Goal: Complete application form: Complete application form

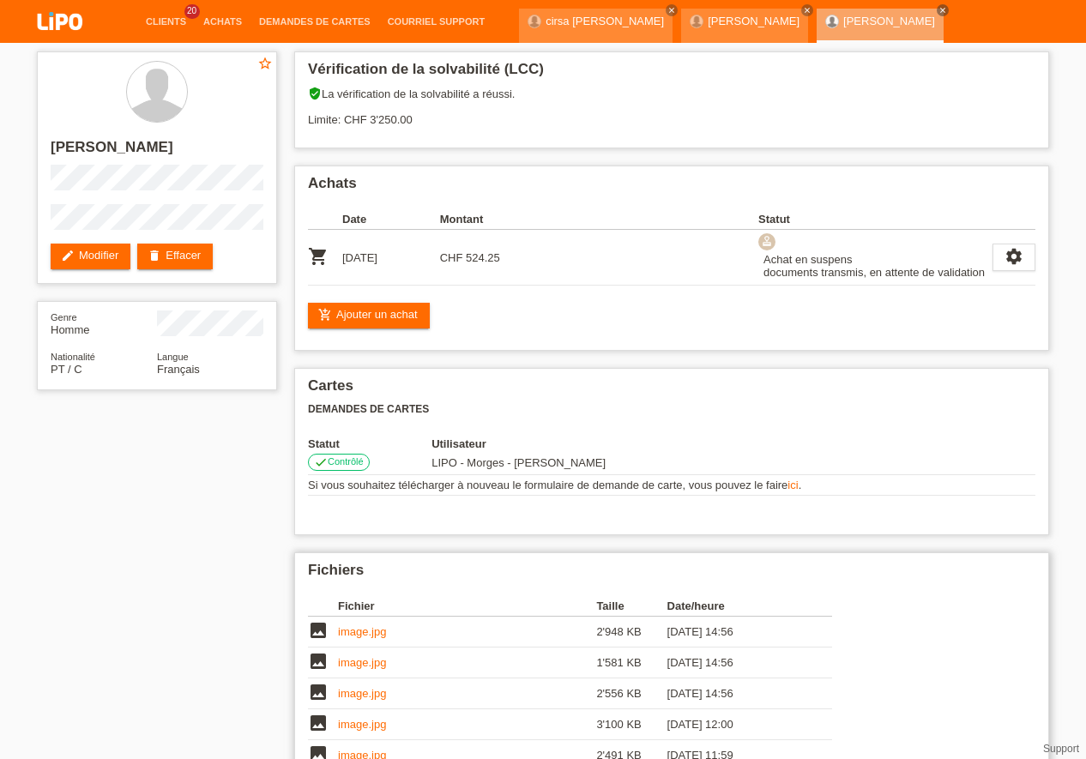
click at [363, 630] on link "image.jpg" at bounding box center [362, 631] width 48 height 13
click at [378, 669] on td "image.jpg" at bounding box center [467, 662] width 258 height 31
click at [376, 665] on link "image.jpg" at bounding box center [362, 662] width 48 height 13
click at [370, 696] on link "image.jpg" at bounding box center [362, 693] width 48 height 13
click at [371, 730] on link "image.jpg" at bounding box center [362, 724] width 48 height 13
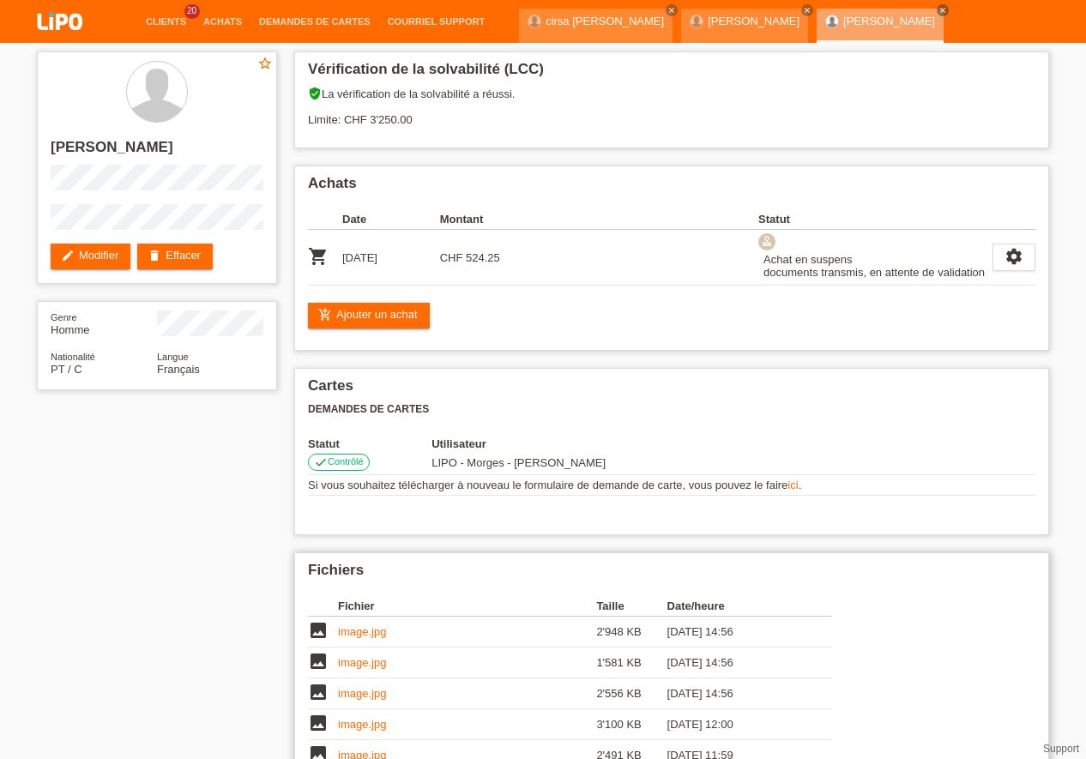
click at [370, 726] on link "image.jpg" at bounding box center [362, 724] width 48 height 13
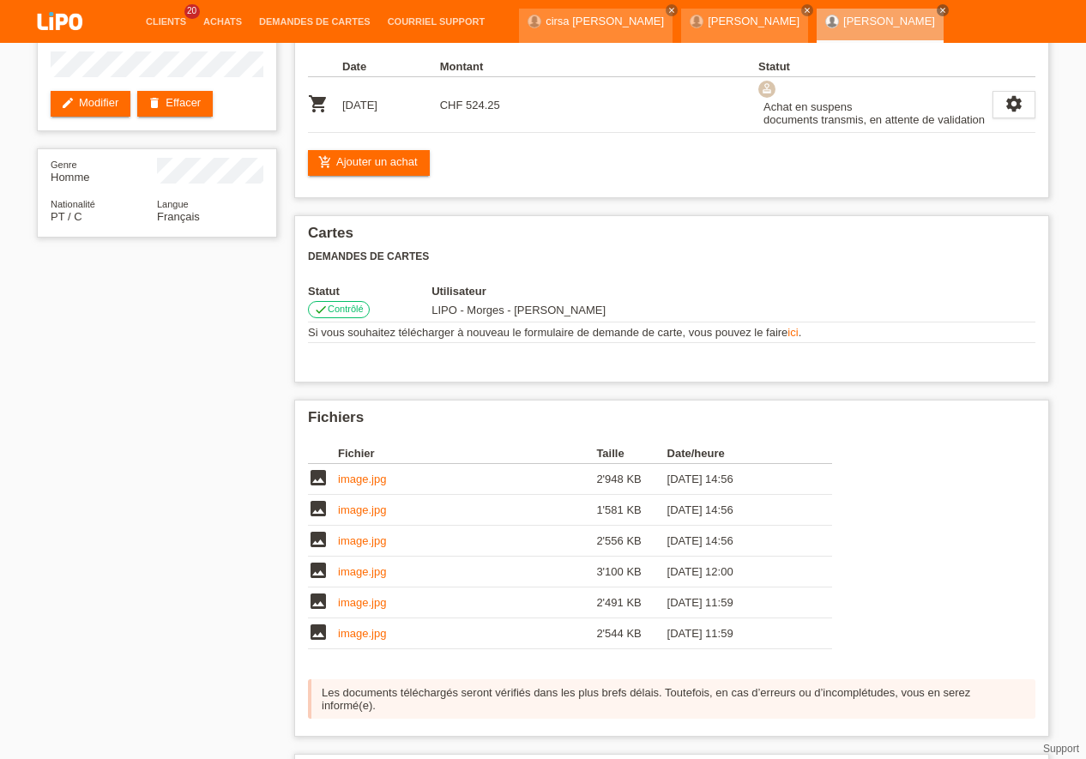
scroll to position [174, 0]
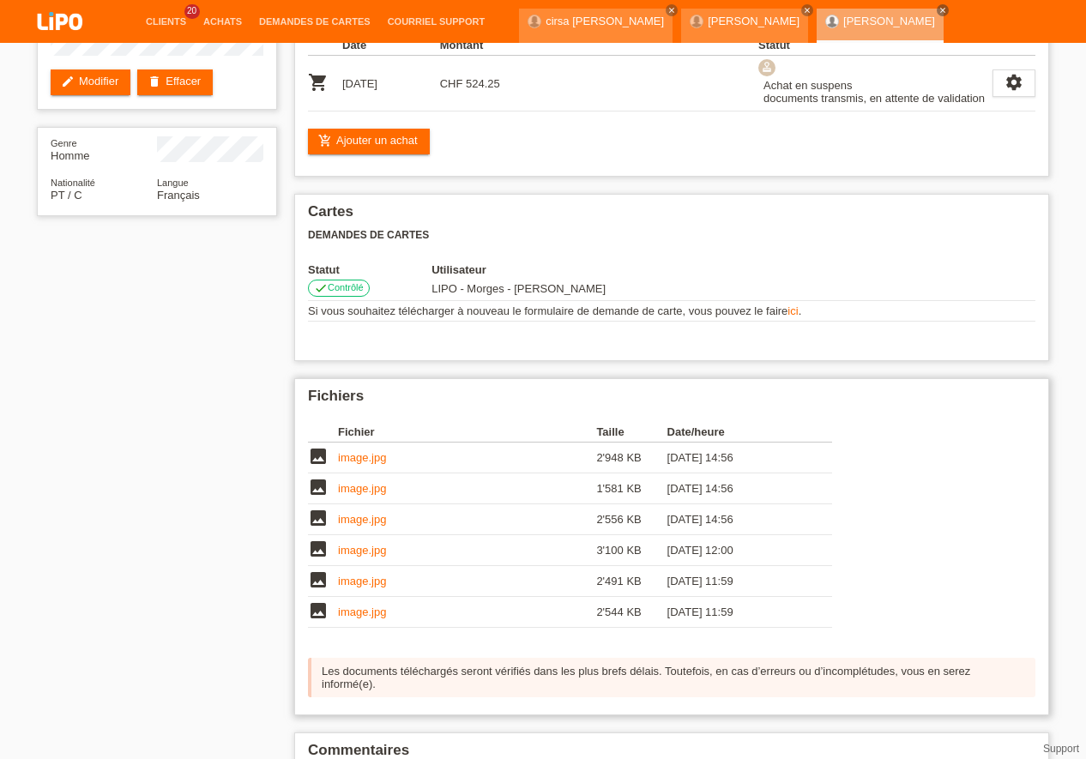
click at [370, 614] on link "image.jpg" at bounding box center [362, 611] width 48 height 13
click at [355, 576] on link "image.jpg" at bounding box center [362, 580] width 48 height 13
click at [361, 548] on link "image.jpg" at bounding box center [362, 550] width 48 height 13
click at [361, 549] on link "image.jpg" at bounding box center [362, 550] width 48 height 13
click at [355, 529] on td "image.jpg" at bounding box center [467, 519] width 258 height 31
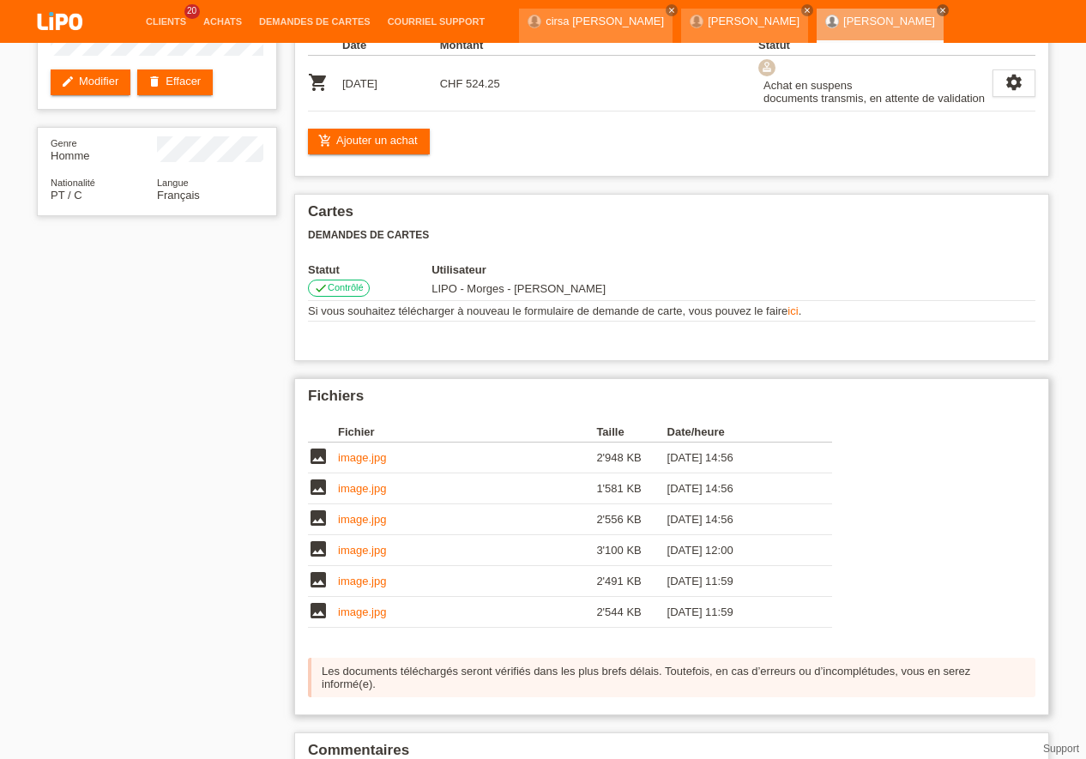
click at [363, 521] on link "image.jpg" at bounding box center [362, 519] width 48 height 13
click at [372, 551] on link "image.jpg" at bounding box center [362, 550] width 48 height 13
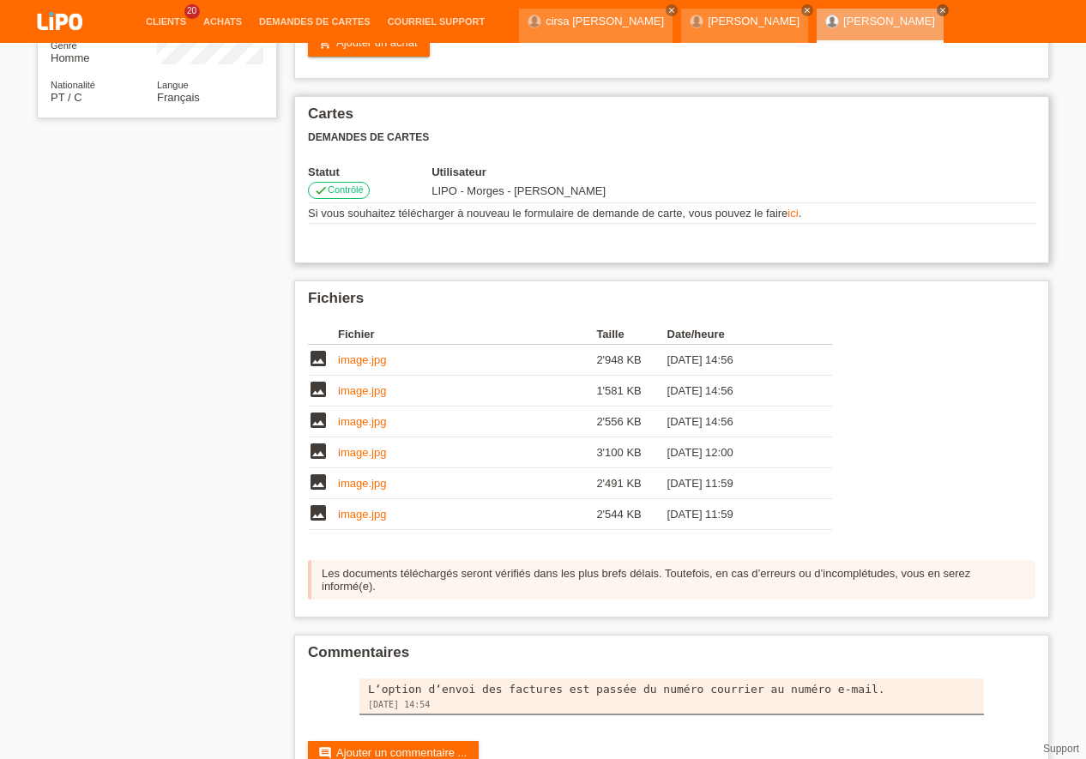
scroll to position [223, 0]
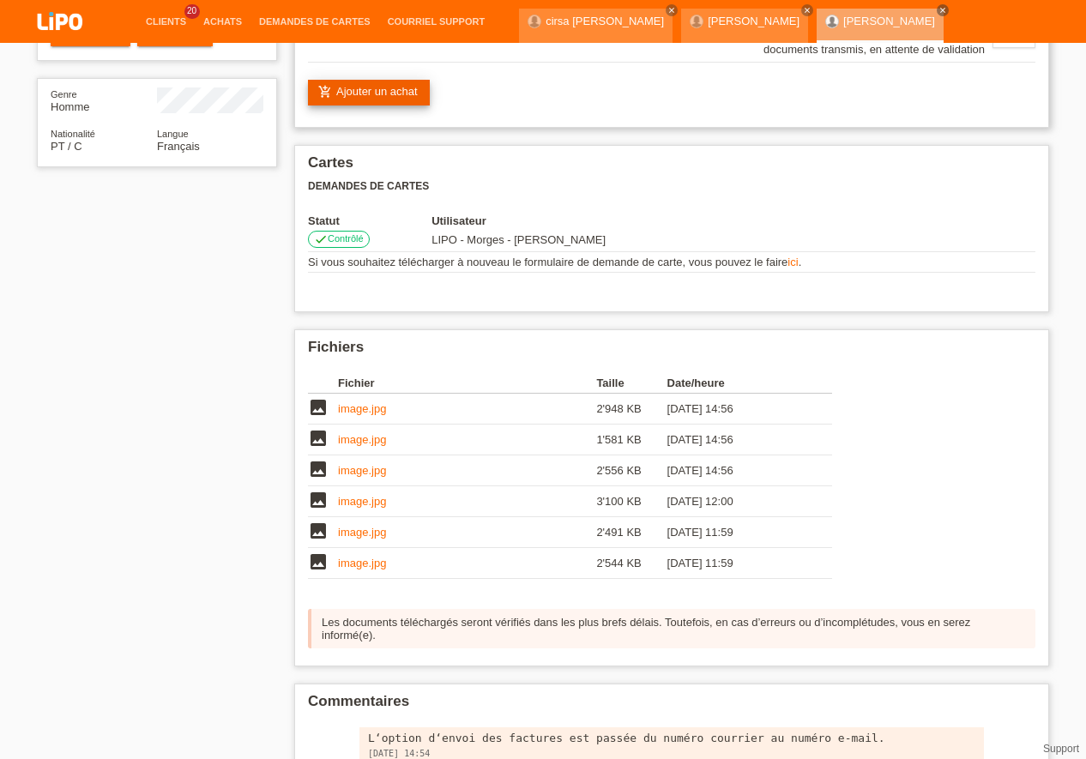
click at [394, 96] on link "add_shopping_cart Ajouter un achat" at bounding box center [369, 93] width 122 height 26
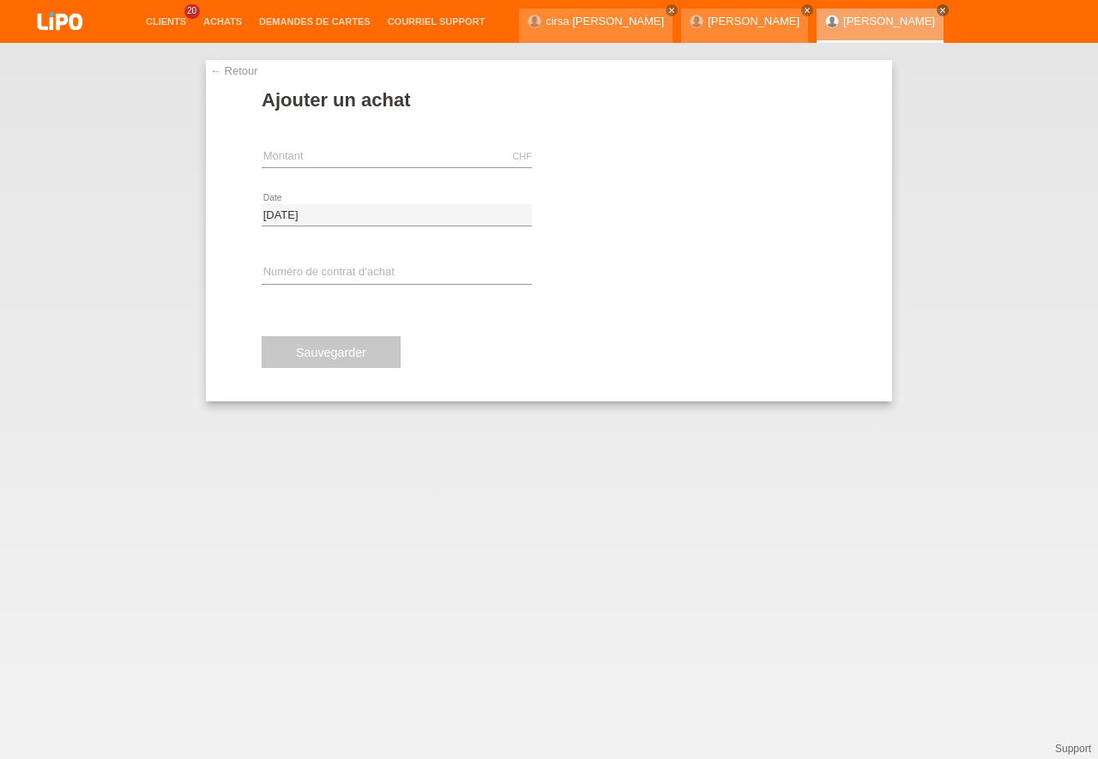
click at [330, 359] on span "Sauvegarder" at bounding box center [331, 353] width 70 height 14
drag, startPoint x: 743, startPoint y: 183, endPoint x: 539, endPoint y: 133, distance: 209.4
click at [739, 183] on div "CHF error Montant assignment_turned_in Effectuer l’autorisation" at bounding box center [549, 157] width 574 height 58
click at [235, 67] on link "← Retour" at bounding box center [234, 70] width 48 height 13
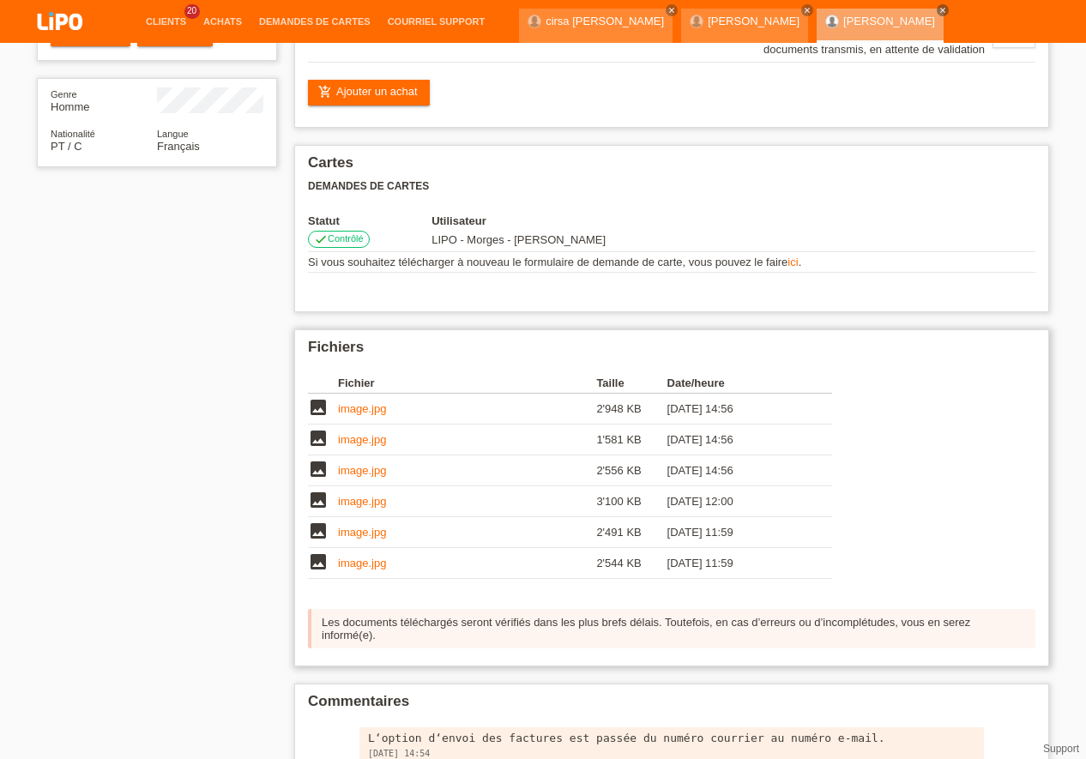
scroll to position [321, 0]
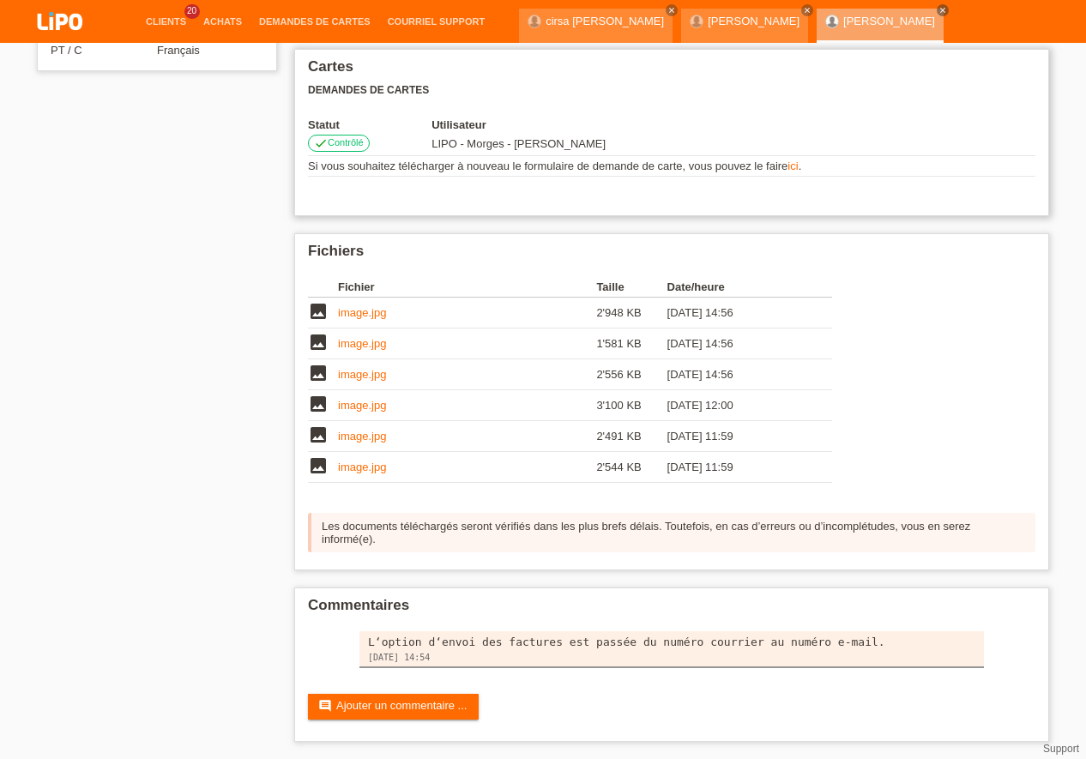
click at [490, 163] on td "Si vous souhaitez télécharger à nouveau le formulaire de demande de carte, vous…" at bounding box center [671, 166] width 727 height 21
click at [485, 170] on td "Si vous souhaitez télécharger à nouveau le formulaire de demande de carte, vous…" at bounding box center [671, 166] width 727 height 21
drag, startPoint x: 509, startPoint y: 163, endPoint x: 630, endPoint y: 171, distance: 121.2
click at [516, 166] on td "Si vous souhaitez télécharger à nouveau le formulaire de demande de carte, vous…" at bounding box center [671, 166] width 727 height 21
click at [787, 165] on link "ici" at bounding box center [792, 165] width 10 height 13
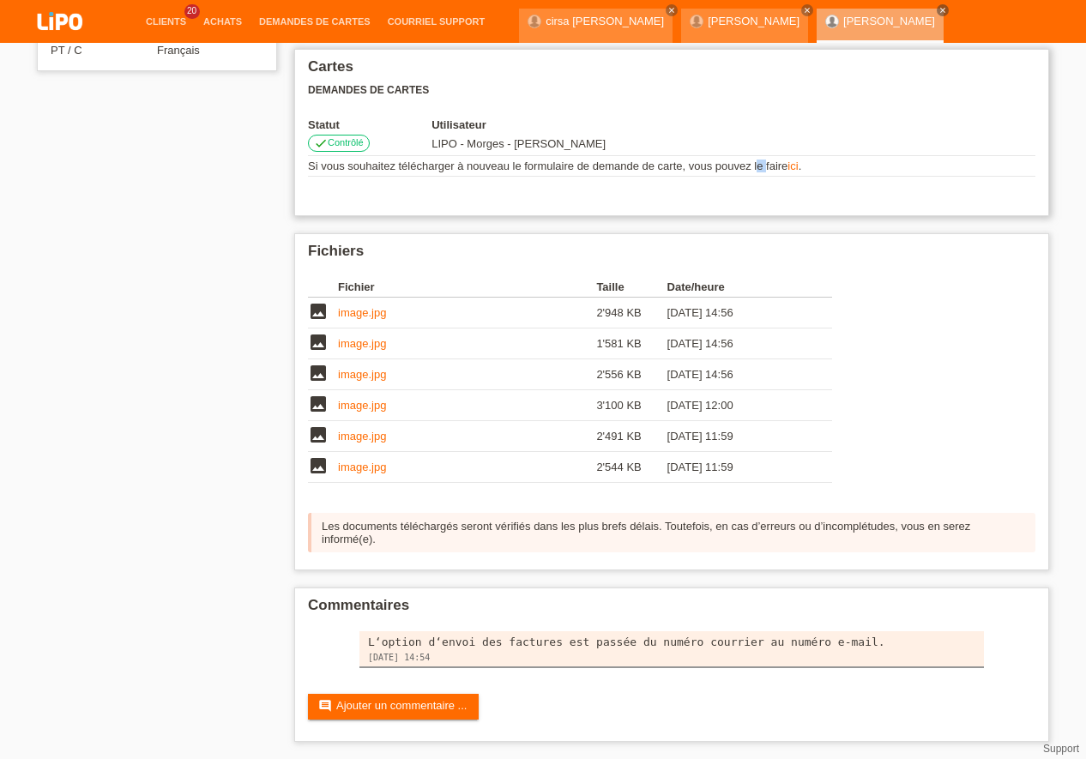
click at [787, 165] on link "ici" at bounding box center [792, 165] width 10 height 13
click at [446, 701] on link "comment Ajouter un commentaire ..." at bounding box center [393, 707] width 171 height 26
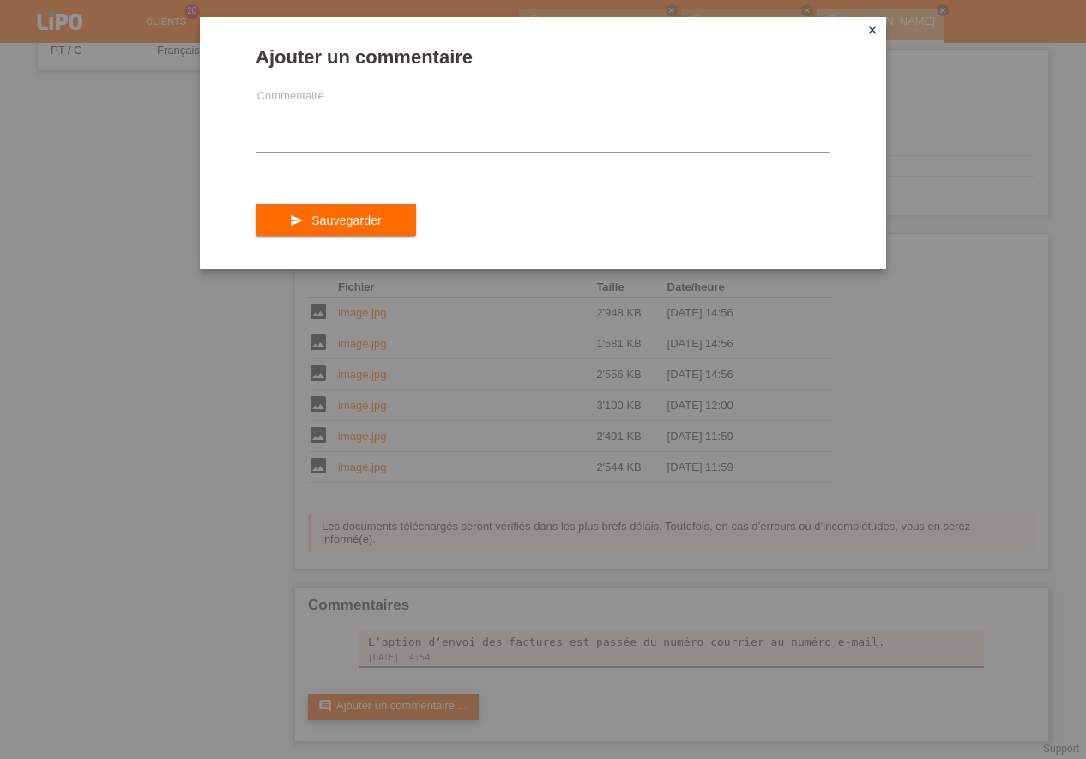
click at [446, 701] on div "Ajouter un commentaire Commentaire send Sauvegarder close" at bounding box center [543, 379] width 1086 height 759
click at [961, 278] on div "Ajouter un commentaire Commentaire send Sauvegarder close" at bounding box center [543, 379] width 1086 height 759
click at [499, 548] on div "Ajouter un commentaire Commentaire send Sauvegarder close" at bounding box center [543, 379] width 1086 height 759
drag, startPoint x: 534, startPoint y: 467, endPoint x: 651, endPoint y: 426, distance: 123.7
click at [606, 448] on div "Ajouter un commentaire Commentaire send Sauvegarder close" at bounding box center [543, 379] width 1086 height 759
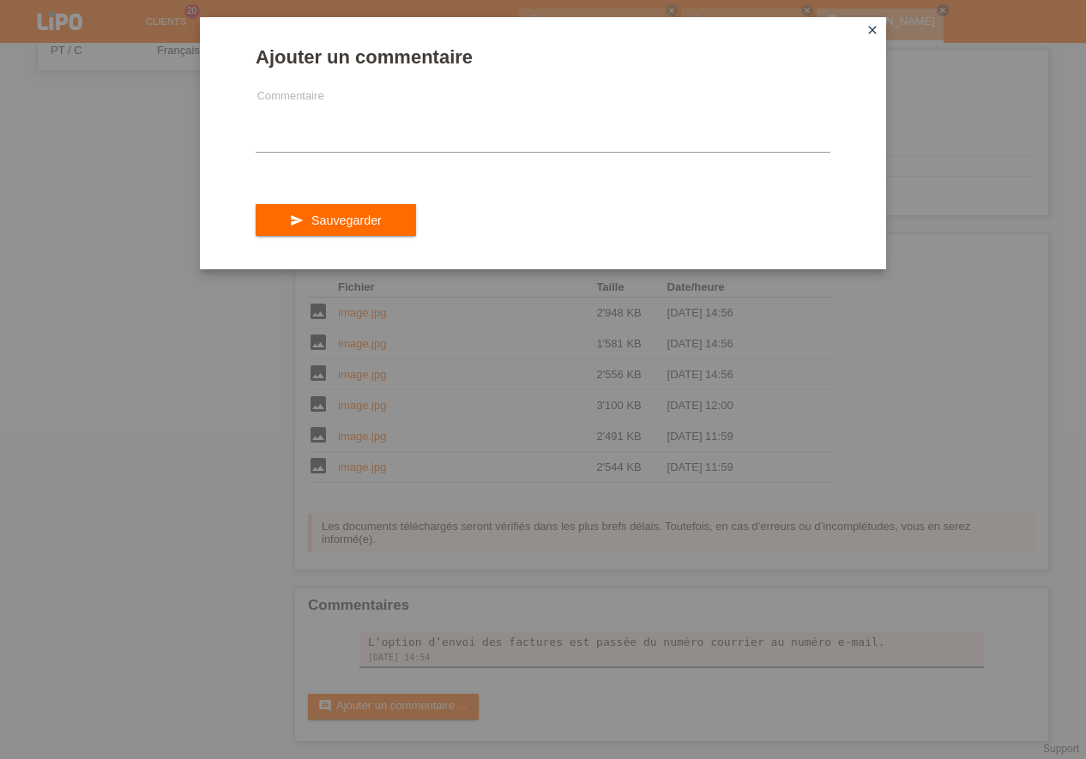
drag, startPoint x: 952, startPoint y: 292, endPoint x: 978, endPoint y: 184, distance: 111.3
click at [955, 286] on div "Ajouter un commentaire Commentaire send Sauvegarder close" at bounding box center [543, 379] width 1086 height 759
click at [993, 90] on div "Ajouter un commentaire Commentaire send Sauvegarder close" at bounding box center [543, 379] width 1086 height 759
drag, startPoint x: 971, startPoint y: 219, endPoint x: 974, endPoint y: 232, distance: 14.0
click at [974, 232] on div "Ajouter un commentaire Commentaire send Sauvegarder close" at bounding box center [543, 379] width 1086 height 759
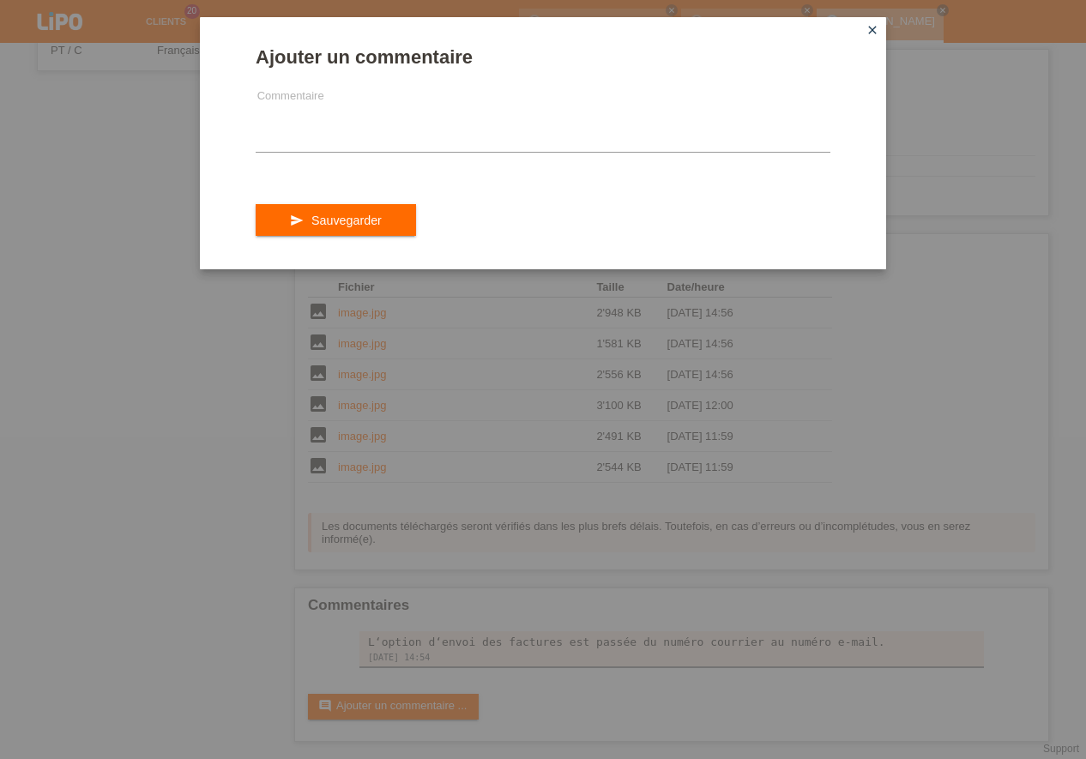
click at [873, 27] on icon "close" at bounding box center [872, 30] width 14 height 14
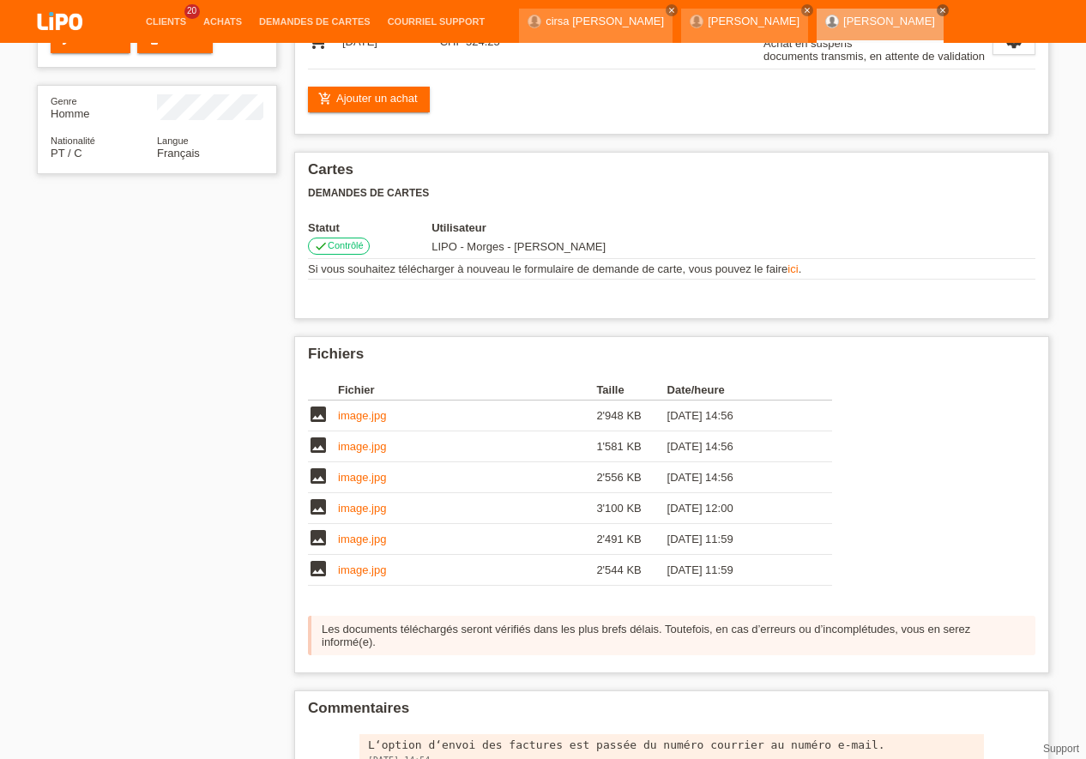
scroll to position [0, 0]
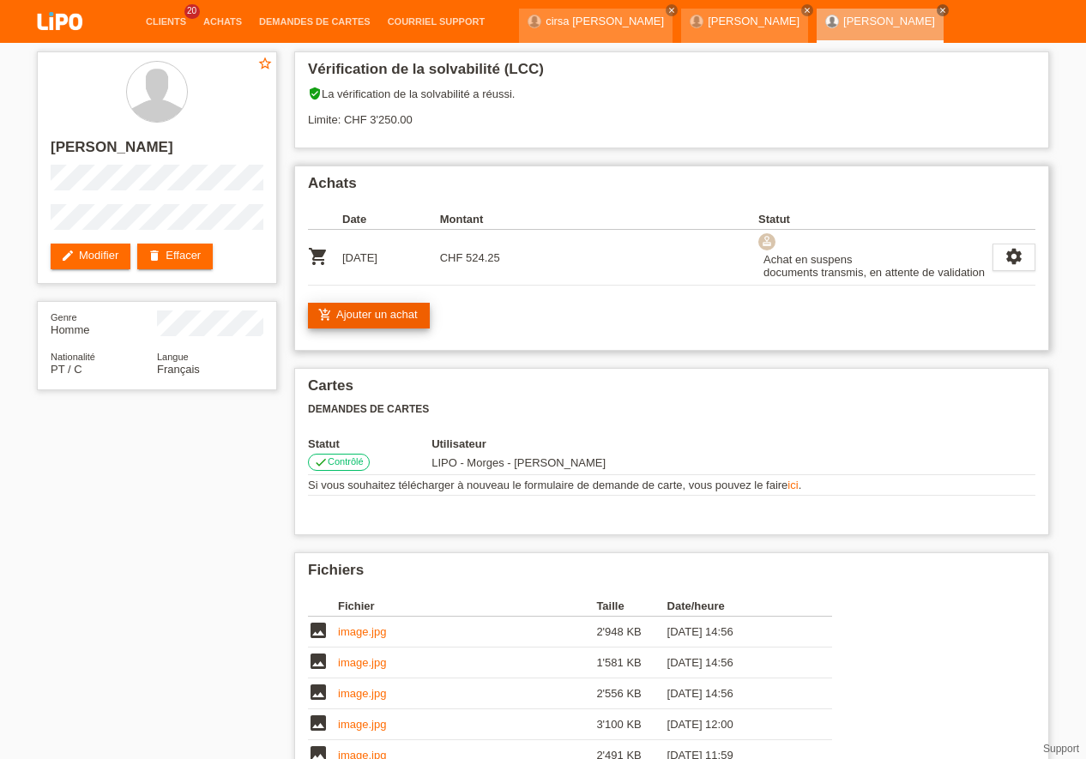
click at [357, 313] on link "add_shopping_cart Ajouter un achat" at bounding box center [369, 316] width 122 height 26
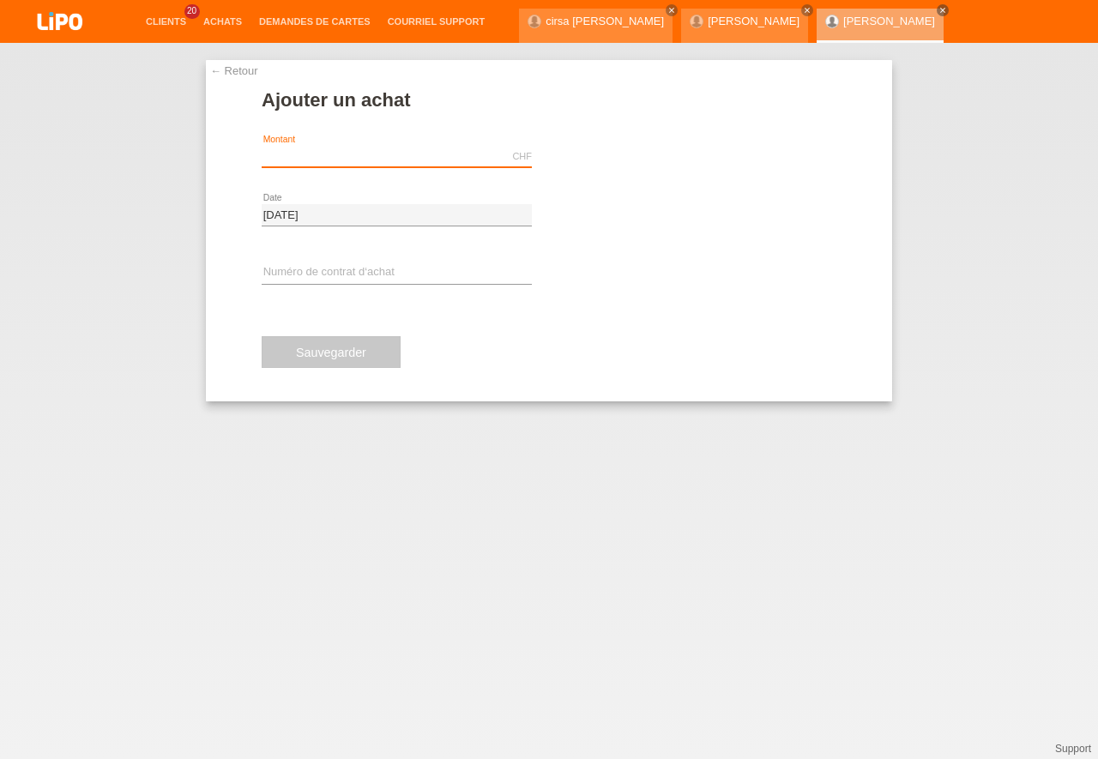
click at [290, 156] on input "text" at bounding box center [397, 156] width 270 height 21
type input "2"
type input "524.25"
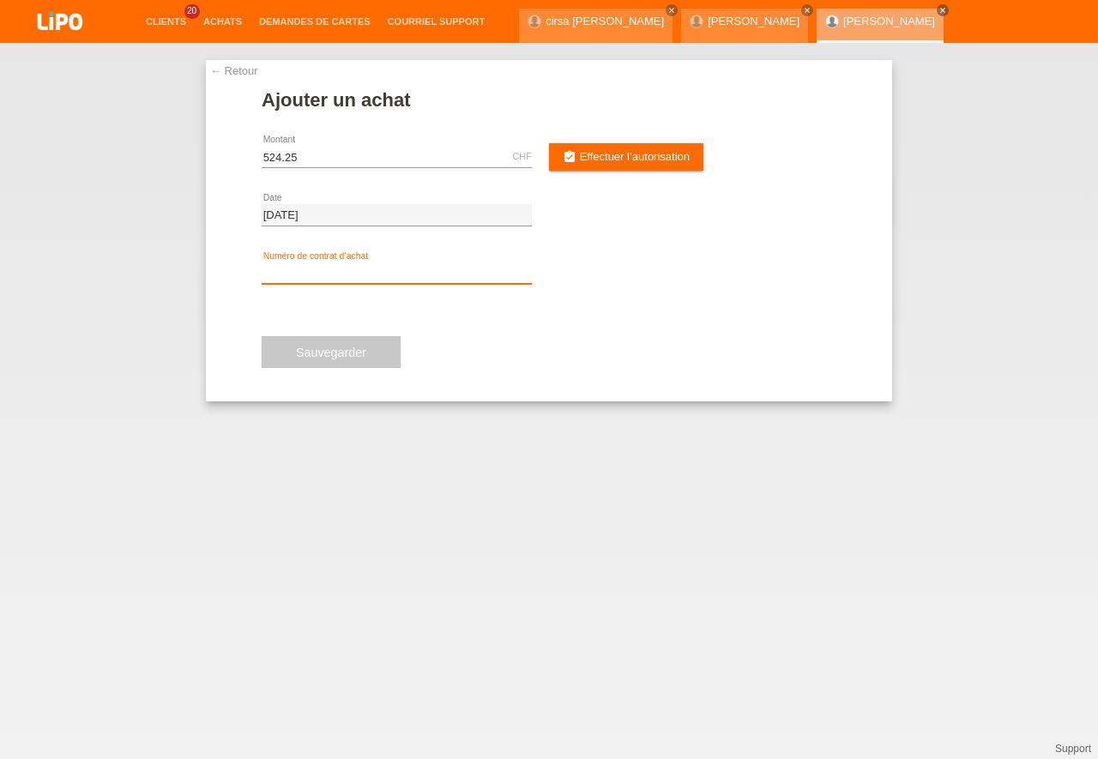
click at [286, 270] on input "text" at bounding box center [397, 272] width 270 height 21
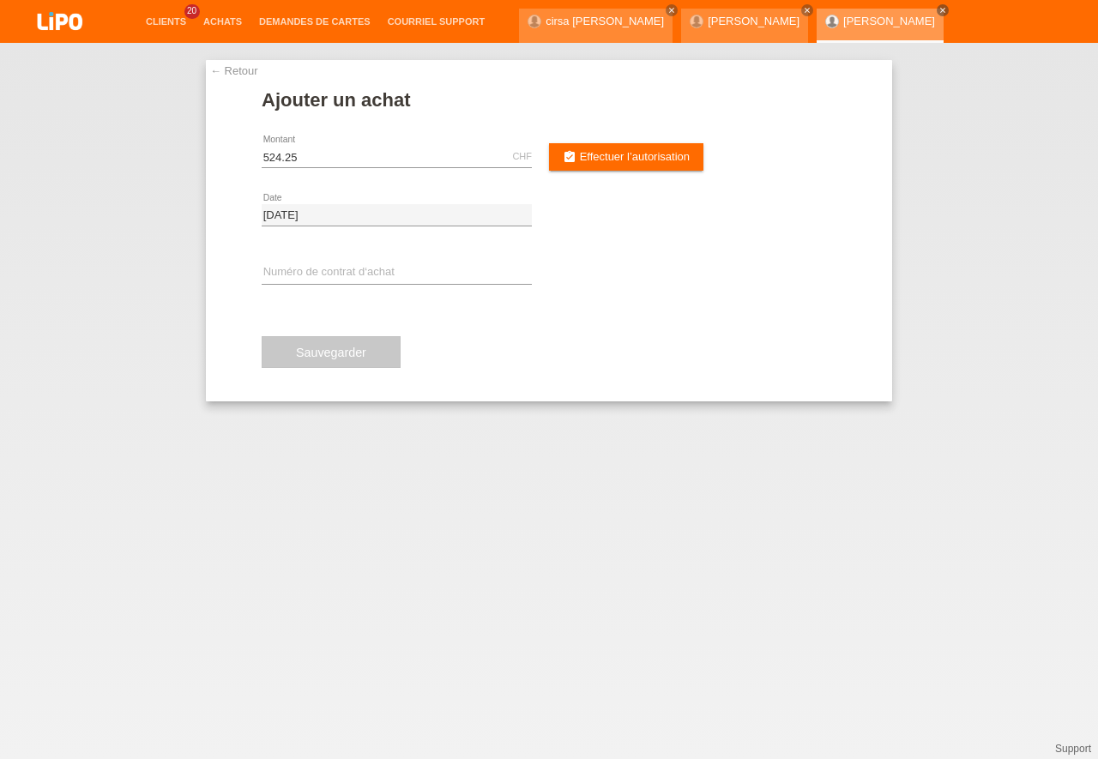
click at [889, 23] on link "[PERSON_NAME]" at bounding box center [889, 21] width 92 height 13
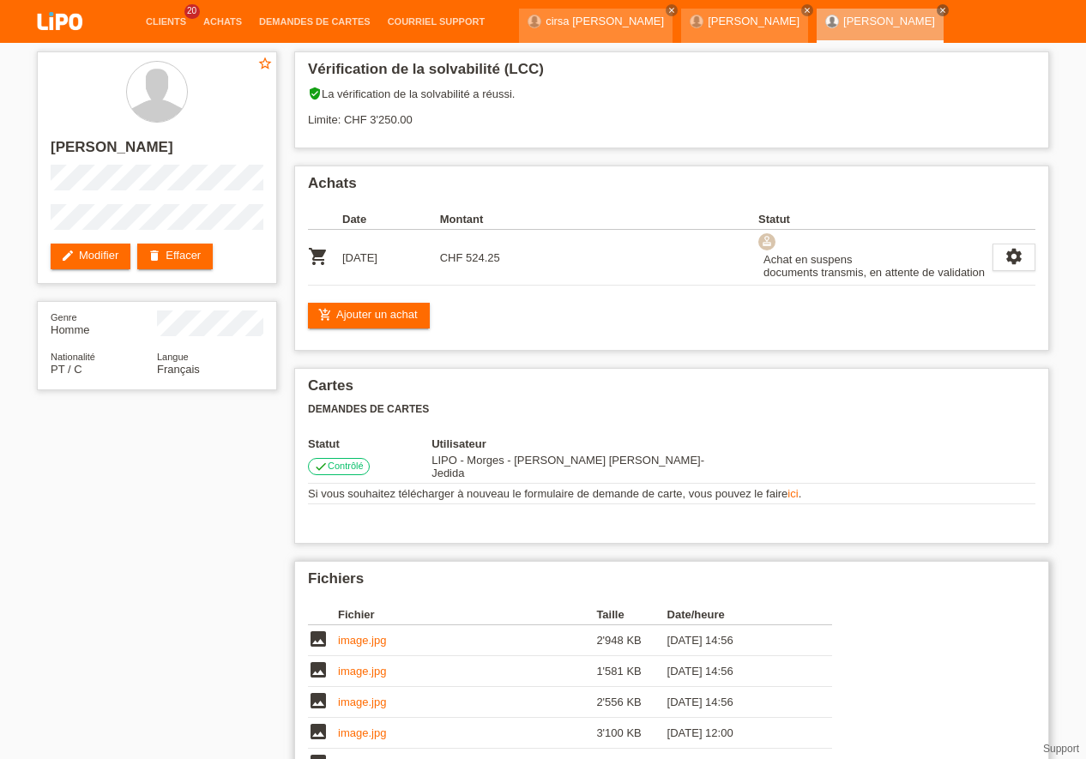
click at [364, 726] on link "image.jpg" at bounding box center [362, 732] width 48 height 13
click at [362, 665] on link "image.jpg" at bounding box center [362, 671] width 48 height 13
click at [351, 695] on link "image.jpg" at bounding box center [362, 701] width 48 height 13
click at [394, 306] on link "add_shopping_cart Ajouter un achat" at bounding box center [369, 316] width 122 height 26
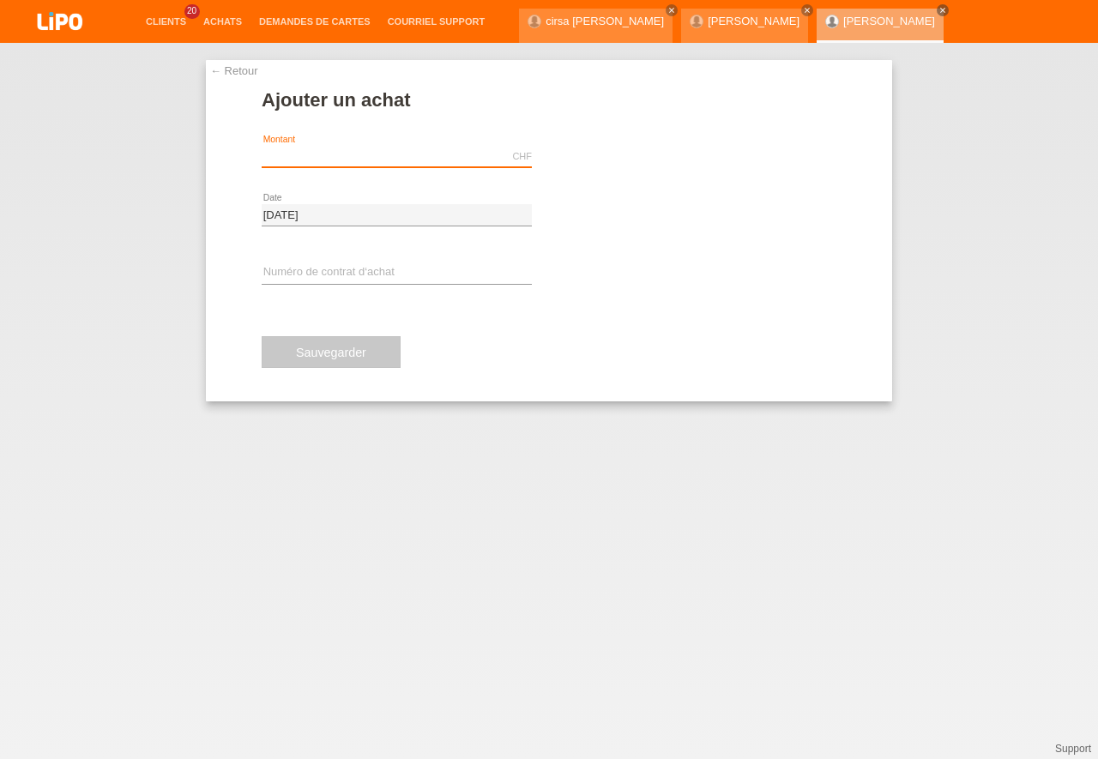
click at [292, 159] on input "text" at bounding box center [397, 156] width 270 height 21
type input "524.25"
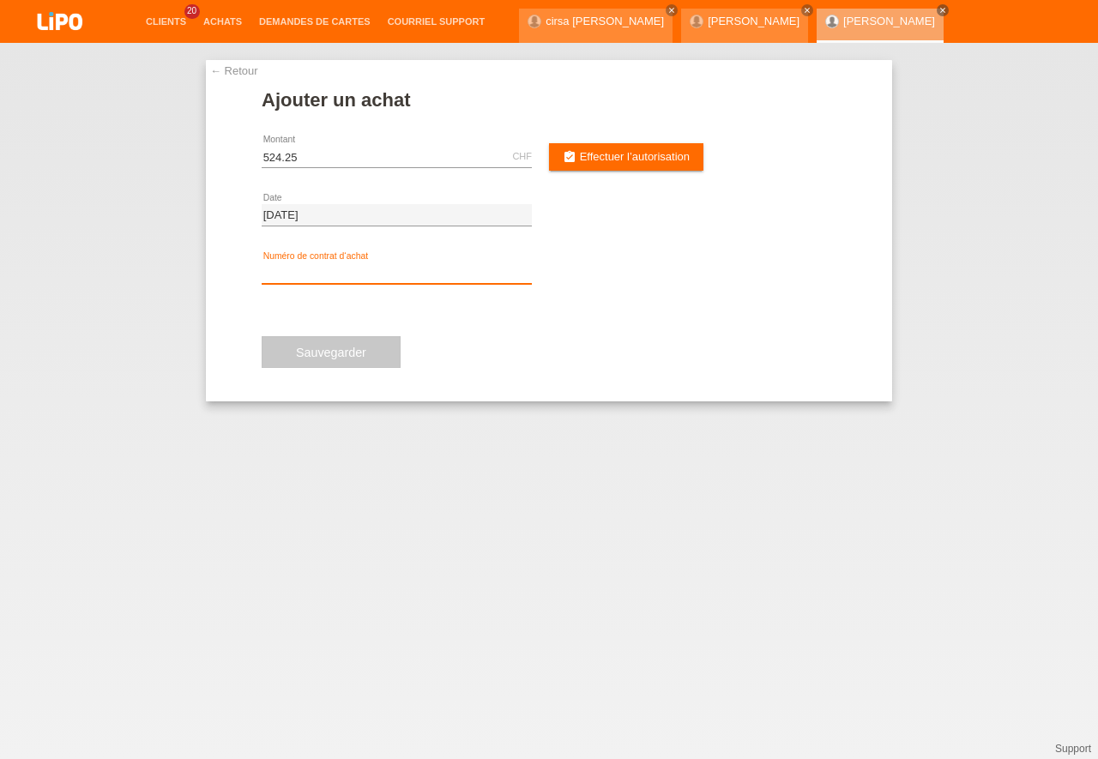
click at [292, 272] on input "text" at bounding box center [397, 272] width 270 height 21
type input "XU0DVR"
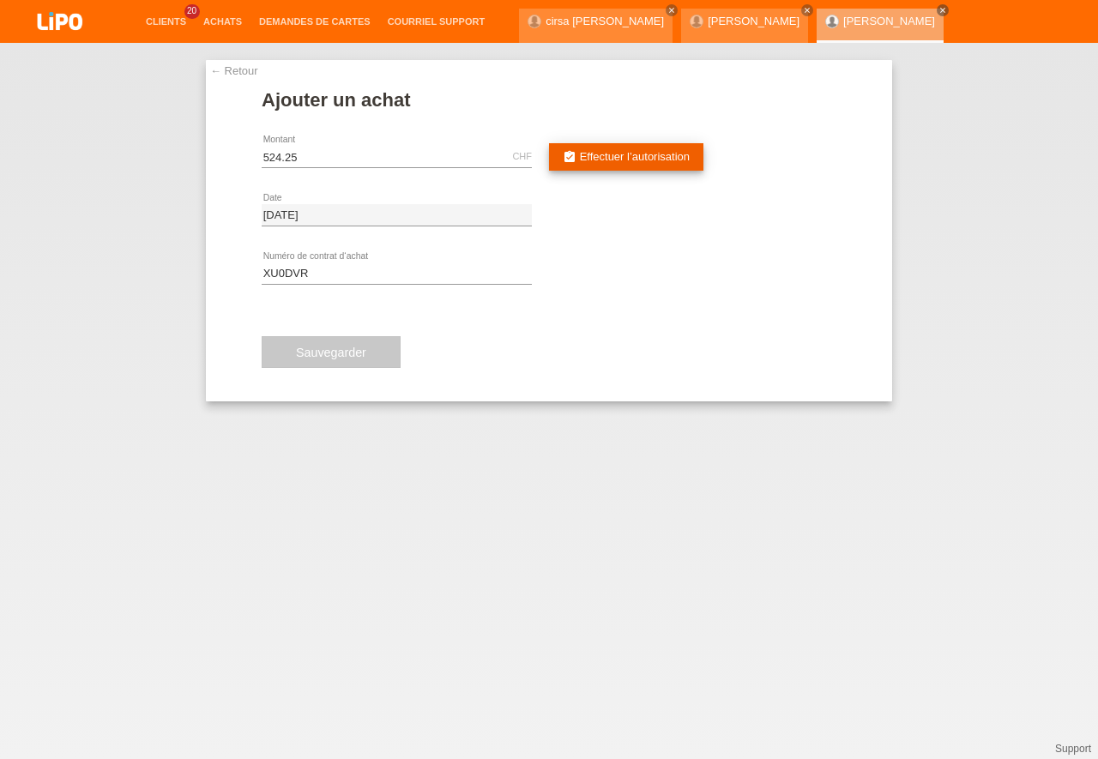
click at [675, 160] on span "Effectuer l’autorisation" at bounding box center [635, 156] width 110 height 13
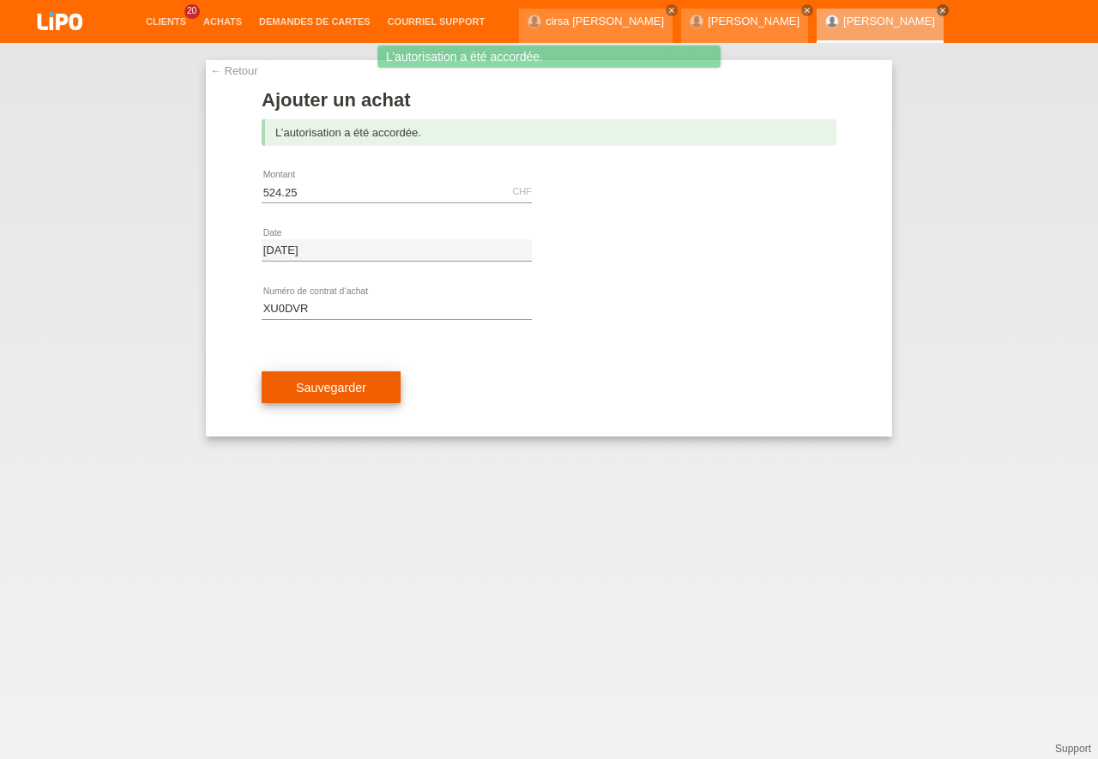
click at [310, 388] on span "Sauvegarder" at bounding box center [331, 388] width 70 height 14
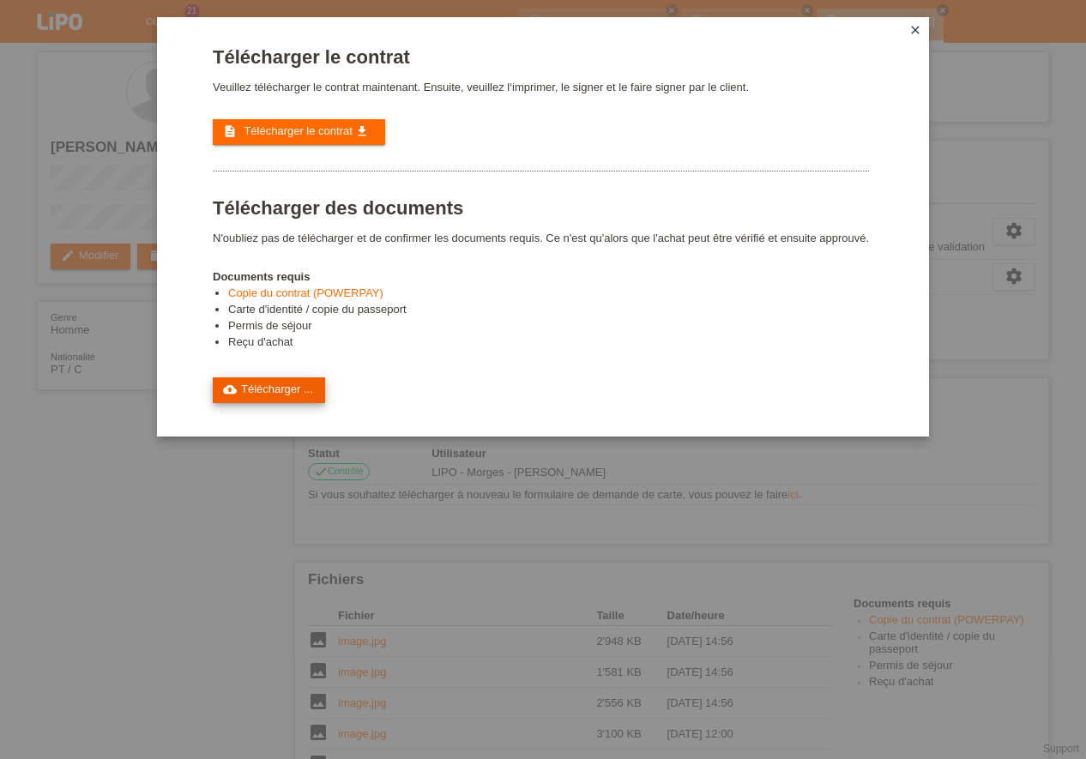
click at [292, 391] on link "cloud_upload Télécharger ..." at bounding box center [269, 390] width 112 height 26
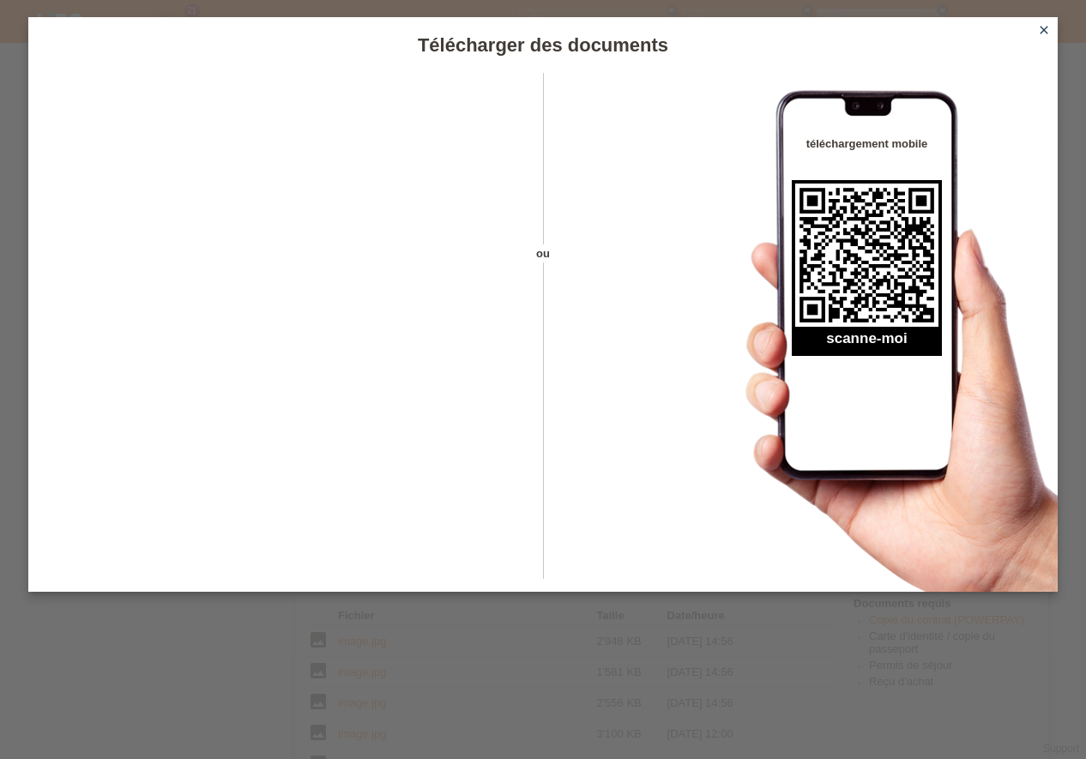
click at [1050, 31] on icon "close" at bounding box center [1044, 30] width 14 height 14
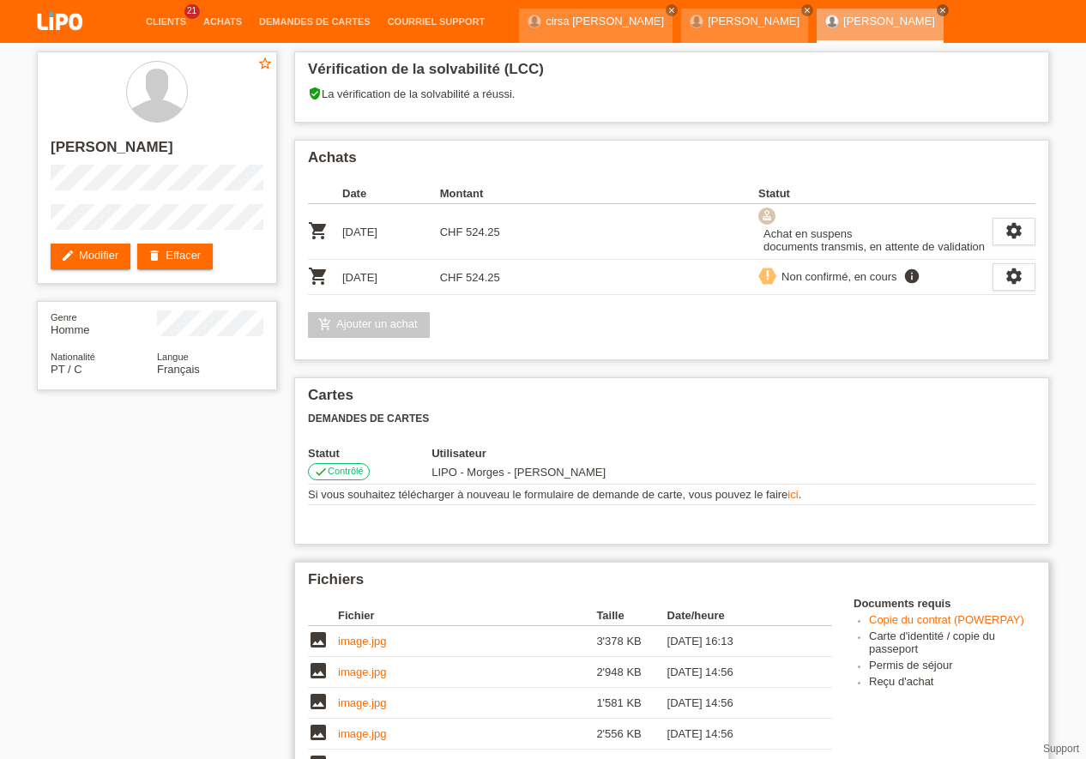
click at [358, 639] on link "image.jpg" at bounding box center [362, 641] width 48 height 13
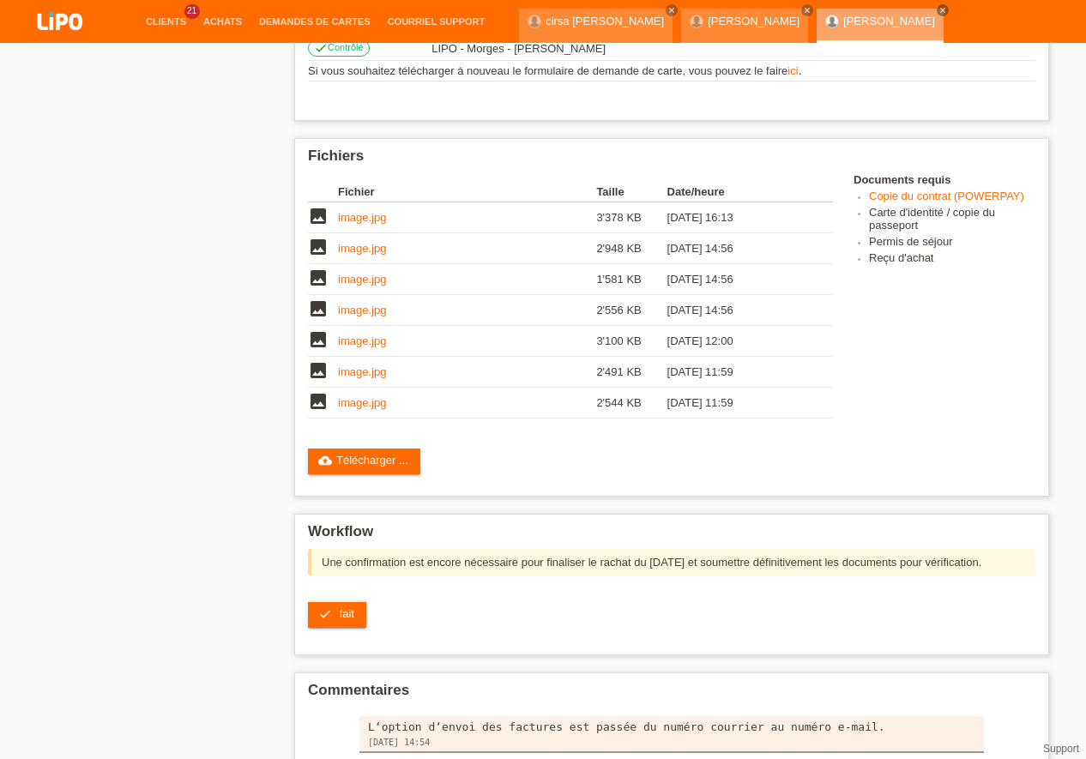
scroll to position [446, 0]
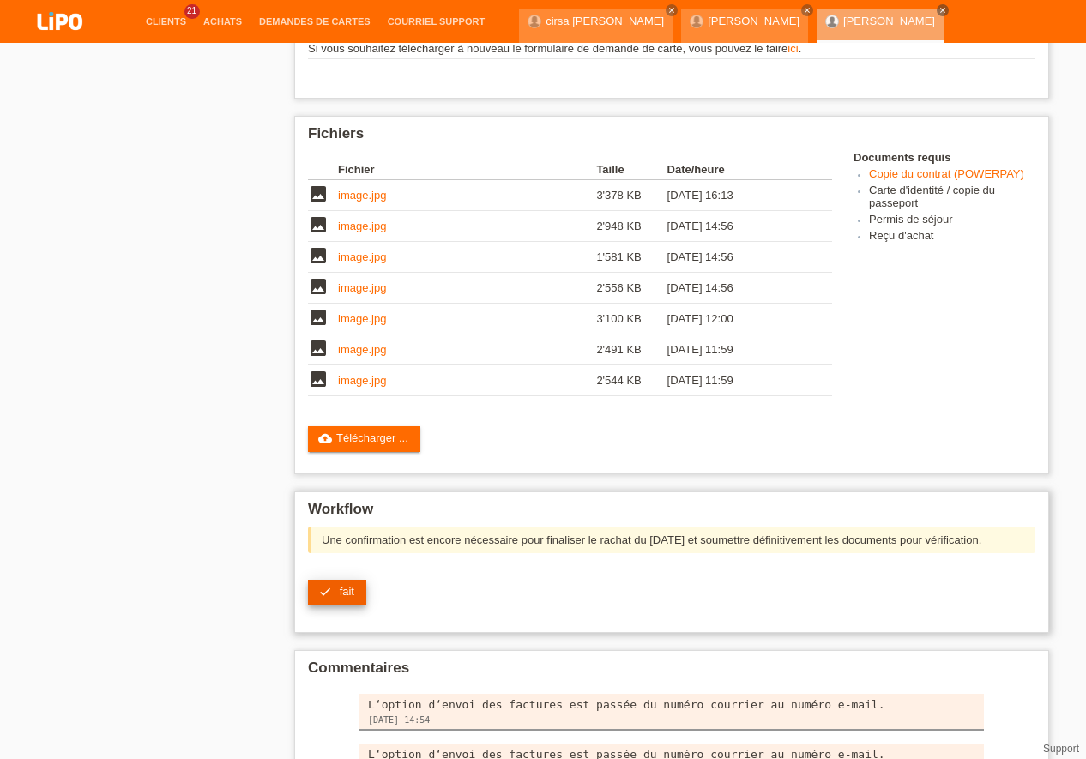
click at [346, 592] on span "fait" at bounding box center [347, 591] width 15 height 13
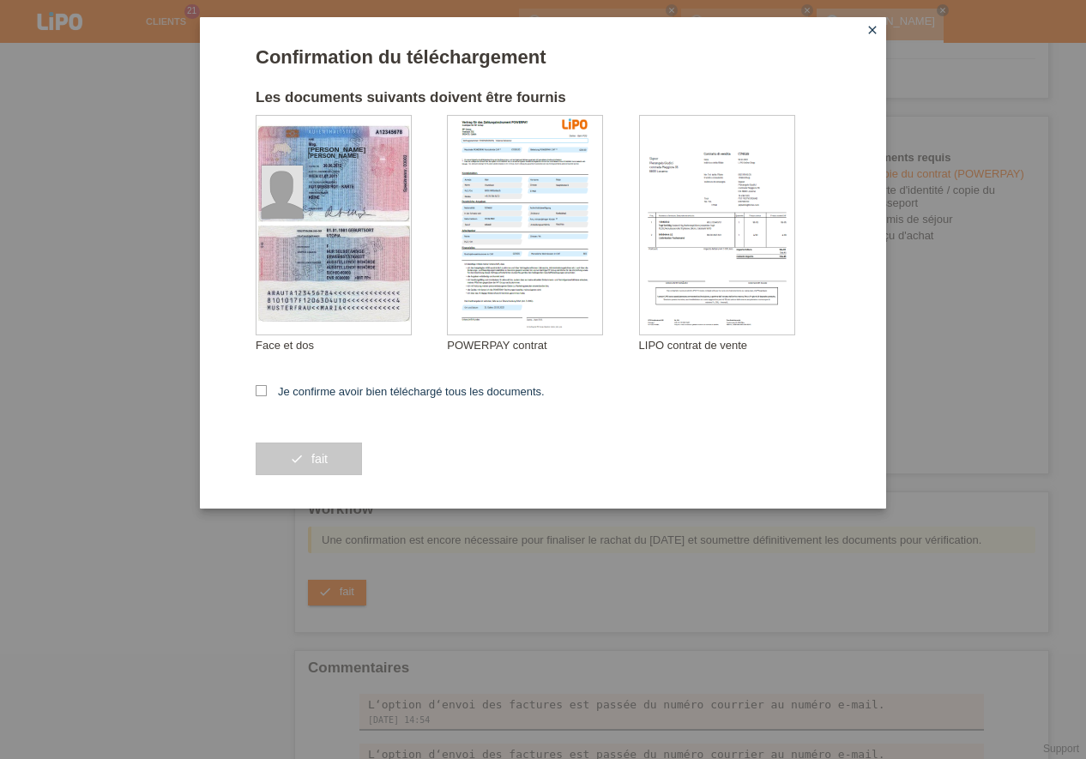
click at [270, 384] on form "Confirmation du téléchargement Les documents suivants doivent être fournis ROCH…" at bounding box center [543, 277] width 574 height 462
click at [255, 392] on div "Confirmation du téléchargement Les documents suivants doivent être fournis ROCH…" at bounding box center [543, 262] width 686 height 491
click at [265, 391] on icon at bounding box center [261, 390] width 11 height 11
click at [265, 391] on input "Je confirme avoir bien téléchargé tous les documents." at bounding box center [261, 390] width 11 height 11
checkbox input "true"
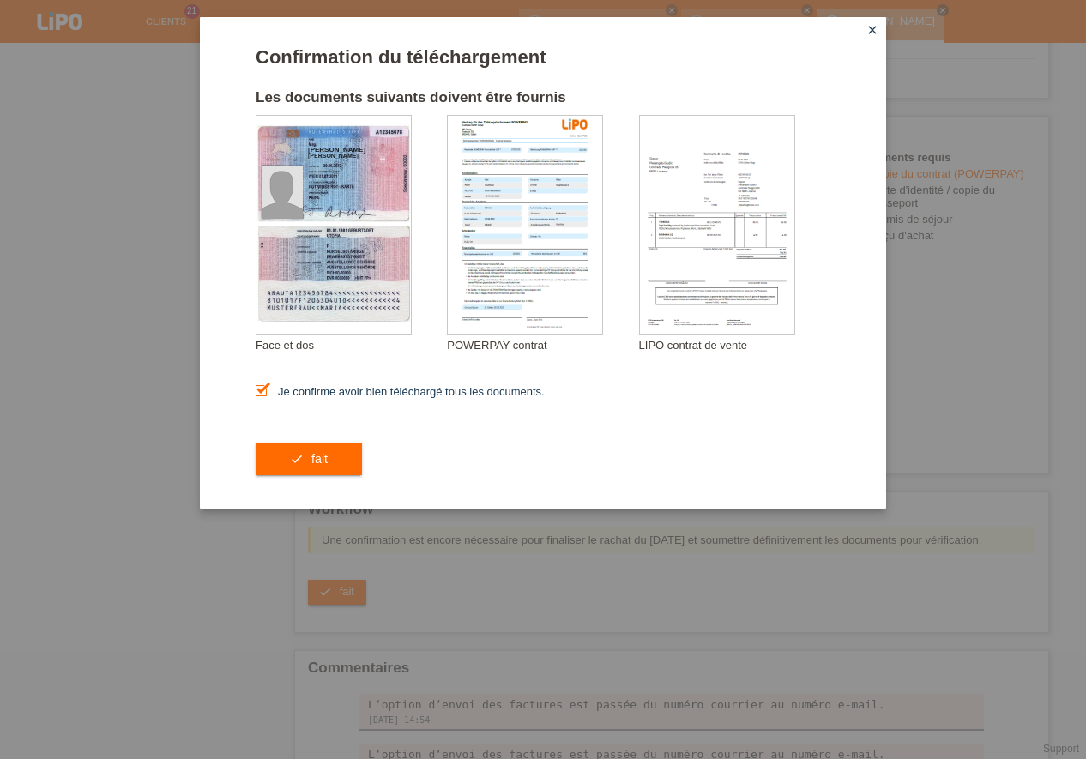
click at [288, 476] on div "check fait" at bounding box center [543, 458] width 574 height 99
click at [293, 476] on div "check fait" at bounding box center [543, 458] width 574 height 99
click at [304, 464] on button "check fait" at bounding box center [309, 458] width 106 height 33
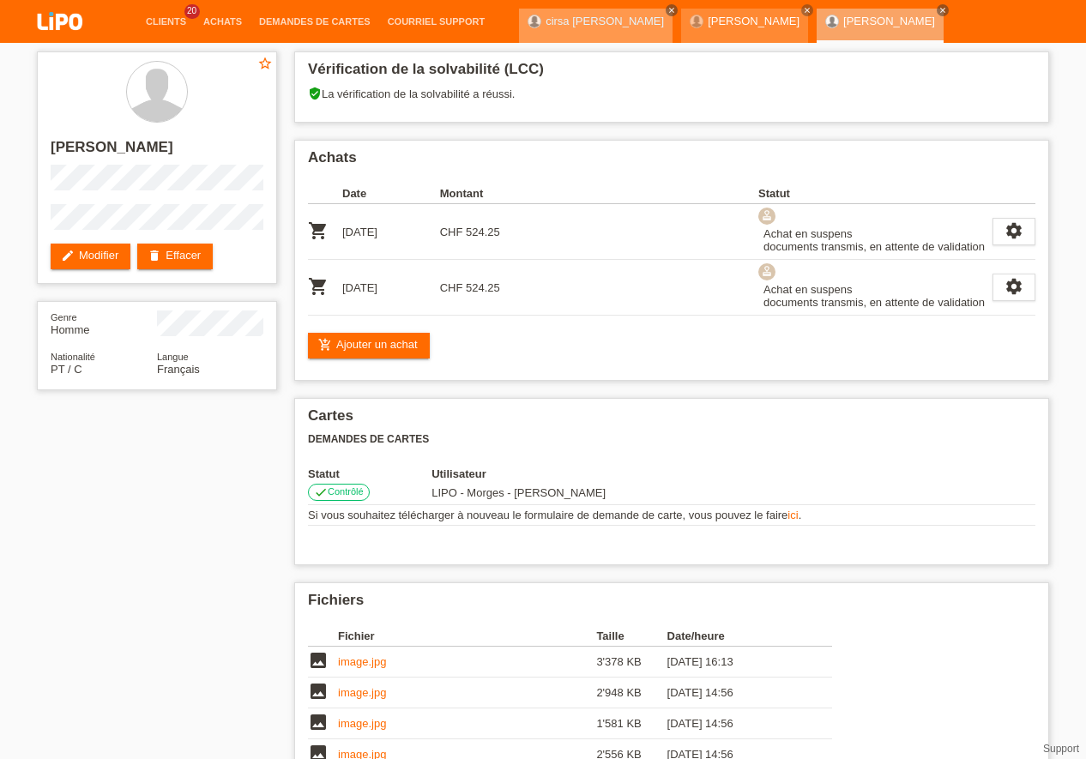
click at [676, 10] on icon "close" at bounding box center [671, 10] width 9 height 9
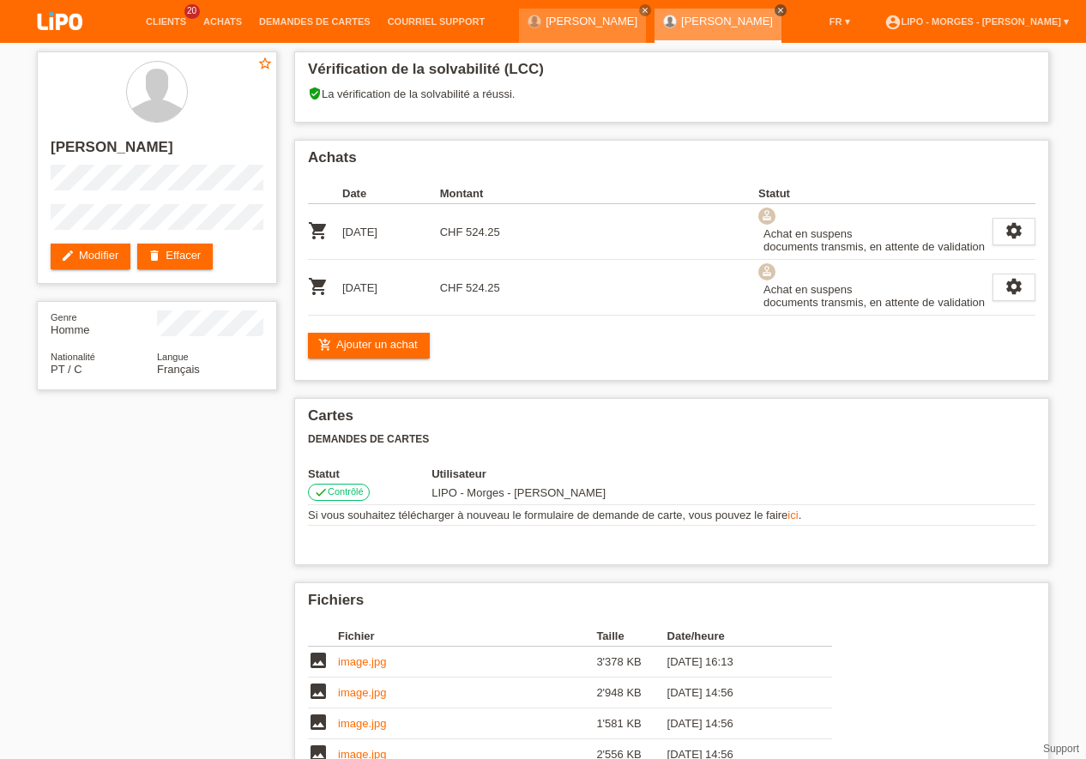
click at [785, 9] on icon "close" at bounding box center [780, 10] width 9 height 9
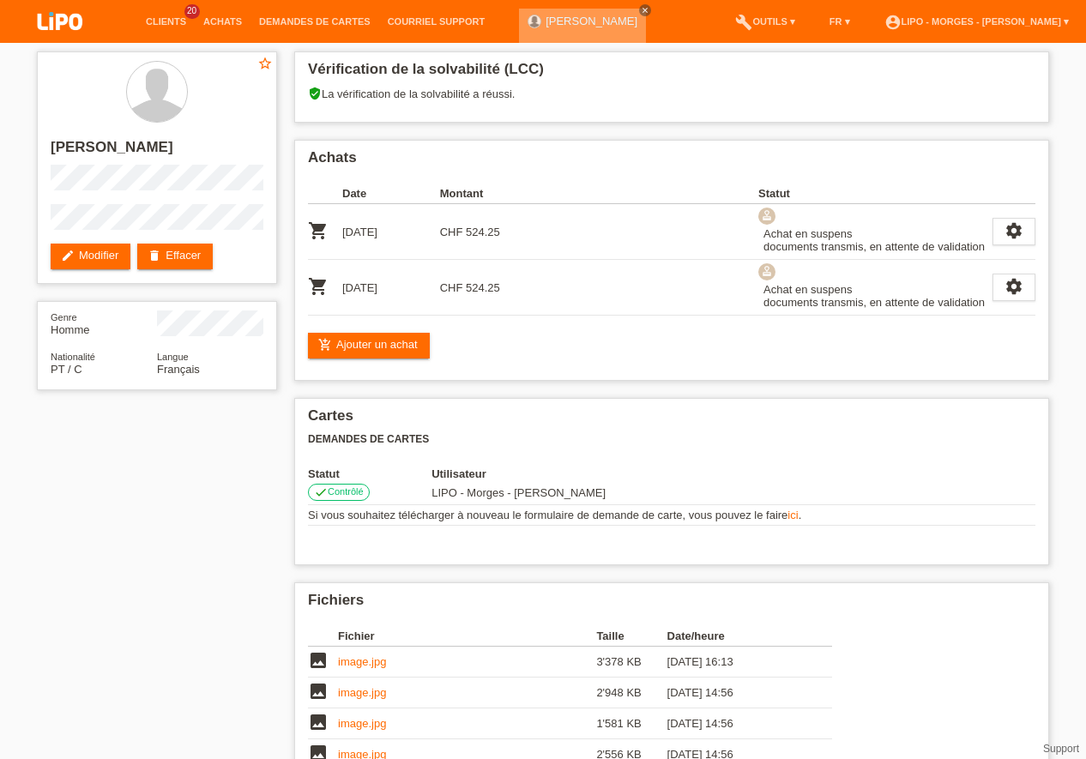
click at [641, 6] on icon "close" at bounding box center [645, 10] width 9 height 9
click at [161, 19] on link "Clients" at bounding box center [165, 21] width 57 height 10
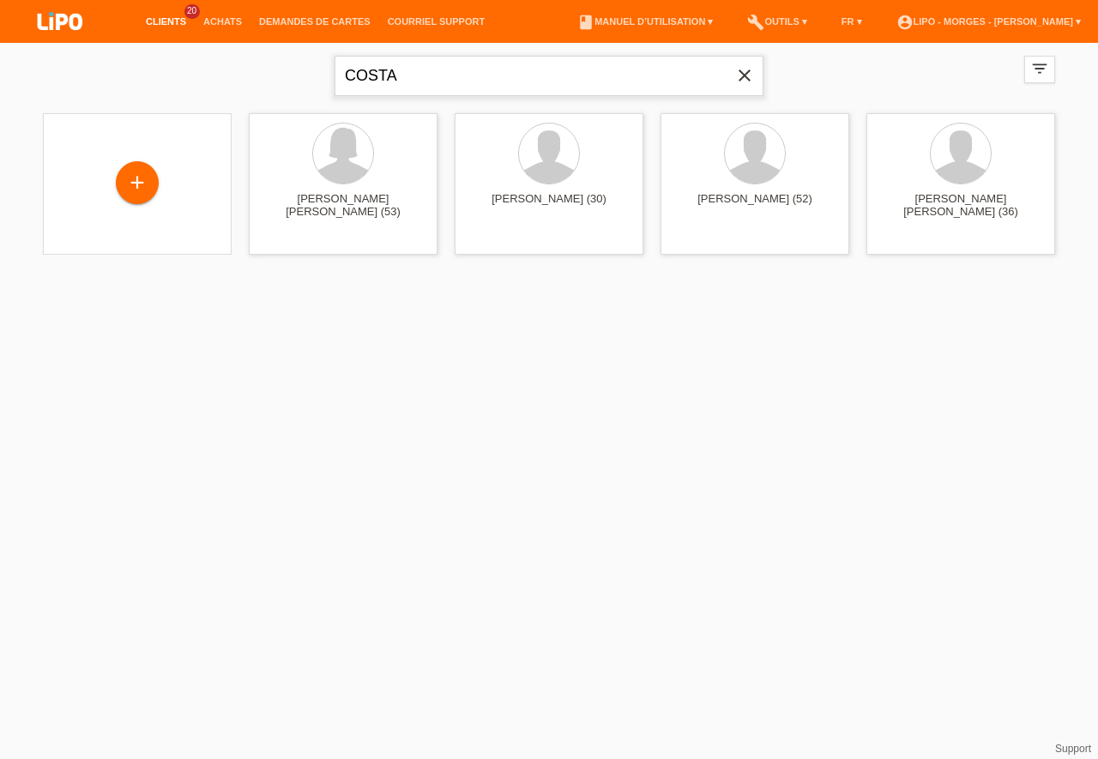
drag, startPoint x: 409, startPoint y: 85, endPoint x: 403, endPoint y: 97, distance: 13.4
click at [409, 84] on input "COSTA" at bounding box center [548, 76] width 429 height 40
type input "C"
type input "MATOUSSI"
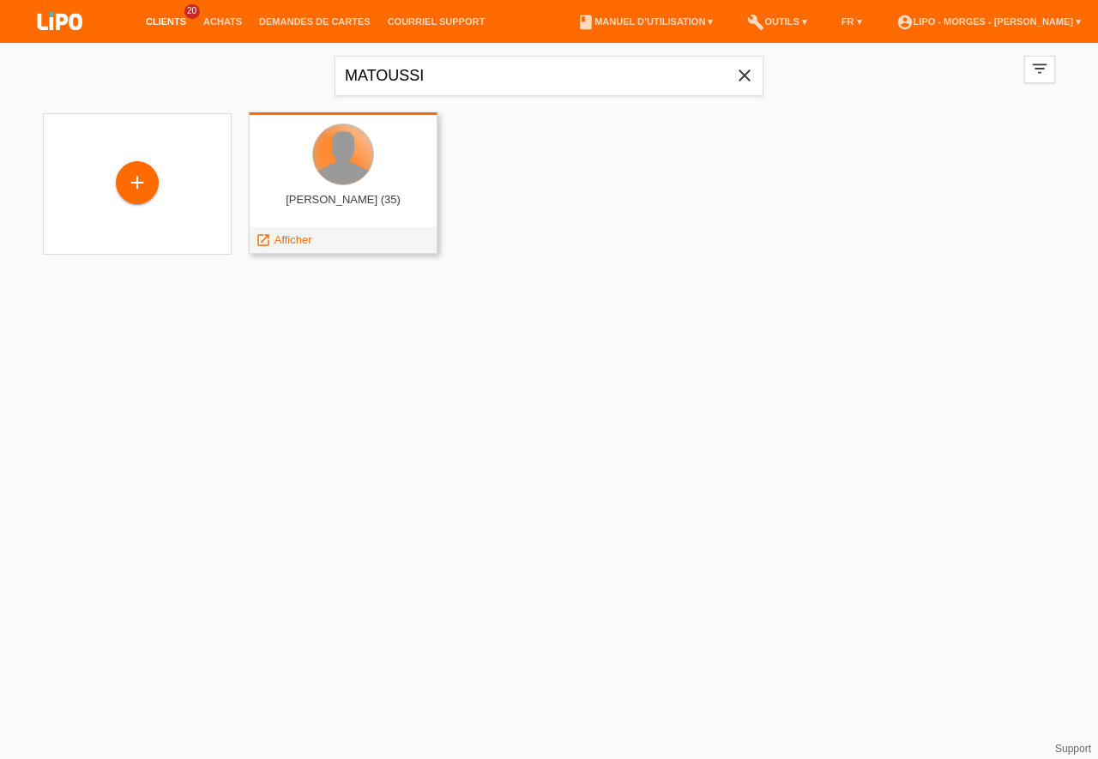
click at [332, 177] on div at bounding box center [343, 154] width 60 height 60
click at [340, 168] on div at bounding box center [343, 154] width 60 height 60
click at [275, 238] on span "Afficher" at bounding box center [293, 239] width 38 height 13
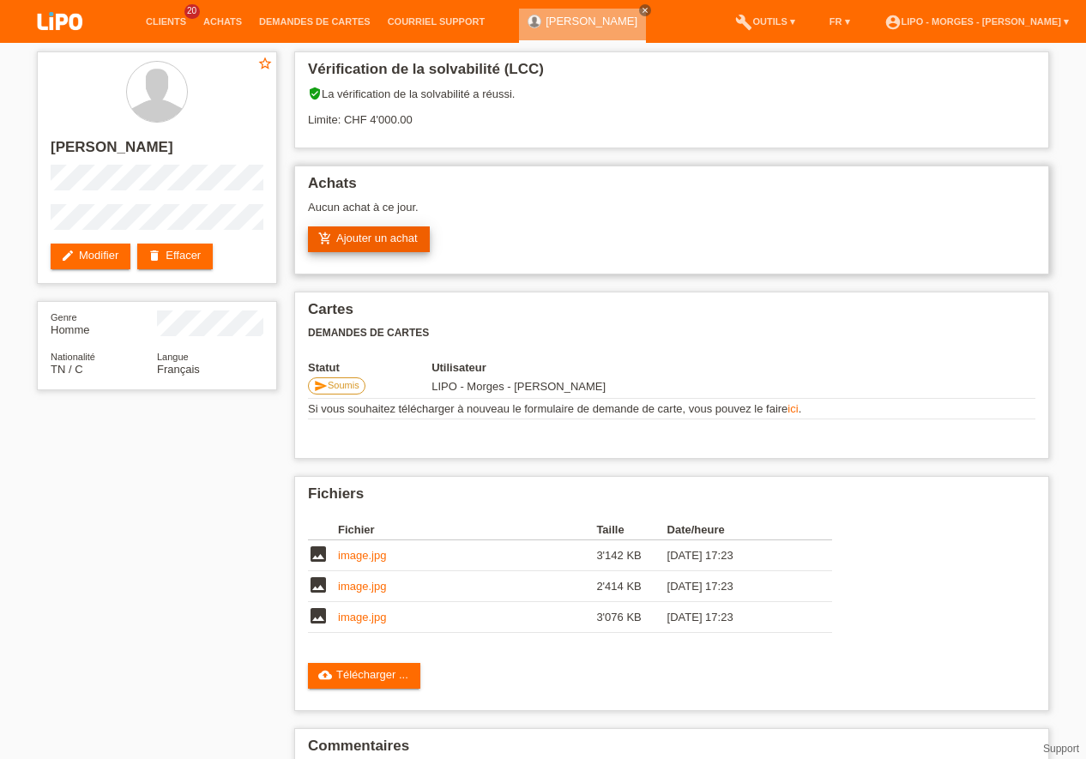
click at [387, 240] on link "add_shopping_cart Ajouter un achat" at bounding box center [369, 239] width 122 height 26
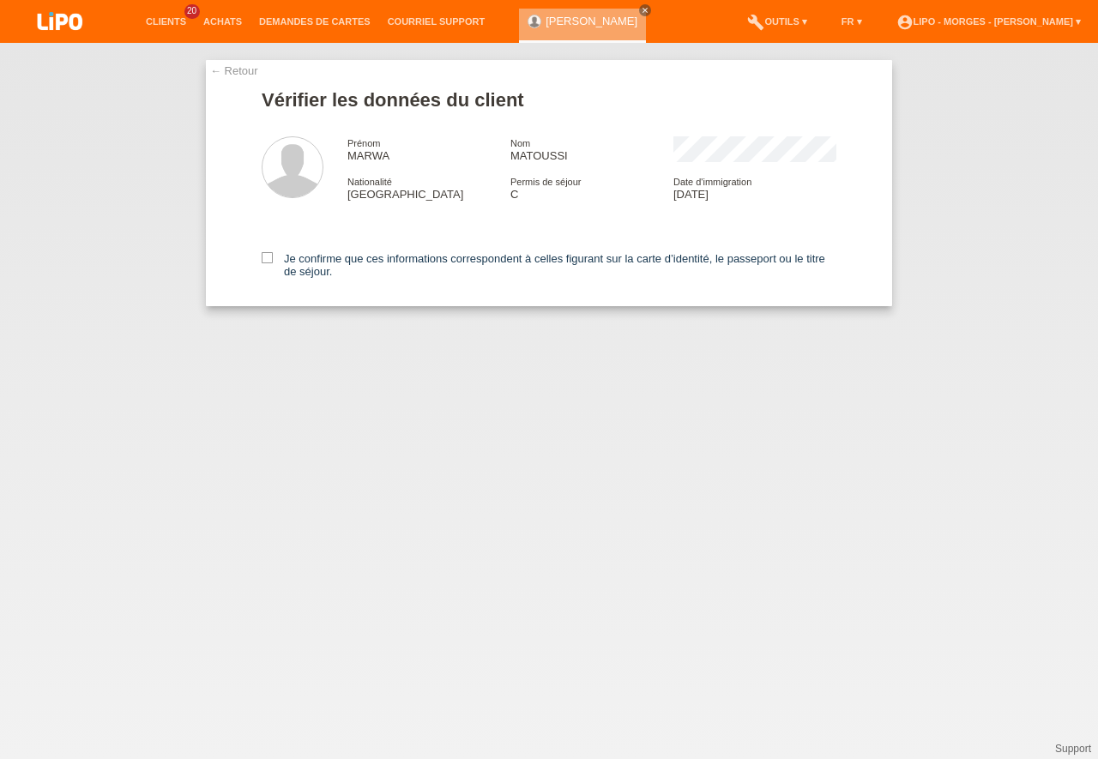
click at [274, 251] on div "Je confirme que ces informations correspondent à celles figurant sur la carte d…" at bounding box center [549, 262] width 574 height 88
click at [270, 260] on icon at bounding box center [267, 257] width 11 height 11
click at [270, 260] on input "Je confirme que ces informations correspondent à celles figurant sur la carte d…" at bounding box center [267, 257] width 11 height 11
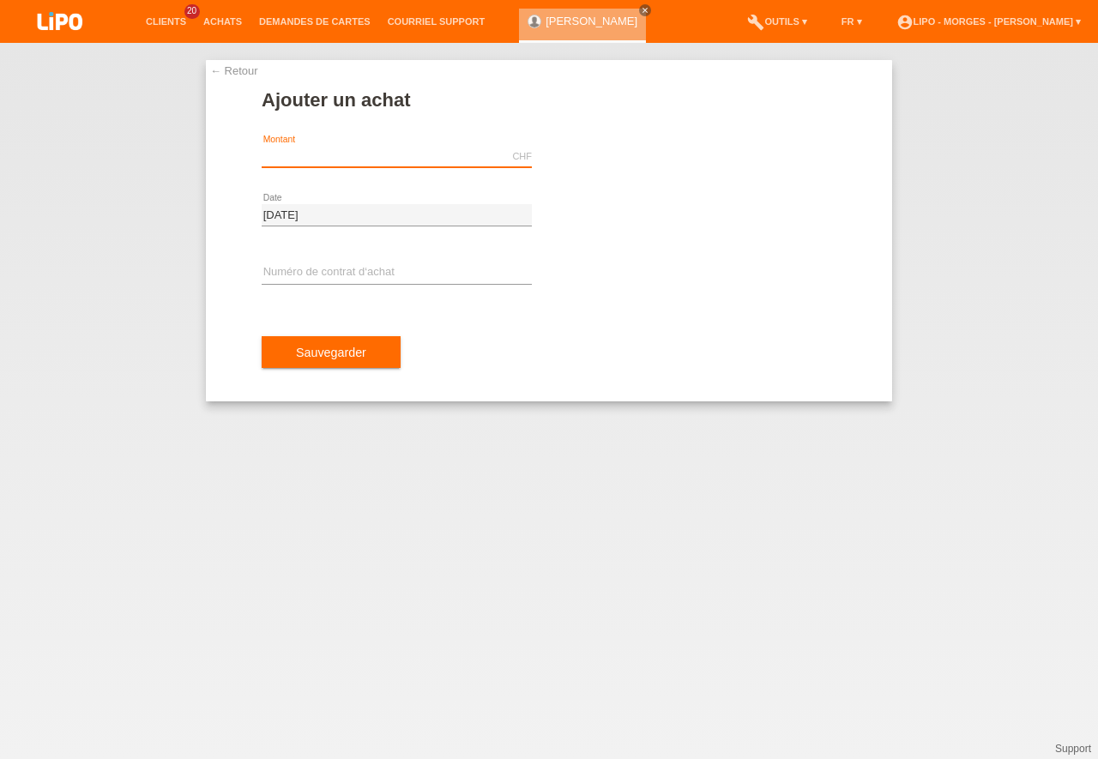
click at [300, 161] on input "text" at bounding box center [397, 156] width 270 height 21
type input "3958.95"
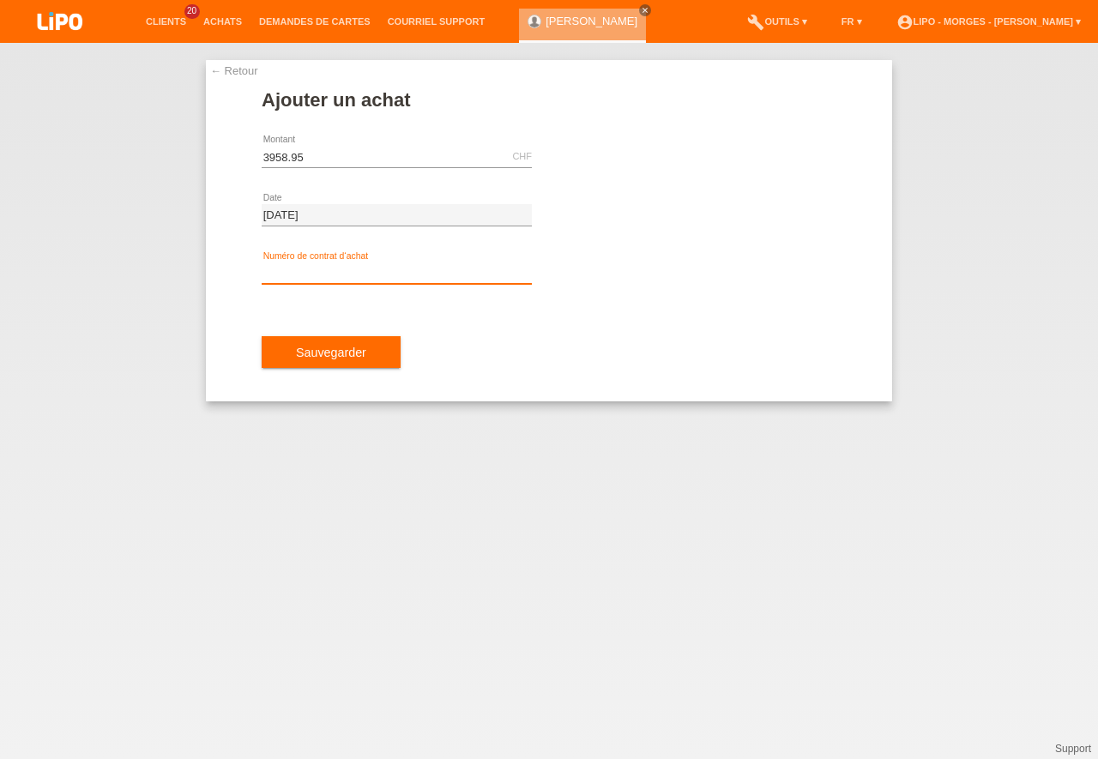
click at [296, 281] on input "text" at bounding box center [397, 272] width 270 height 21
type input "XU0DVZ"
click at [339, 343] on button "Sauvegarder" at bounding box center [331, 352] width 139 height 33
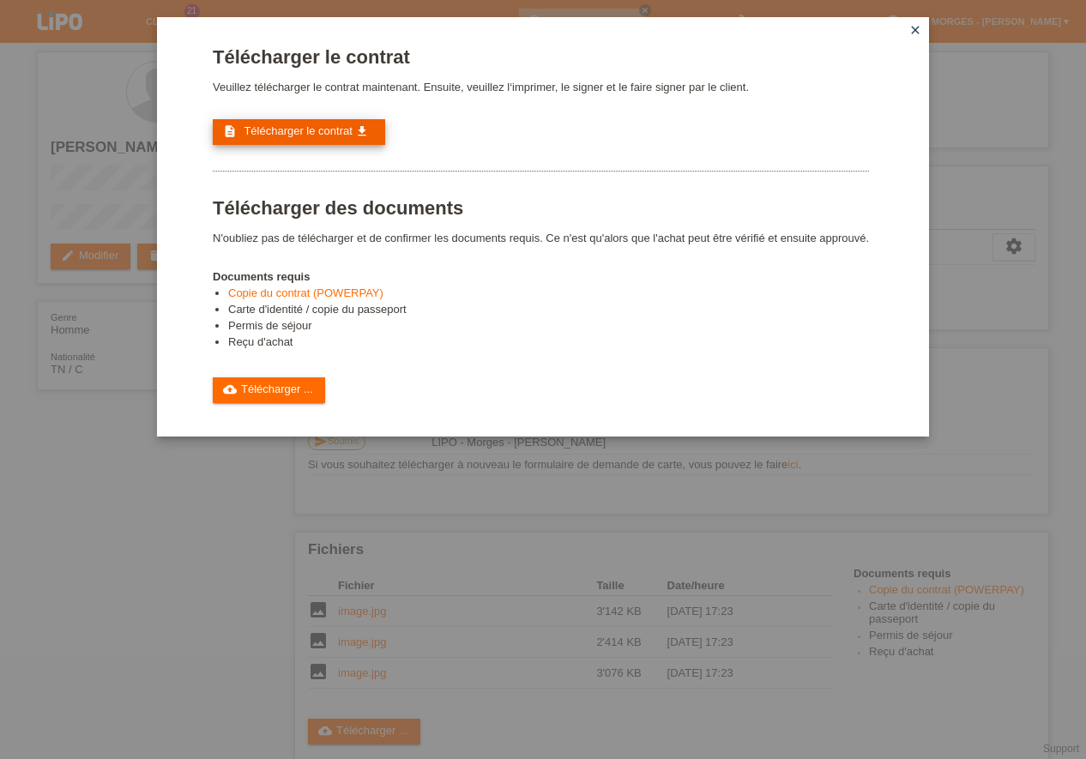
click at [343, 135] on span "Télécharger le contrat" at bounding box center [298, 130] width 108 height 13
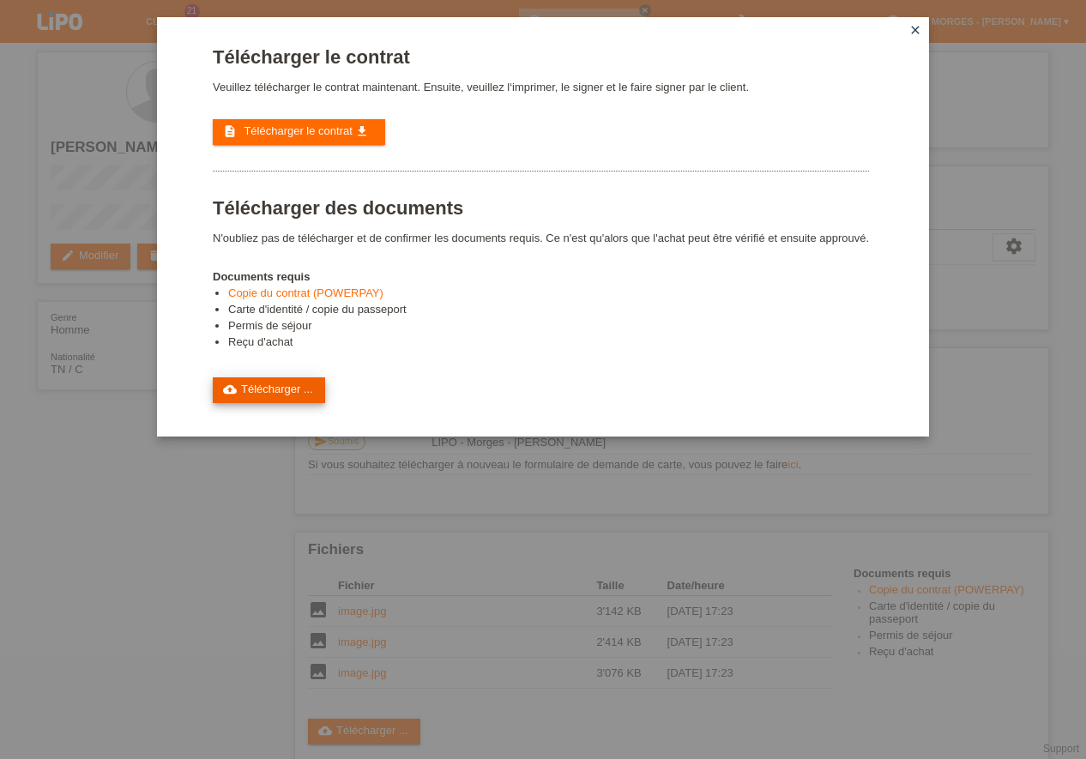
drag, startPoint x: 51, startPoint y: 511, endPoint x: 278, endPoint y: 394, distance: 255.8
click at [275, 384] on link "cloud_upload Télécharger ..." at bounding box center [269, 390] width 112 height 26
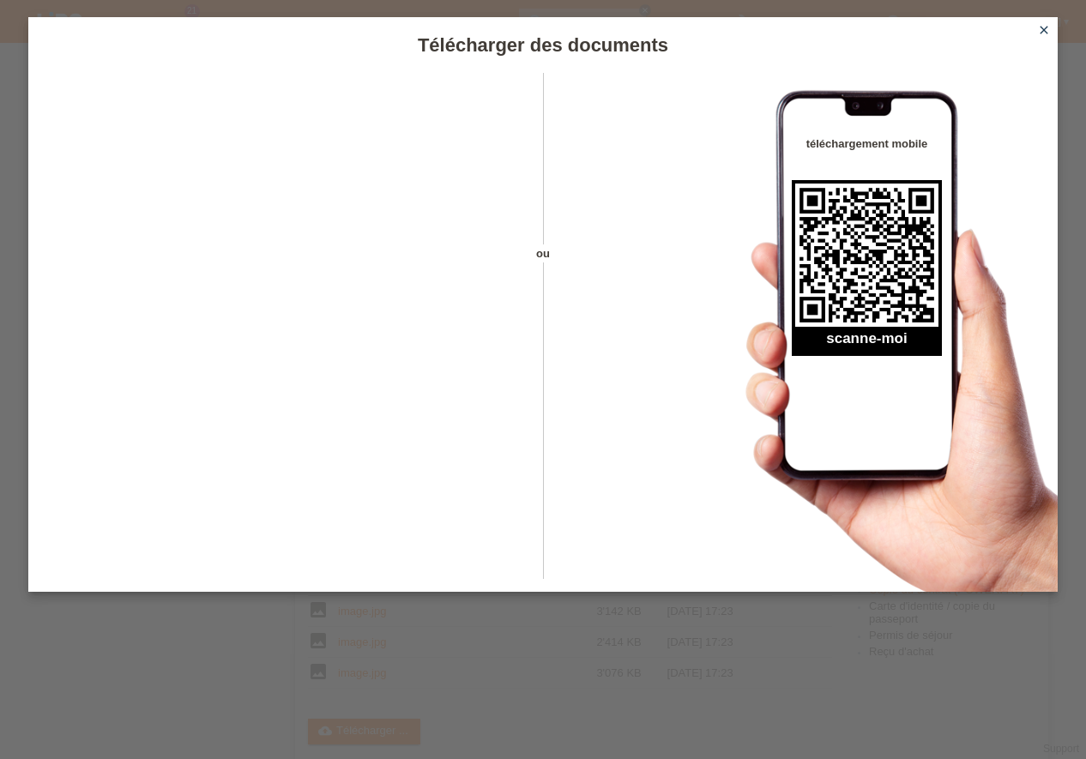
click at [1045, 26] on icon "close" at bounding box center [1044, 30] width 14 height 14
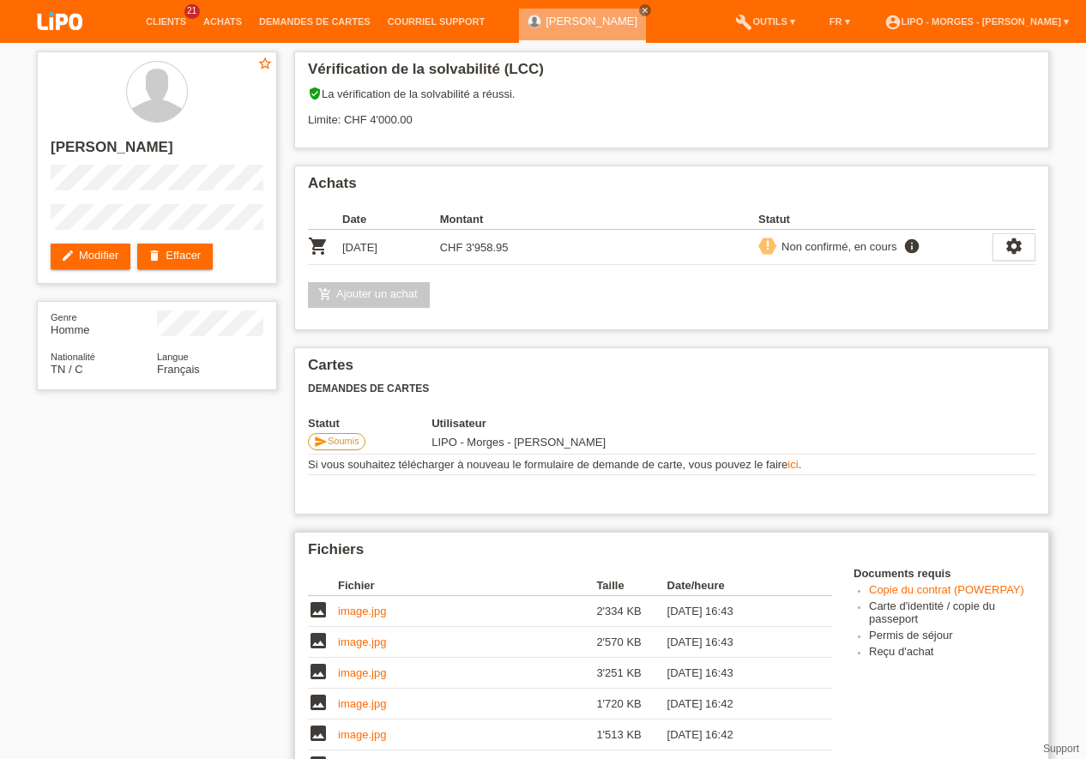
scroll to position [49, 0]
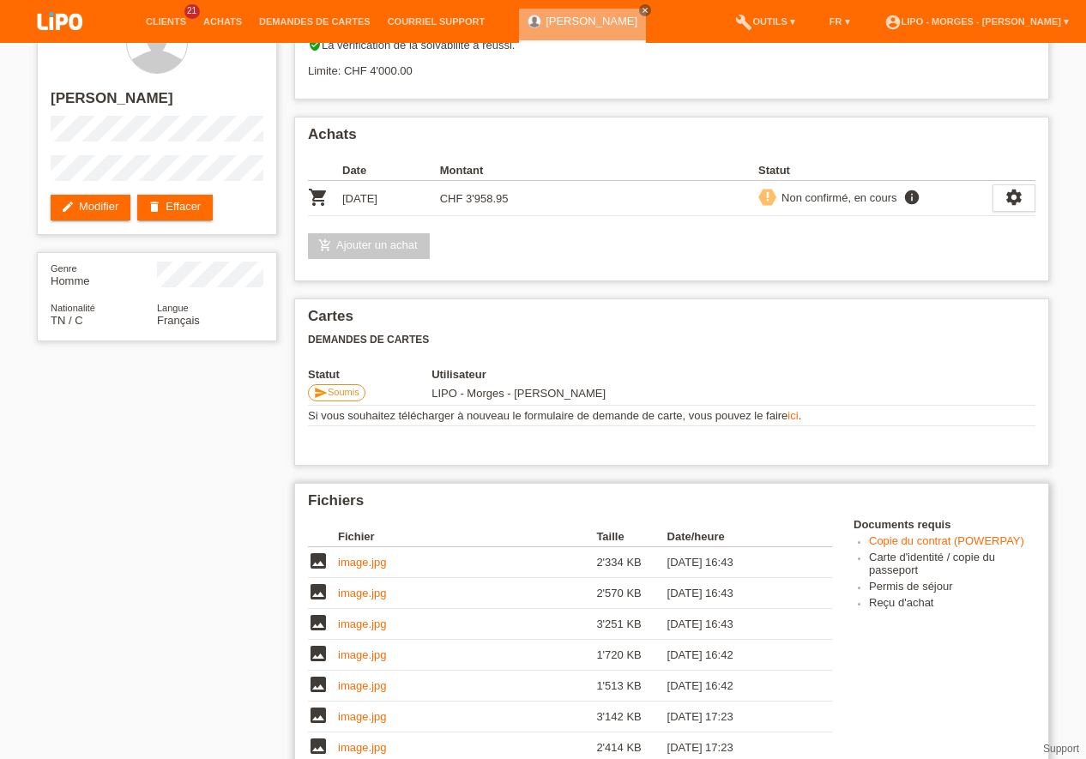
click at [403, 564] on td "image.jpg" at bounding box center [467, 562] width 258 height 31
click at [362, 564] on link "image.jpg" at bounding box center [362, 562] width 48 height 13
click at [376, 589] on link "image.jpg" at bounding box center [362, 592] width 48 height 13
click at [349, 627] on link "image.jpg" at bounding box center [362, 623] width 48 height 13
click at [364, 656] on link "image.jpg" at bounding box center [362, 654] width 48 height 13
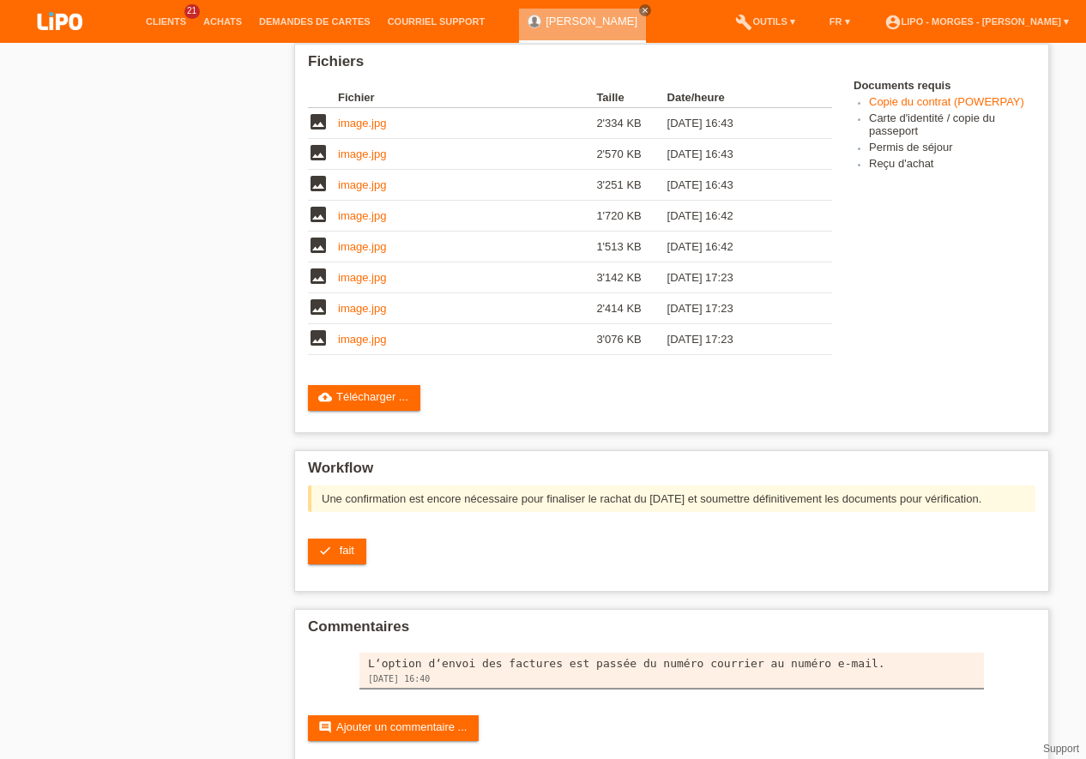
scroll to position [511, 0]
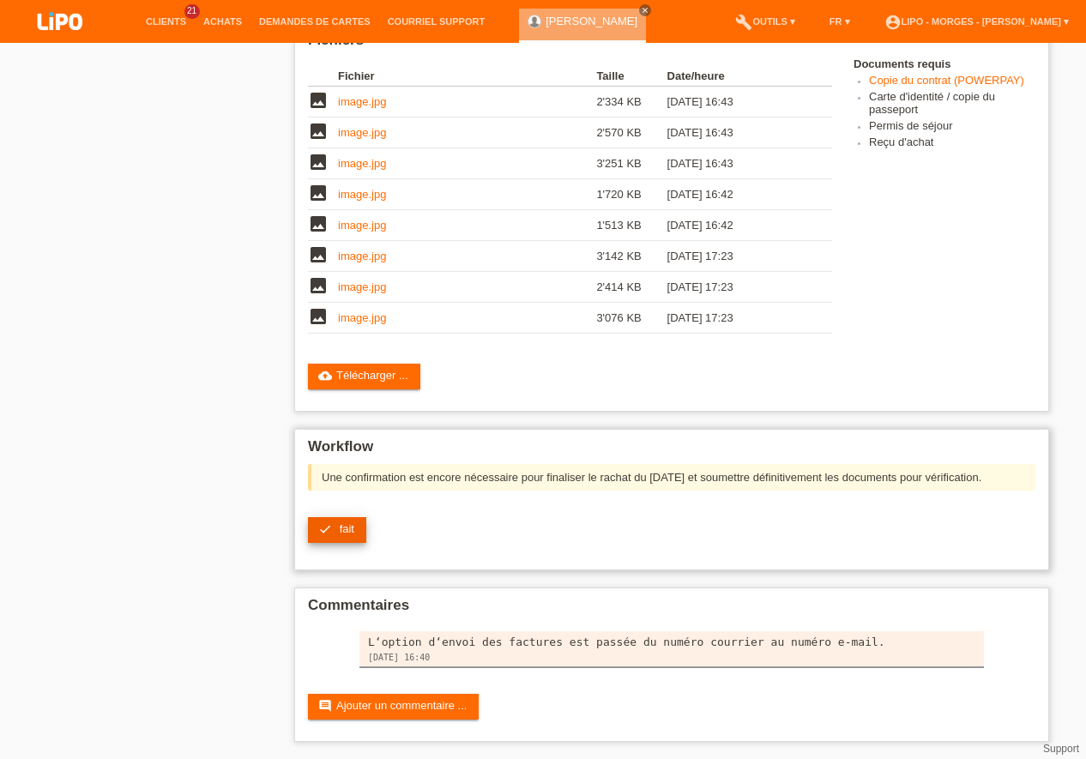
click at [352, 525] on span "fait" at bounding box center [347, 528] width 15 height 13
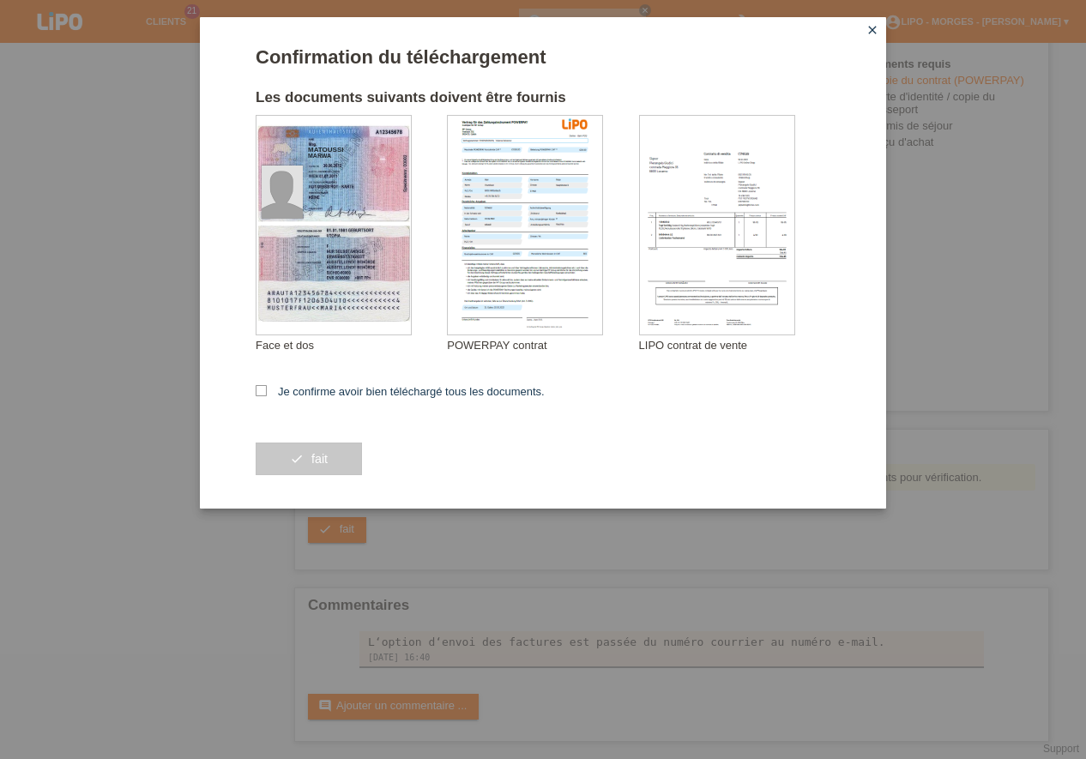
click at [254, 394] on div "Confirmation du téléchargement Les documents suivants doivent être fournis MATO…" at bounding box center [543, 262] width 686 height 491
click at [262, 388] on icon at bounding box center [261, 390] width 11 height 11
click at [262, 388] on input "Je confirme avoir bien téléchargé tous les documents." at bounding box center [261, 390] width 11 height 11
checkbox input "true"
click at [307, 461] on button "check fait" at bounding box center [309, 458] width 106 height 33
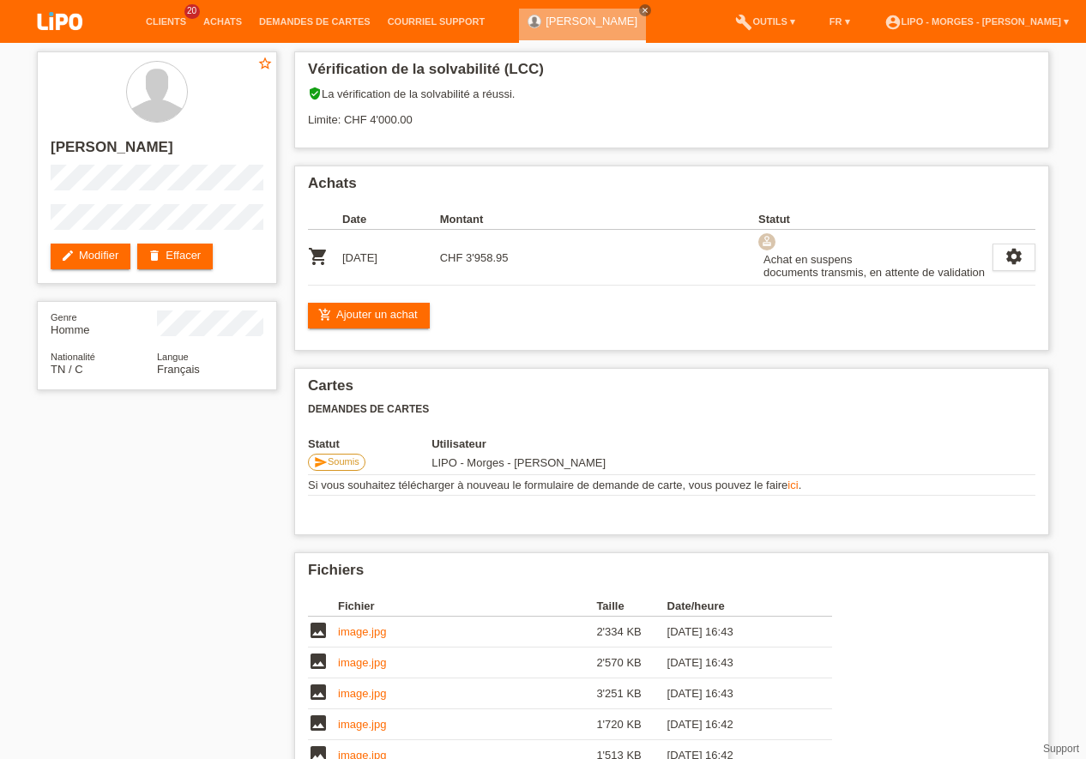
click at [232, 28] on li "Achats" at bounding box center [223, 22] width 56 height 44
click at [232, 21] on link "Achats" at bounding box center [223, 21] width 56 height 10
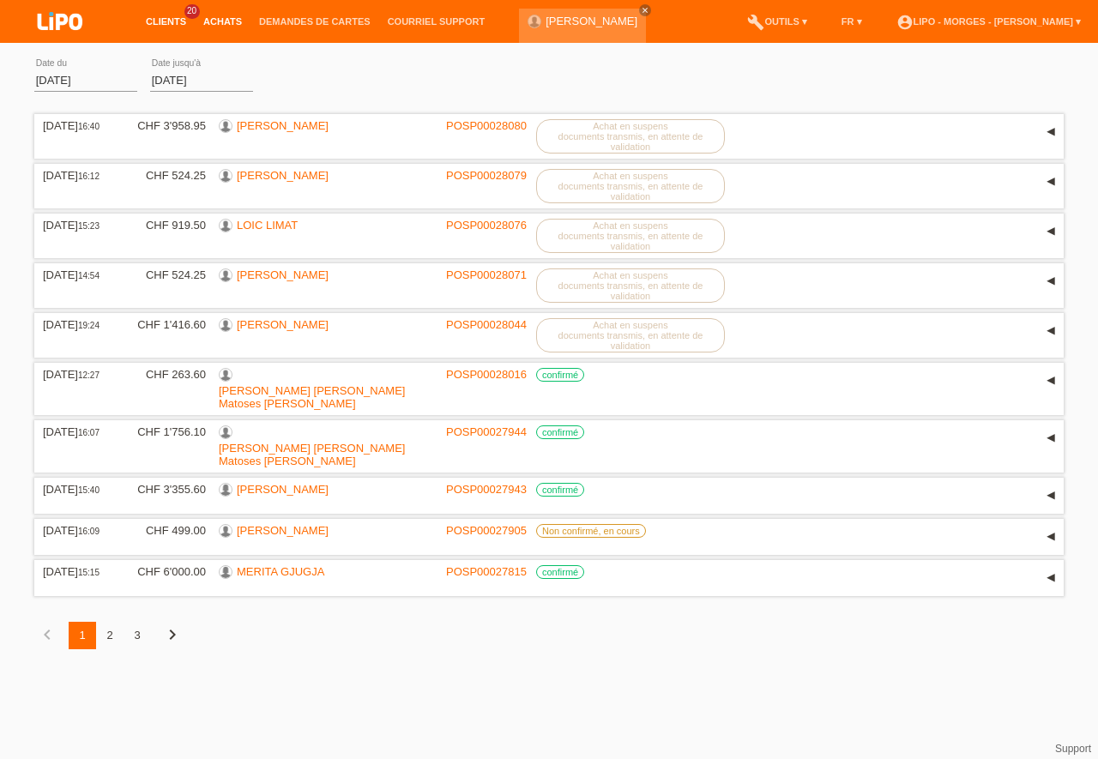
click at [154, 17] on link "Clients" at bounding box center [165, 21] width 57 height 10
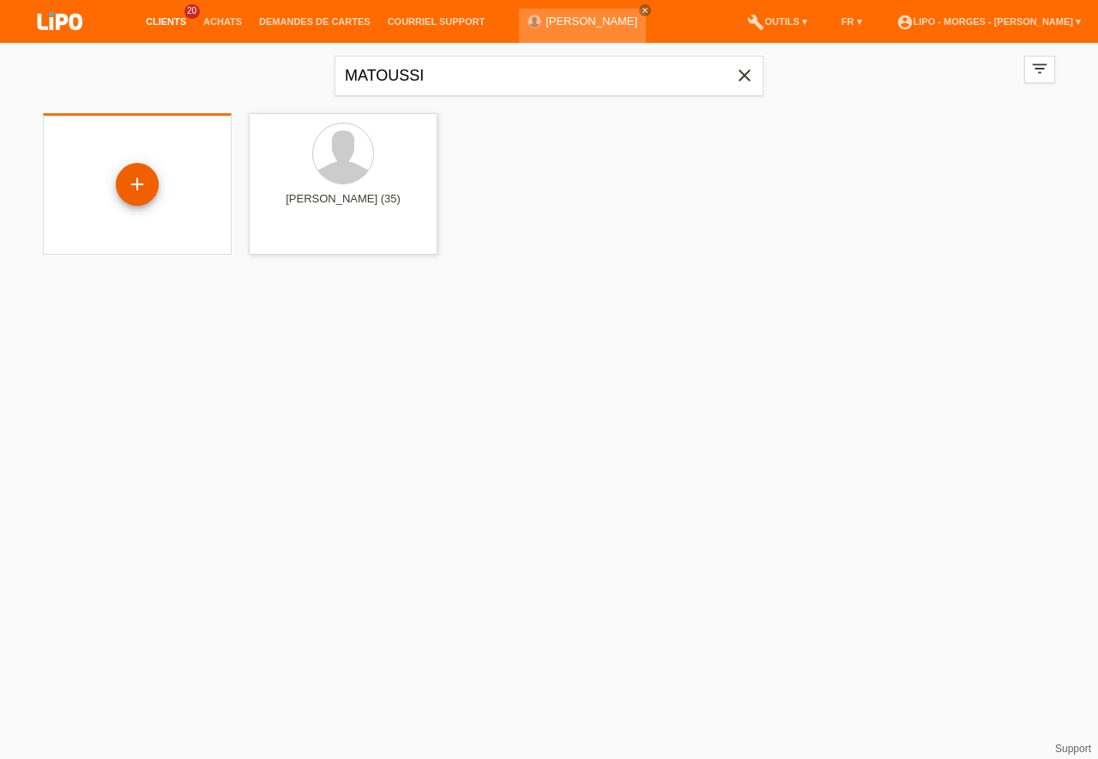
click at [141, 192] on div "+" at bounding box center [137, 184] width 43 height 43
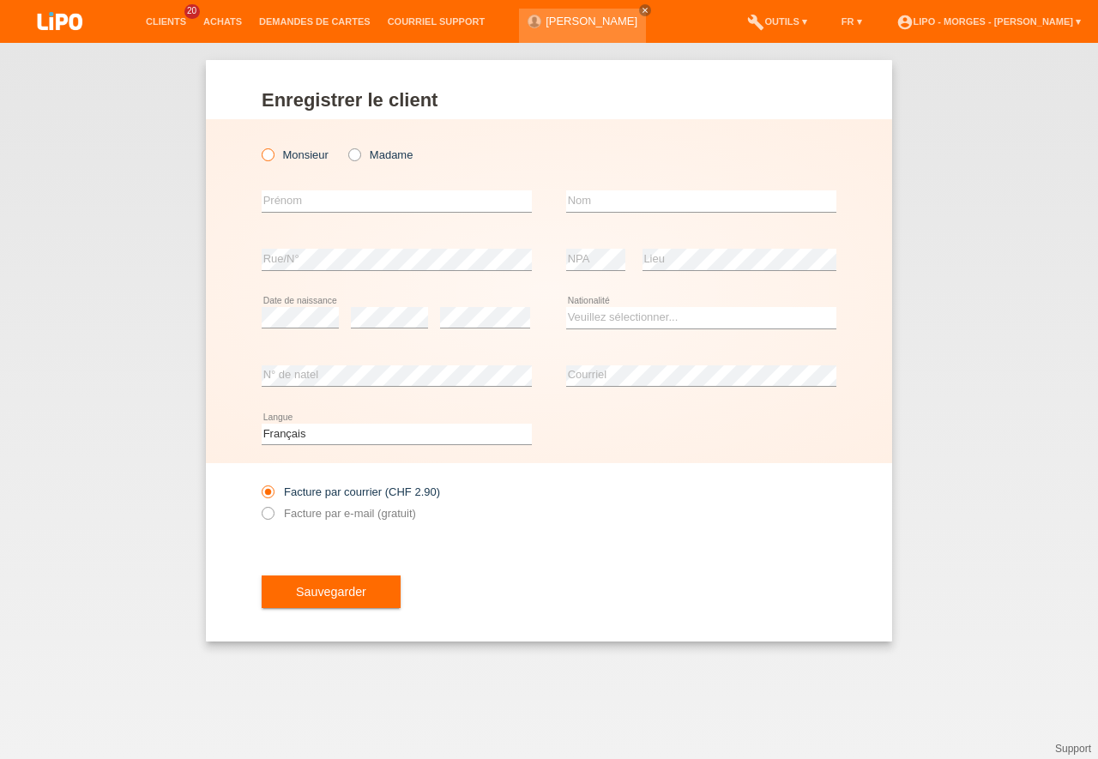
click at [273, 151] on input "Monsieur" at bounding box center [267, 153] width 11 height 11
radio input "true"
click at [280, 205] on input "text" at bounding box center [397, 200] width 270 height 21
type input "[PERSON_NAME]"
click at [624, 189] on div "error Nom" at bounding box center [701, 201] width 270 height 58
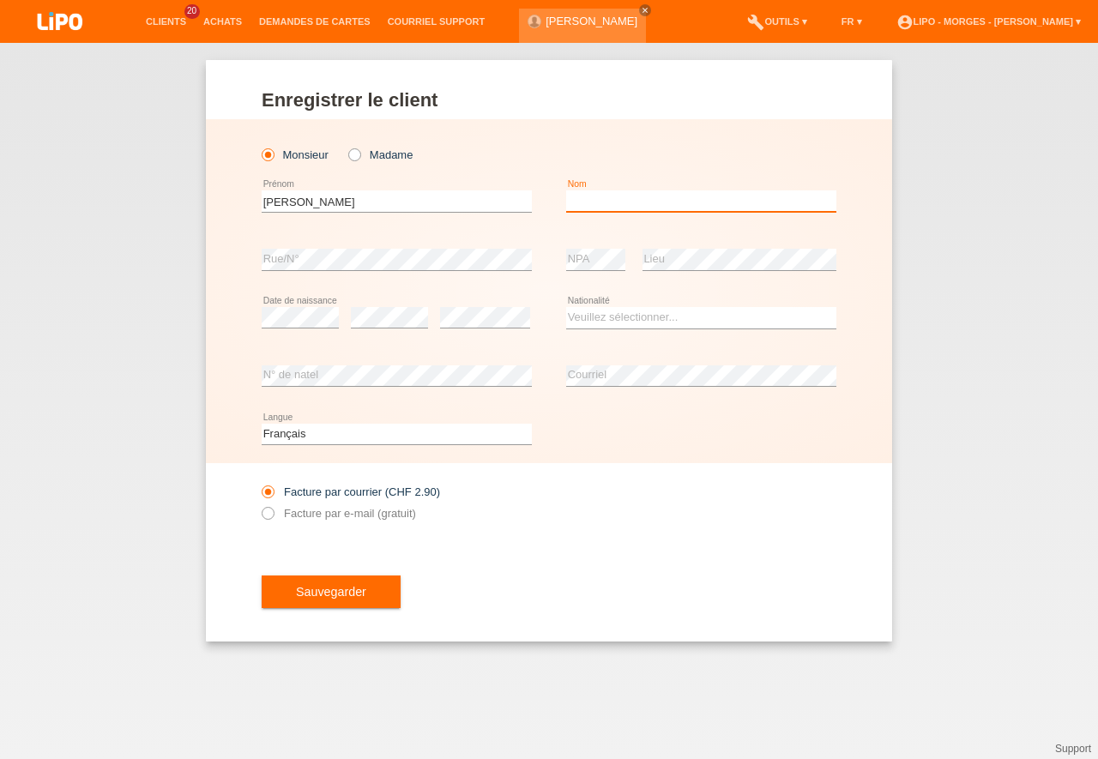
click at [618, 196] on input "text" at bounding box center [701, 200] width 270 height 21
type input "CHANSON"
click at [566, 307] on select "Veuillez sélectionner... Suisse Allemagne Autriche Liechtenstein ------------ A…" at bounding box center [701, 317] width 270 height 21
select select "CH"
click at [0, 0] on option "Suisse" at bounding box center [0, 0] width 0 height 0
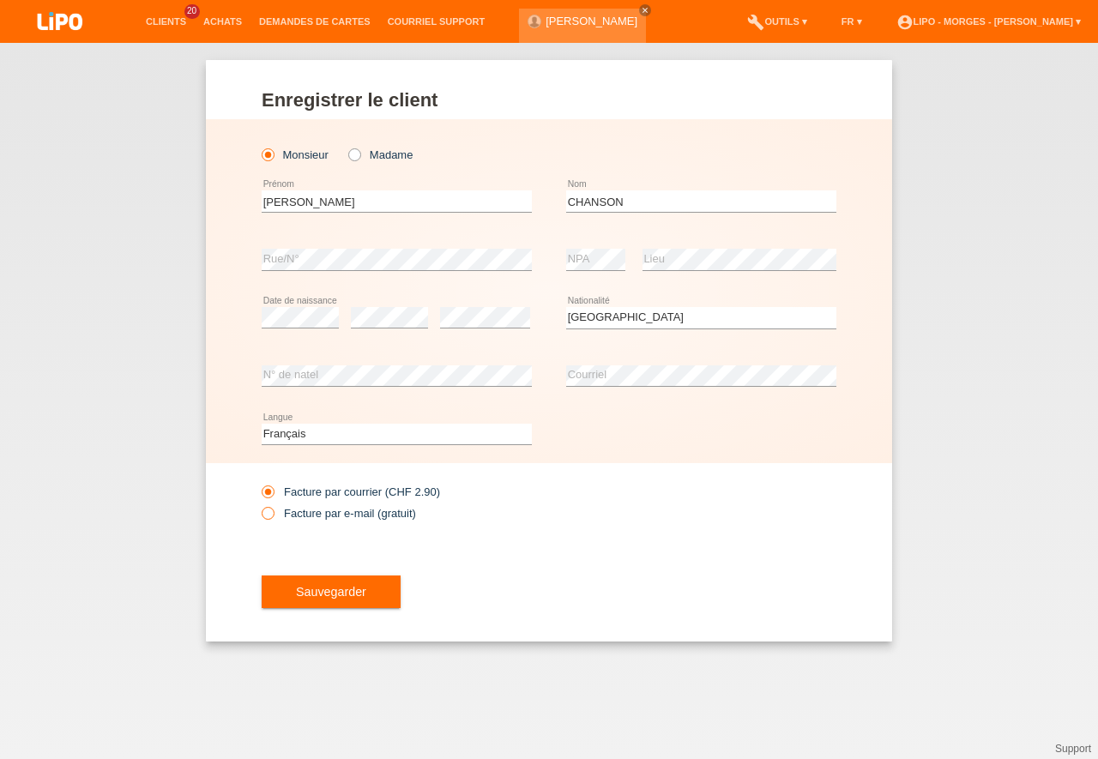
click at [259, 504] on icon at bounding box center [259, 504] width 0 height 0
click at [271, 518] on input "Facture par e-mail (gratuit)" at bounding box center [267, 517] width 11 height 21
radio input "true"
click at [331, 587] on span "Sauvegarder" at bounding box center [331, 592] width 70 height 14
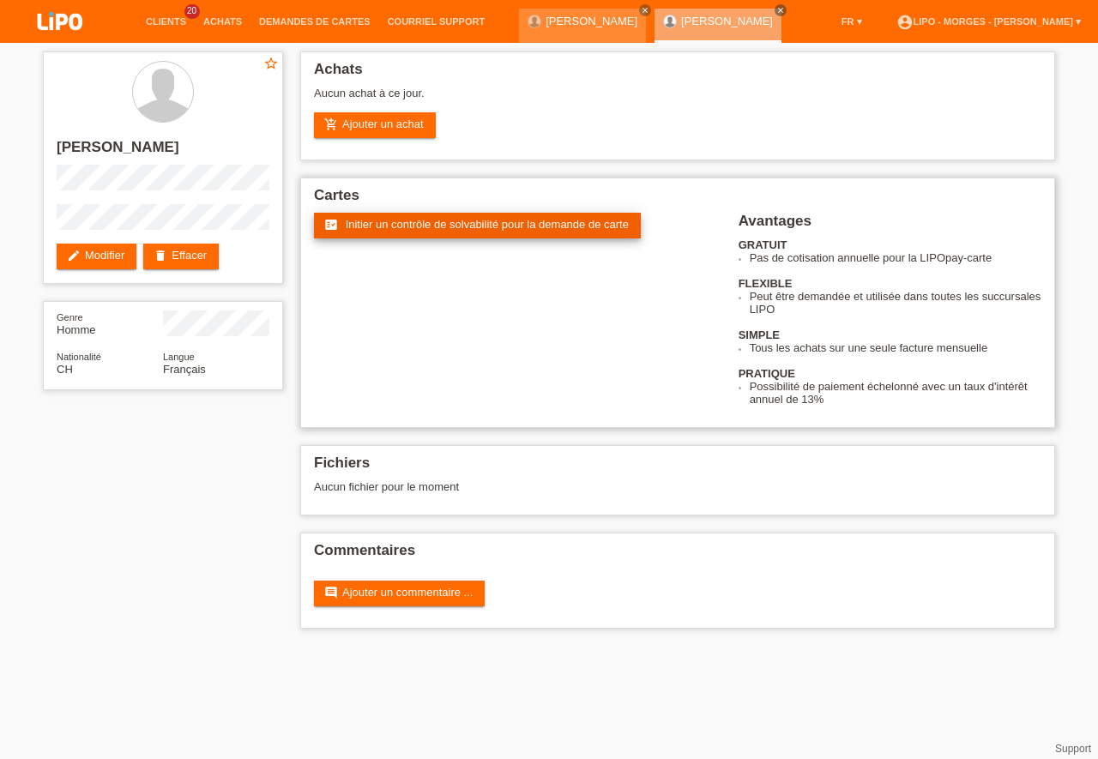
click at [490, 225] on span "Initier un contrôle de solvabilité pour la demande de carte" at bounding box center [487, 224] width 283 height 13
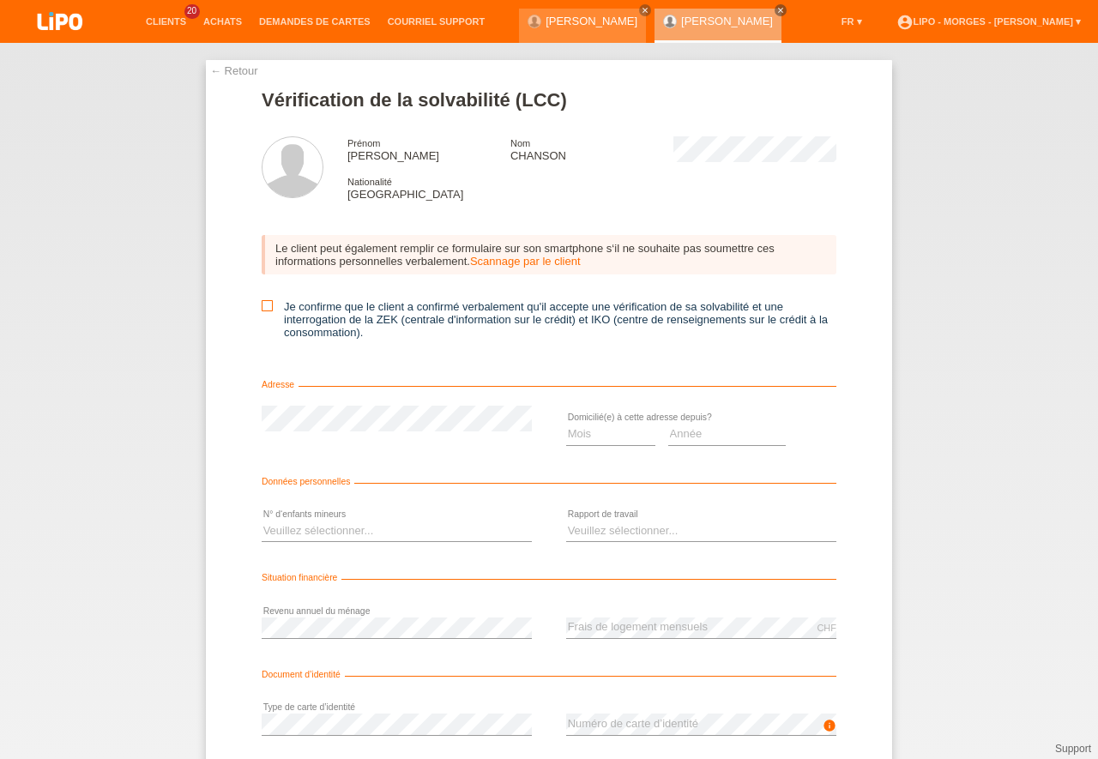
click at [262, 310] on icon at bounding box center [267, 305] width 11 height 11
click at [262, 310] on input "Je confirme que le client a confirmé verbalement qu'il accepte une vérification…" at bounding box center [267, 305] width 11 height 11
checkbox input "true"
click at [566, 424] on select "Mois 01 02 03 04 05 06 07 08 09 10" at bounding box center [610, 434] width 89 height 21
select select "01"
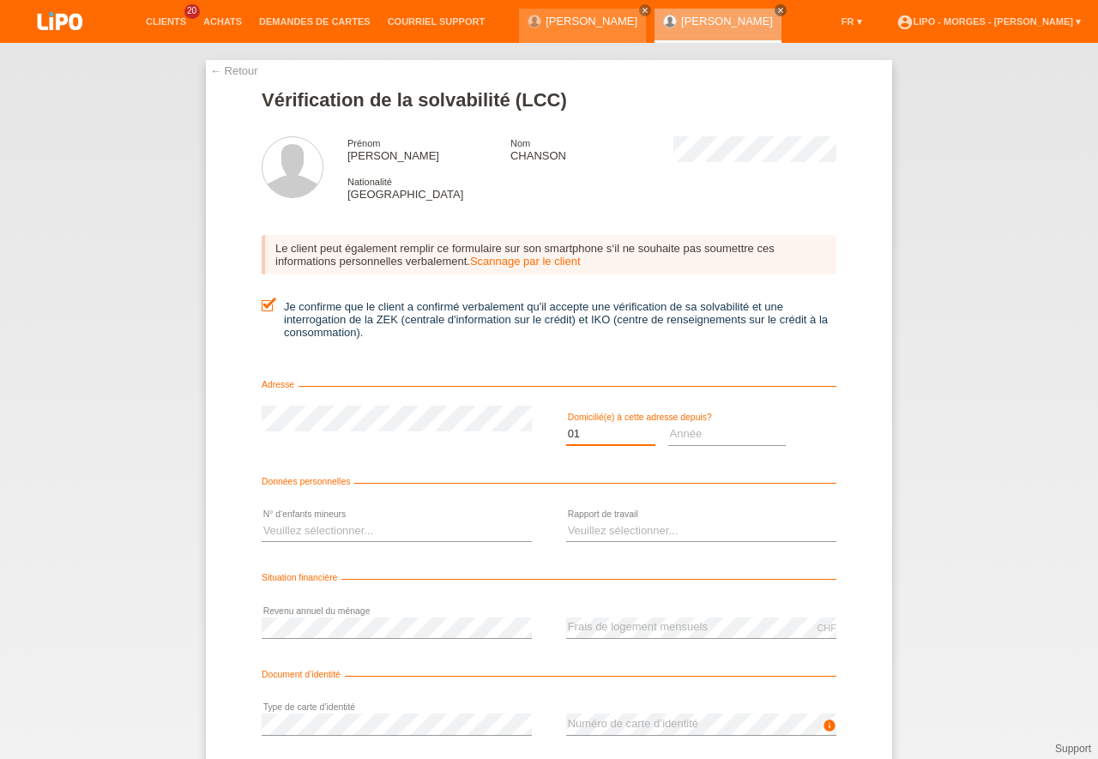
click at [0, 0] on option "01" at bounding box center [0, 0] width 0 height 0
click at [668, 424] on select "Année 2025 2024 2023 2022 2021 2020 2019 2018 2017 2016 2015 2014 2013 2012 201…" at bounding box center [727, 434] width 118 height 21
select select "2025"
click at [0, 0] on option "2025" at bounding box center [0, 0] width 0 height 0
click at [578, 424] on div "Mois 01 02 03 04 05 06 07 08 09 10 11 12 error" at bounding box center [610, 435] width 89 height 58
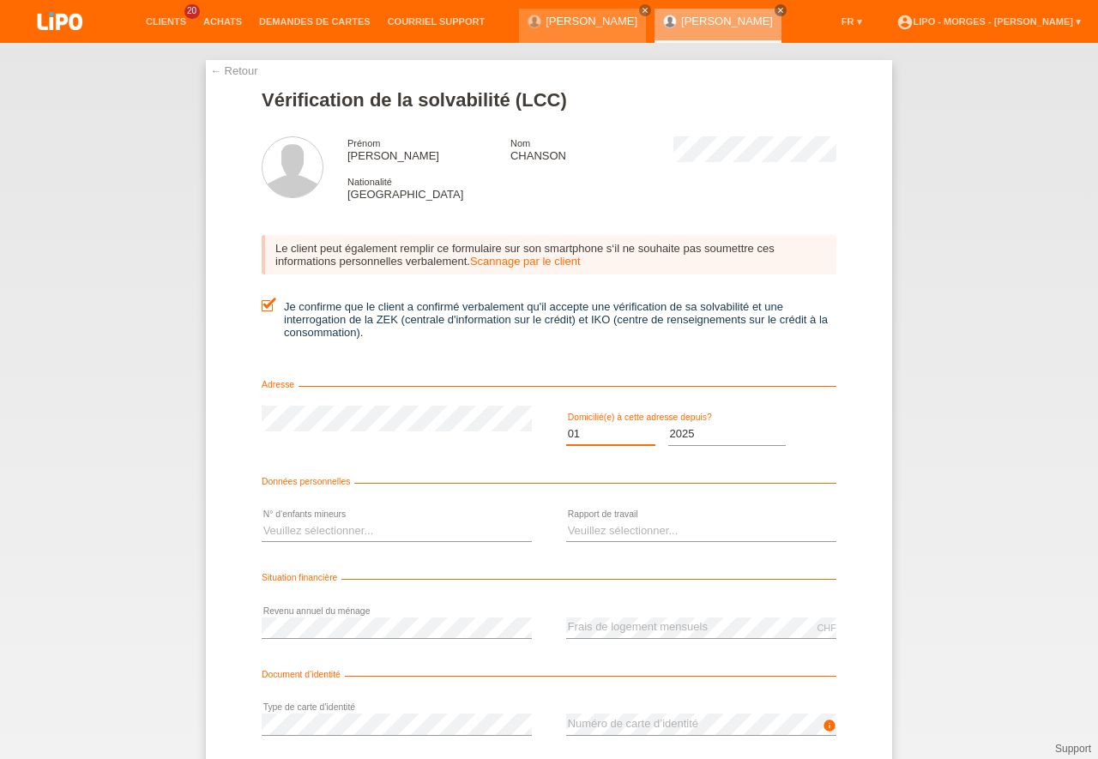
click at [566, 424] on select "Mois 01 02 03 04 05 06 07 08 09 10" at bounding box center [610, 434] width 89 height 21
select select "09"
click at [0, 0] on option "09" at bounding box center [0, 0] width 0 height 0
click at [262, 520] on select "Veuillez sélectionner... 0 1 2 3 4 5 6 7 8 9" at bounding box center [397, 530] width 270 height 21
select select "0"
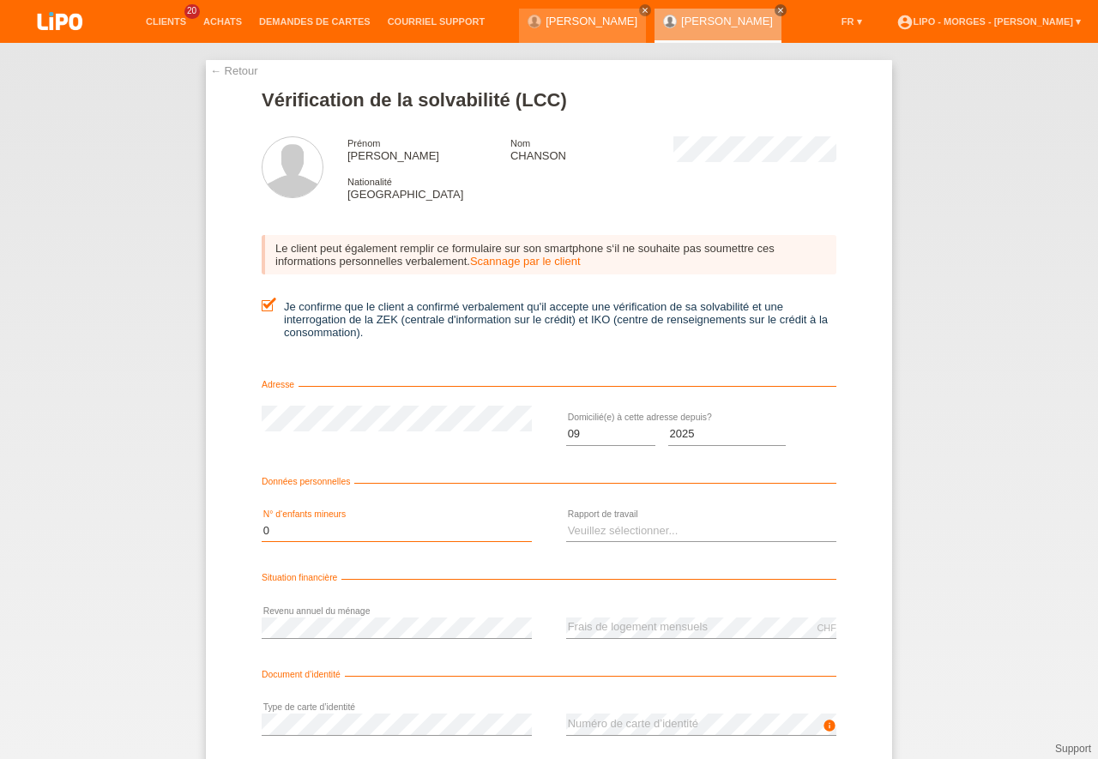
click at [0, 0] on option "0" at bounding box center [0, 0] width 0 height 0
click at [566, 520] on select "Veuillez sélectionner... A durée indéterminée A durée déterminée Apprenti/étudi…" at bounding box center [701, 530] width 270 height 21
select select "UNLIMITED"
click at [0, 0] on option "A durée indéterminée" at bounding box center [0, 0] width 0 height 0
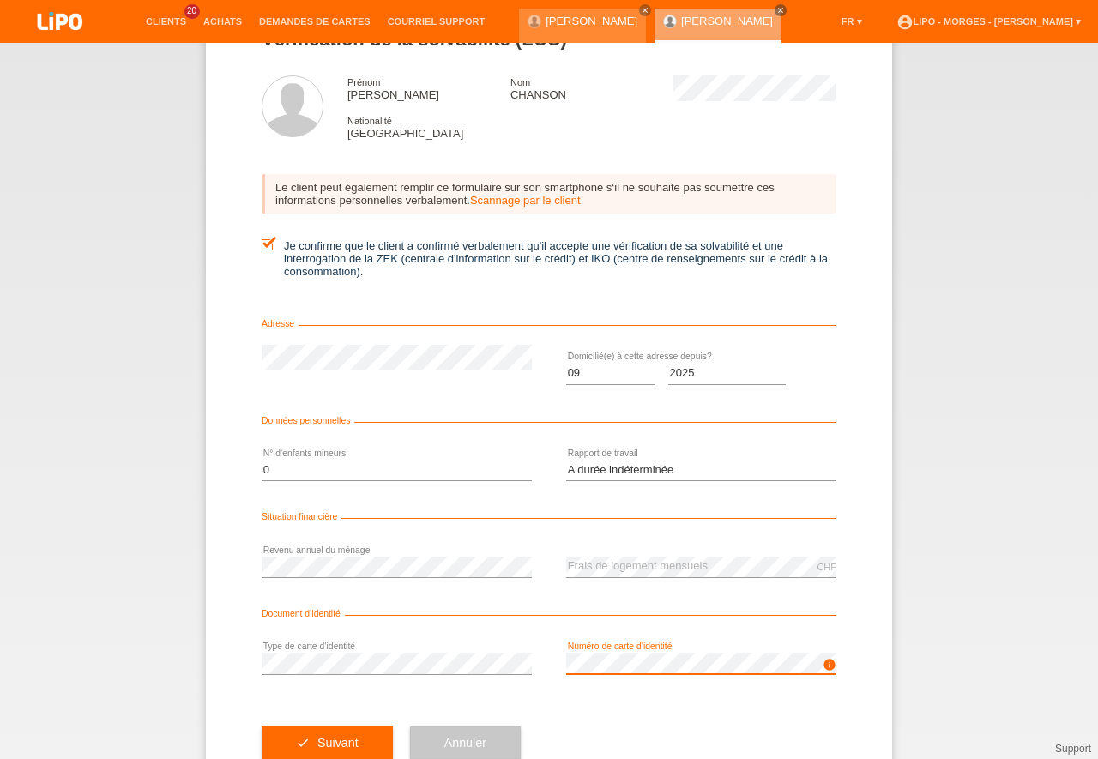
scroll to position [66, 0]
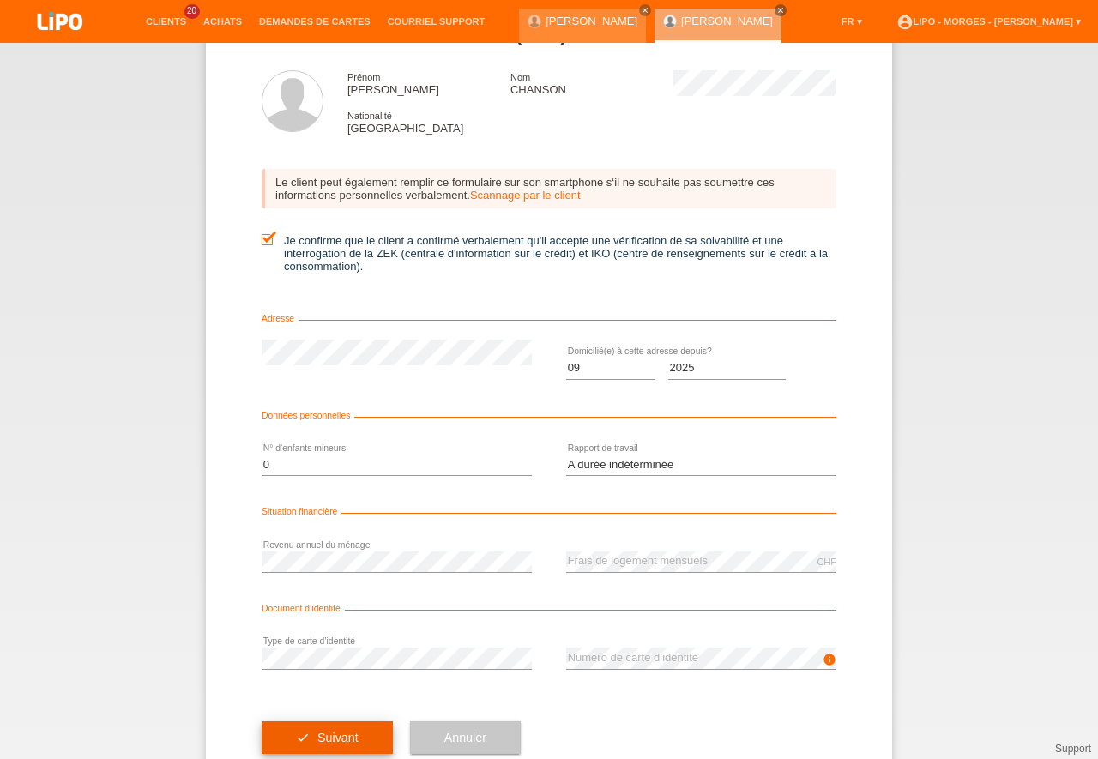
click at [316, 731] on button "check Suivant" at bounding box center [327, 737] width 131 height 33
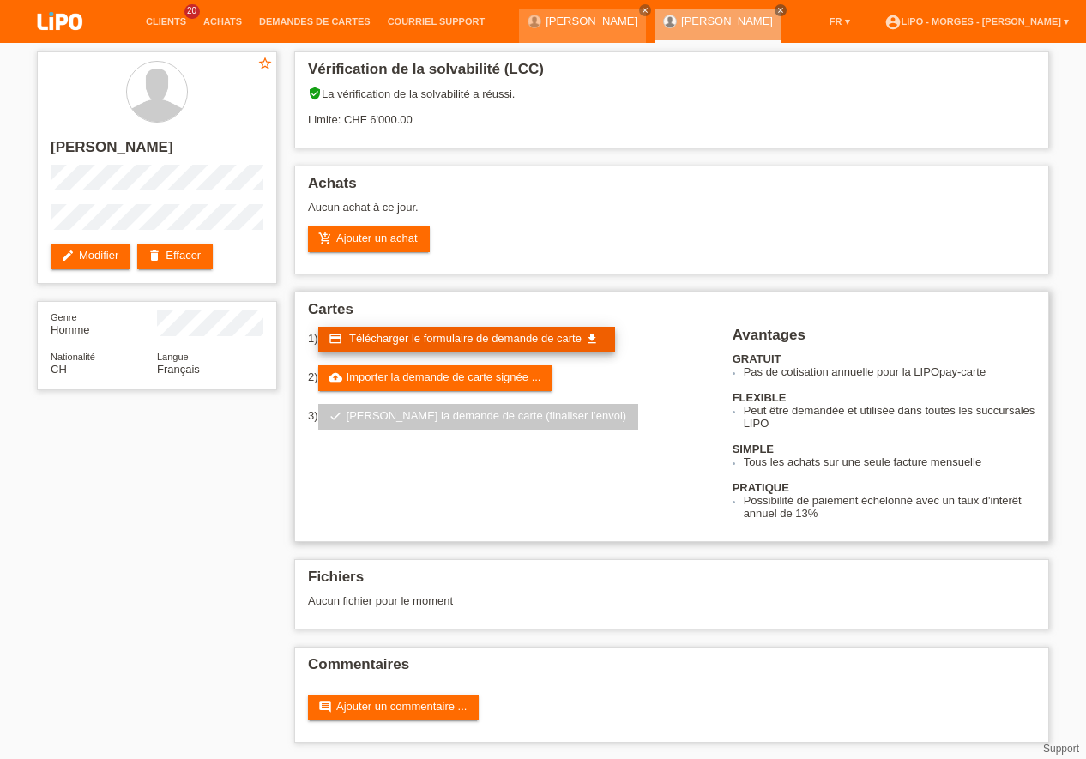
click at [419, 339] on span "Télécharger le formulaire de demande de carte" at bounding box center [465, 338] width 232 height 13
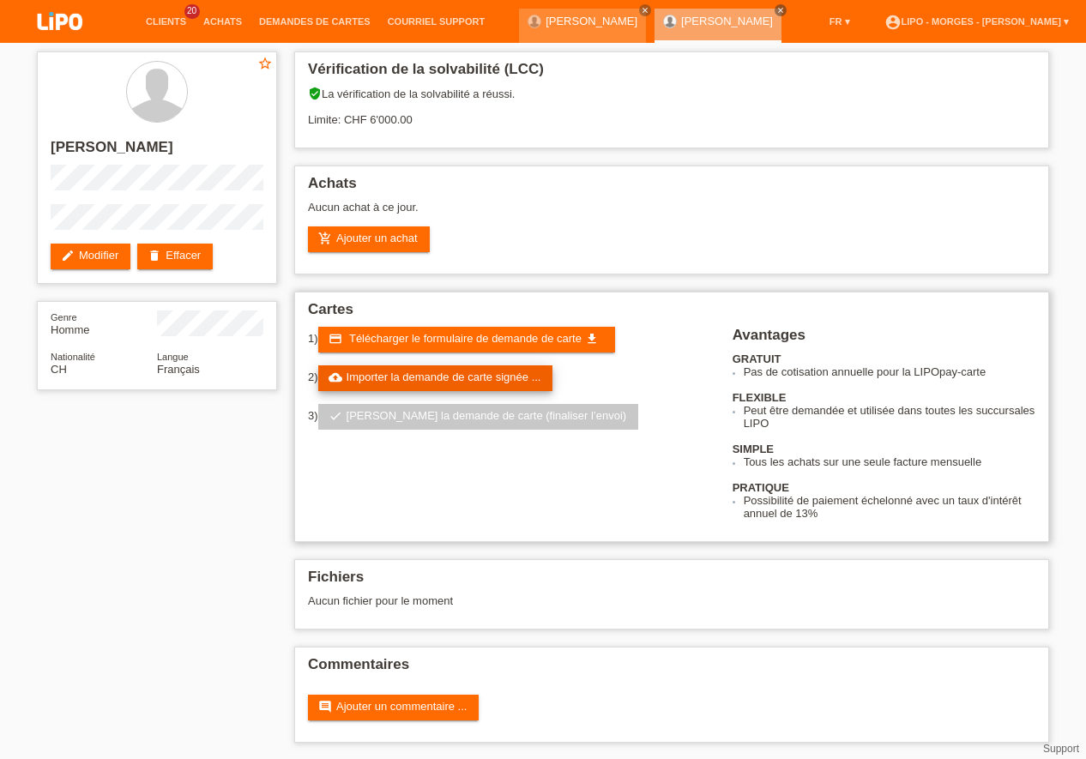
click at [394, 382] on link "cloud_upload Importer la demande de carte signée ..." at bounding box center [435, 378] width 235 height 26
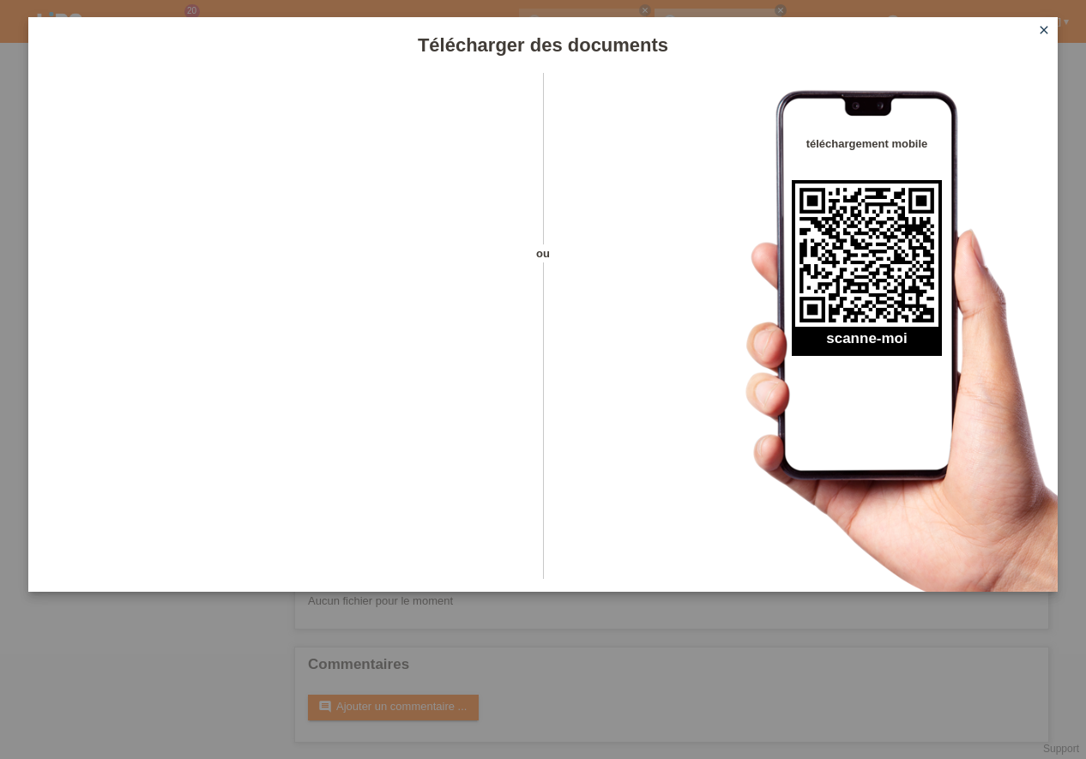
click at [1054, 29] on link "close" at bounding box center [1043, 31] width 22 height 20
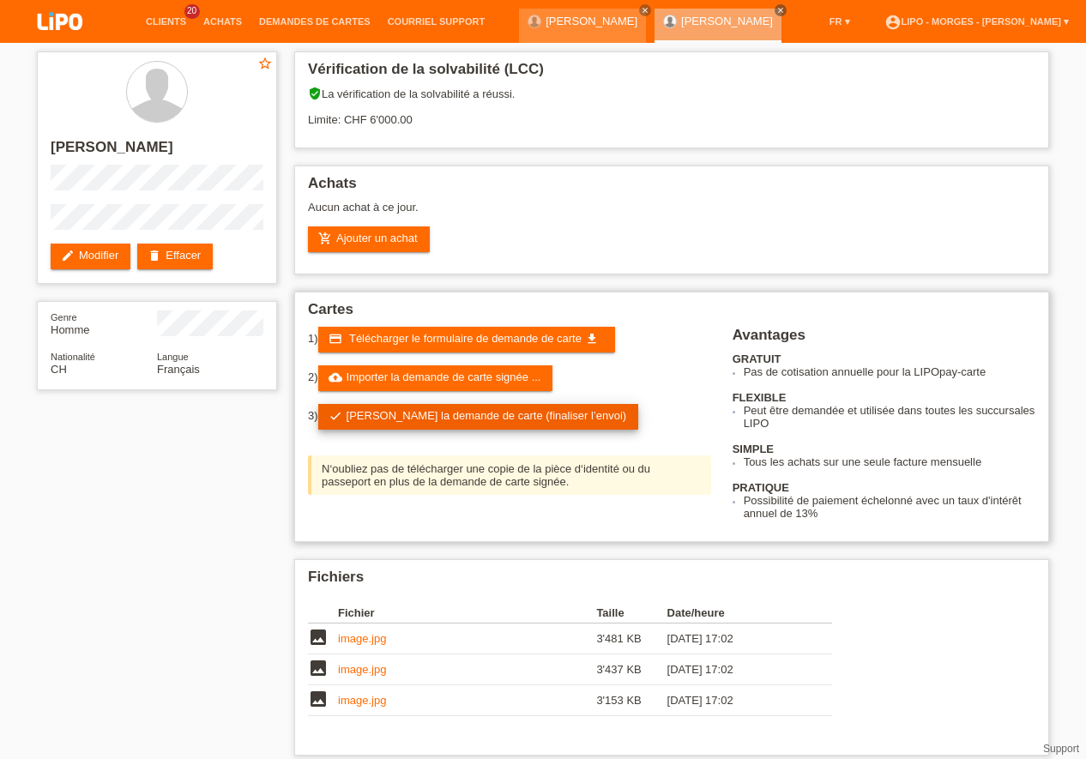
click at [494, 423] on link "check Soumettre la demande de carte (finaliser l’envoi)" at bounding box center [478, 417] width 321 height 26
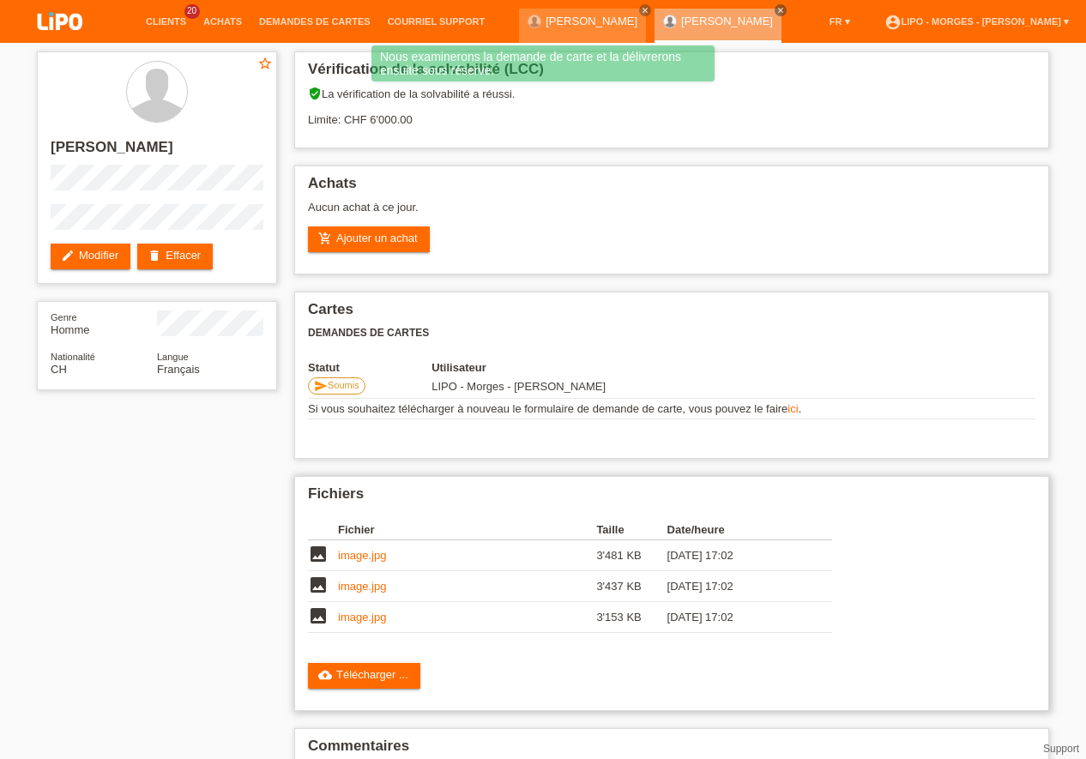
click at [373, 557] on link "image.jpg" at bounding box center [362, 555] width 48 height 13
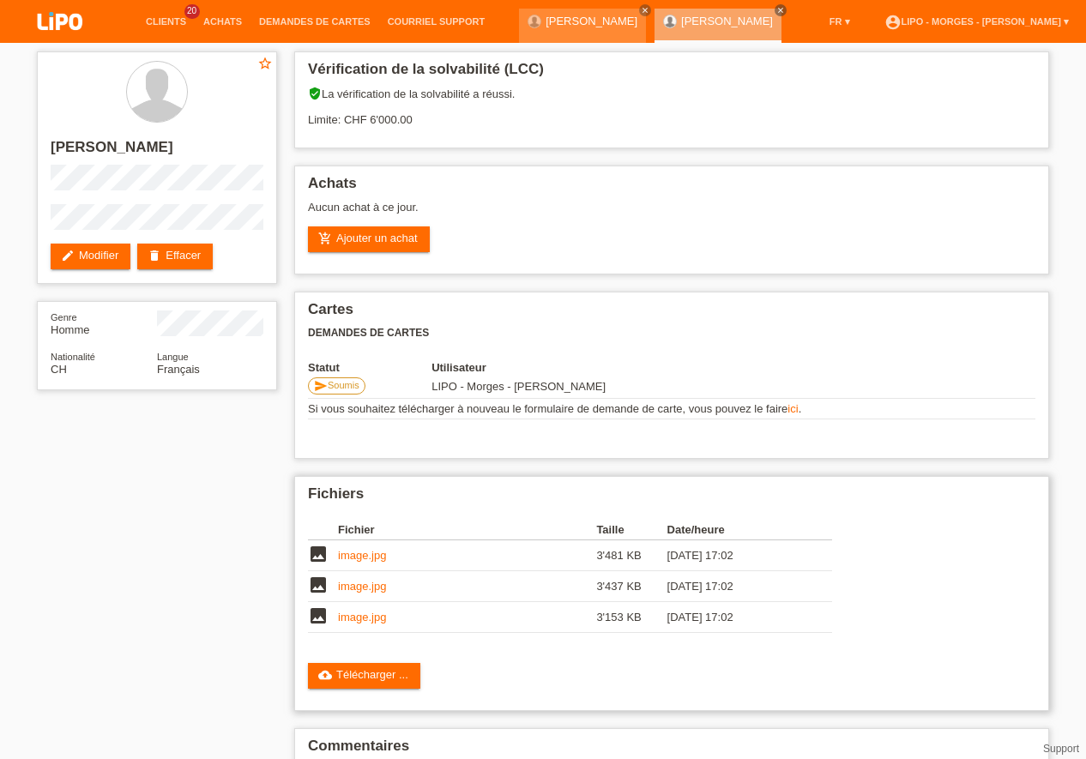
click at [378, 585] on link "image.jpg" at bounding box center [362, 586] width 48 height 13
click at [385, 620] on link "image.jpg" at bounding box center [362, 616] width 48 height 13
click at [340, 15] on li "Demandes de cartes" at bounding box center [314, 22] width 129 height 44
click at [323, 15] on li "Demandes de cartes" at bounding box center [314, 22] width 129 height 44
click at [320, 20] on link "Demandes de cartes" at bounding box center [314, 21] width 129 height 10
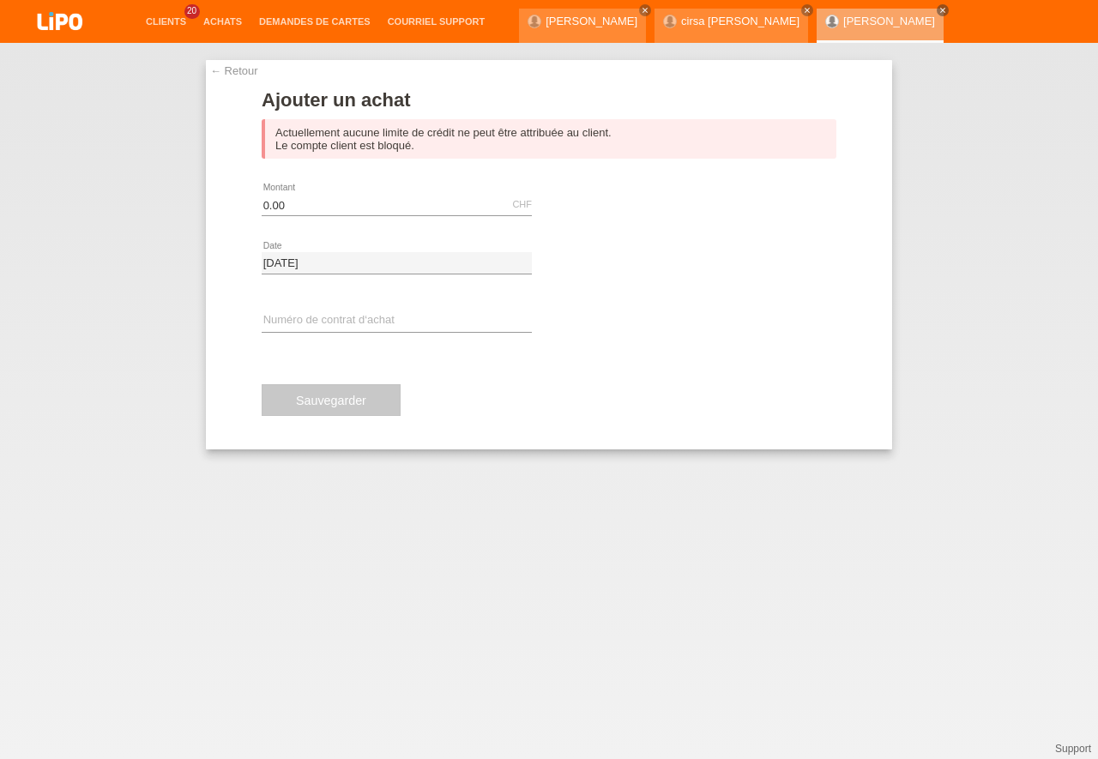
click at [156, 15] on li "Clients 20" at bounding box center [165, 22] width 57 height 44
click at [156, 19] on link "Clients" at bounding box center [165, 21] width 57 height 10
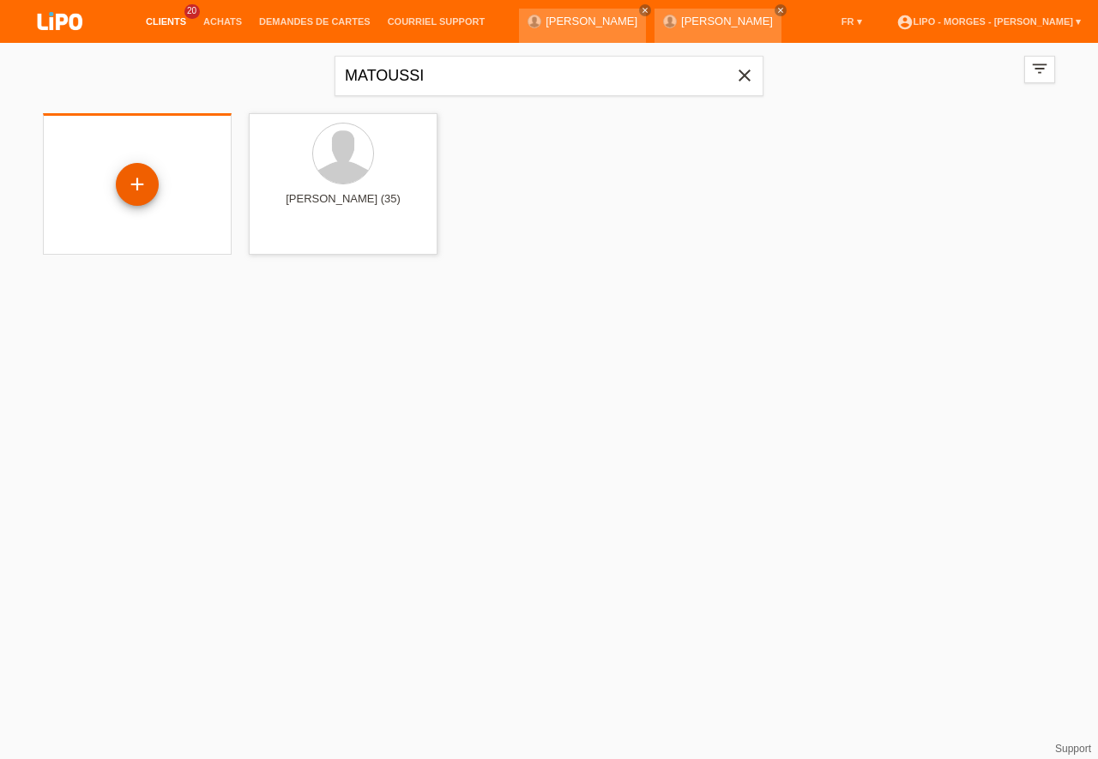
click at [141, 187] on div "+" at bounding box center [137, 184] width 43 height 43
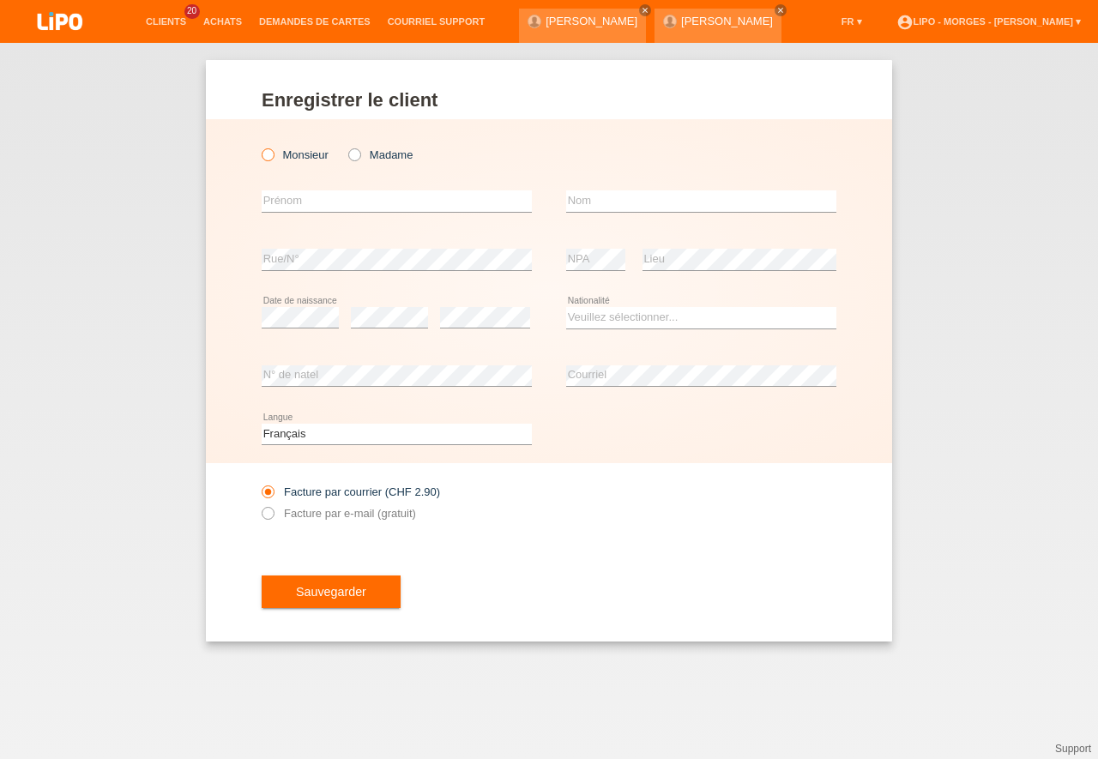
click at [259, 146] on icon at bounding box center [259, 146] width 0 height 0
click at [267, 153] on input "Monsieur" at bounding box center [267, 153] width 11 height 11
radio input "true"
click at [271, 210] on input "text" at bounding box center [397, 200] width 270 height 21
type input "F"
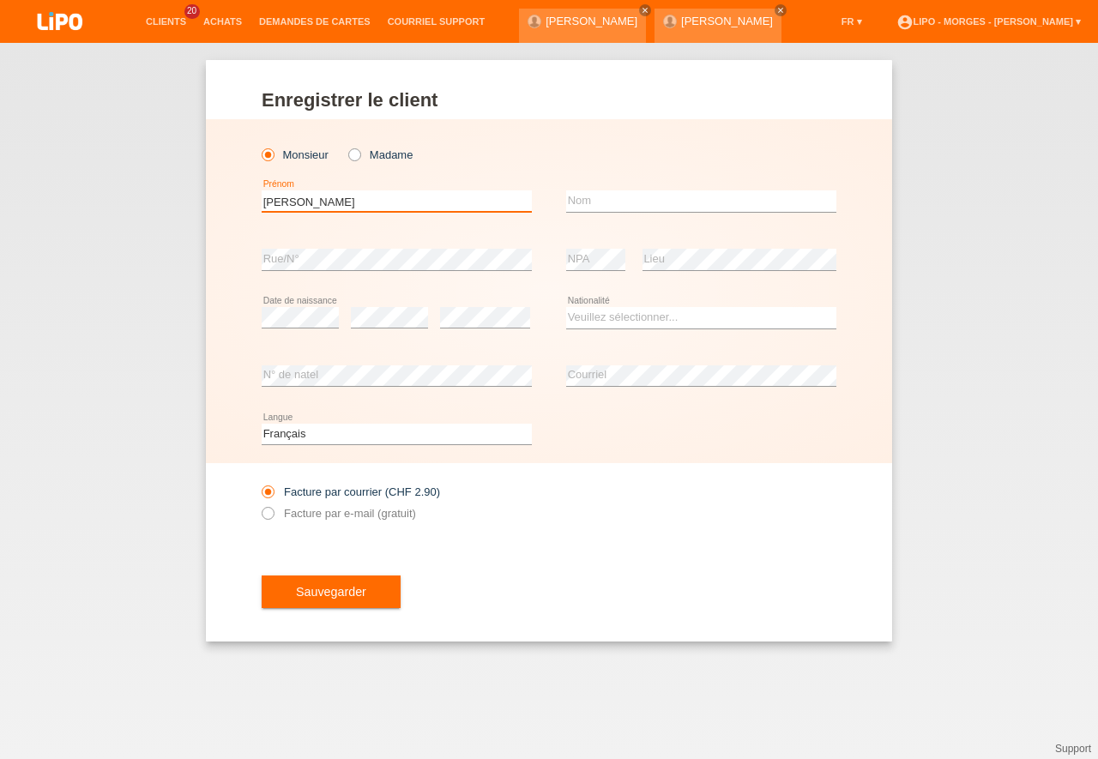
type input "MAMADU FULA"
click at [606, 207] on input "text" at bounding box center [701, 200] width 270 height 21
type input "DJALO"
click at [566, 307] on select "Veuillez sélectionner... Suisse Allemagne Autriche Liechtenstein ------------ A…" at bounding box center [701, 317] width 270 height 21
select select "PT"
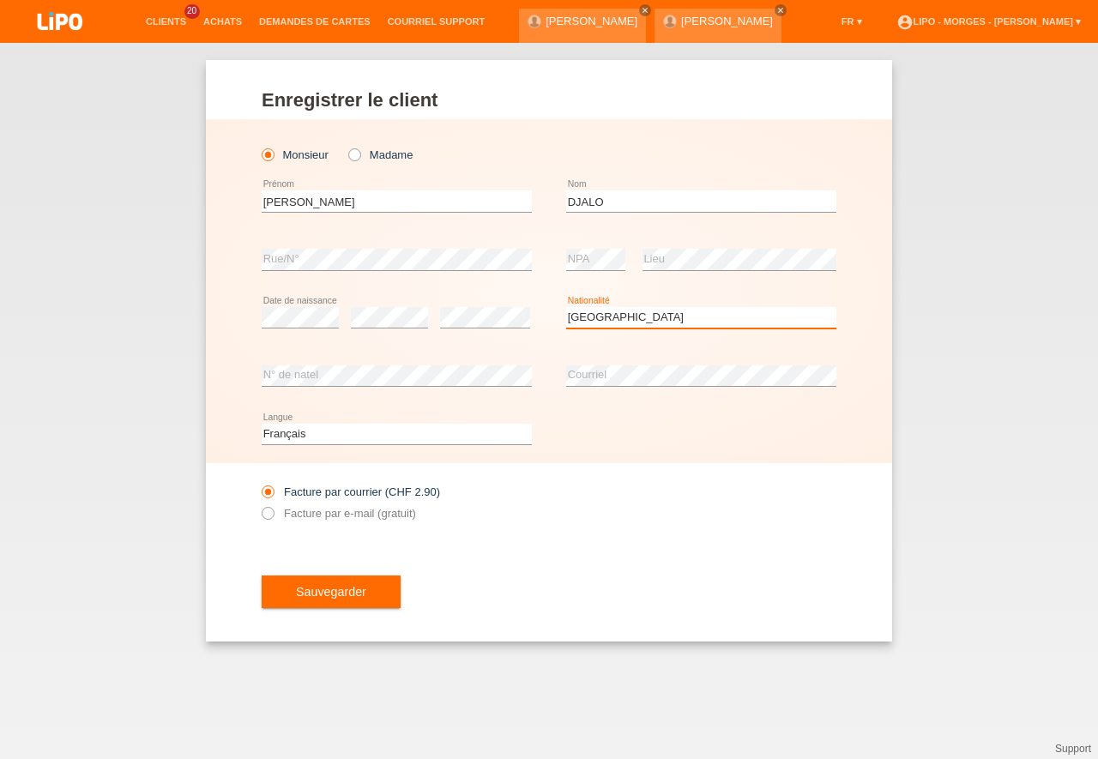
click at [0, 0] on option "Portugal" at bounding box center [0, 0] width 0 height 0
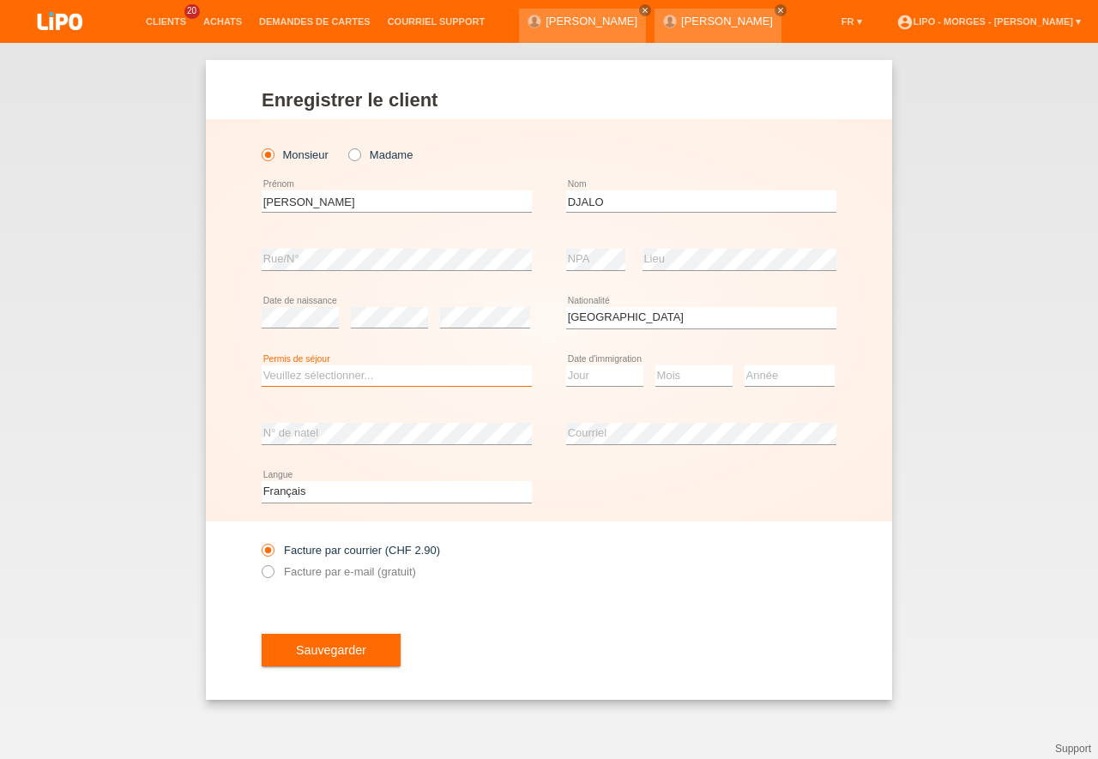
click at [262, 365] on select "Veuillez sélectionner... C B B - Statut de réfugié Autre" at bounding box center [397, 375] width 270 height 21
click at [0, 0] on option "B - Statut de réfugié" at bounding box center [0, 0] width 0 height 0
click at [262, 365] on select "Veuillez sélectionner... C B B - Statut de réfugié Autre" at bounding box center [397, 375] width 270 height 21
select select "B"
click at [0, 0] on option "B" at bounding box center [0, 0] width 0 height 0
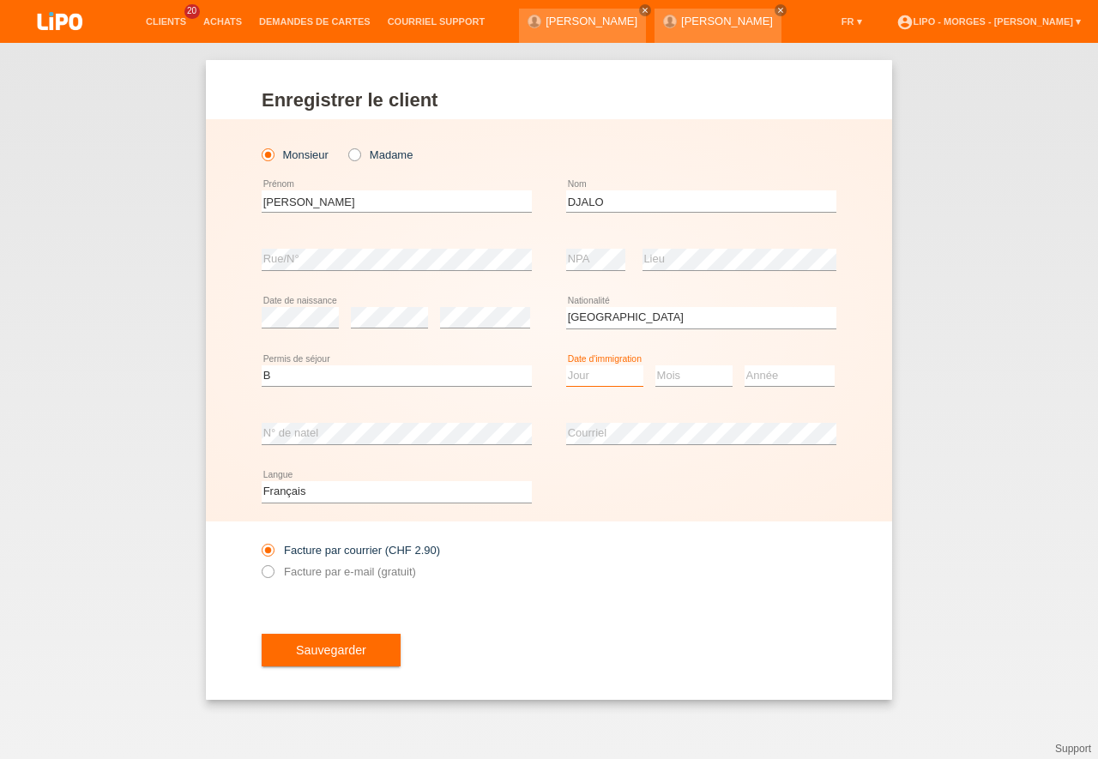
click at [566, 365] on select "Jour 01 02 03 04 05 06 07 08 09 10 11" at bounding box center [604, 375] width 77 height 21
select select "14"
click at [0, 0] on option "14" at bounding box center [0, 0] width 0 height 0
click at [655, 365] on select "Mois 01 02 03 04 05 06 07 08 09 10 11" at bounding box center [693, 375] width 77 height 21
select select "07"
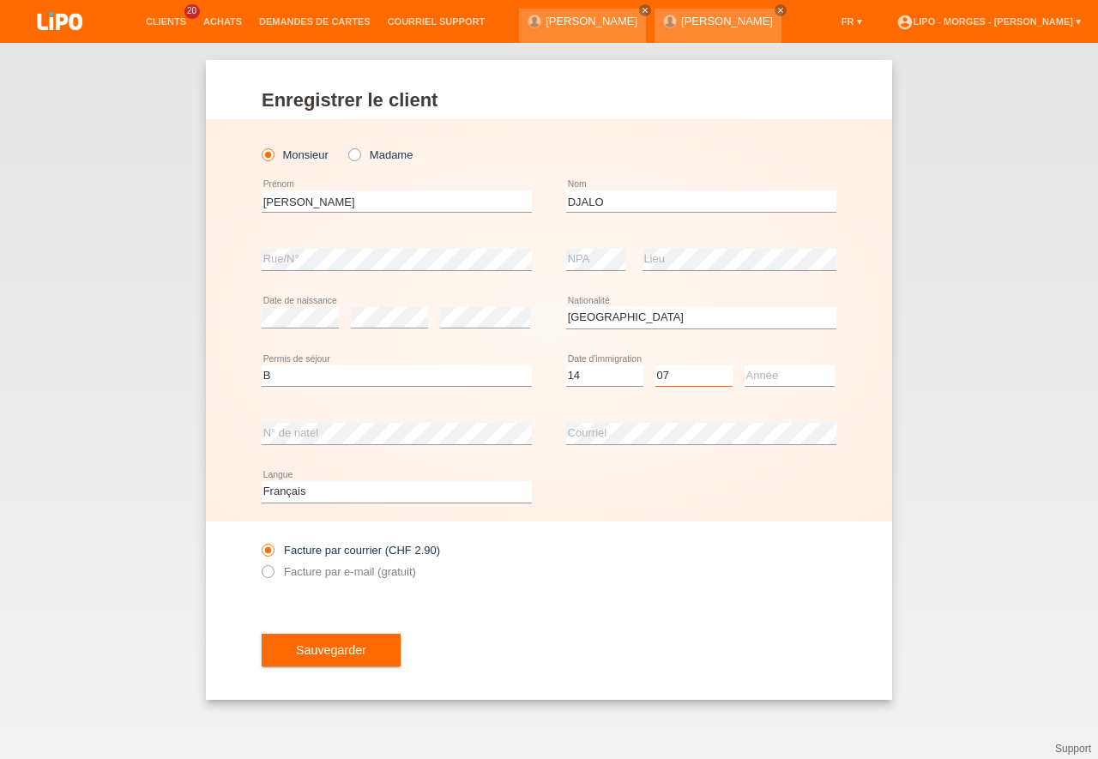
click at [0, 0] on option "07" at bounding box center [0, 0] width 0 height 0
click at [744, 365] on select "Année 2025 2024 2023 2022 2021 2020 2019 2018 2017 2016 2015 2014 2013 2012 201…" at bounding box center [789, 375] width 90 height 21
select select "2023"
click at [0, 0] on option "2023" at bounding box center [0, 0] width 0 height 0
click at [259, 562] on icon at bounding box center [259, 562] width 0 height 0
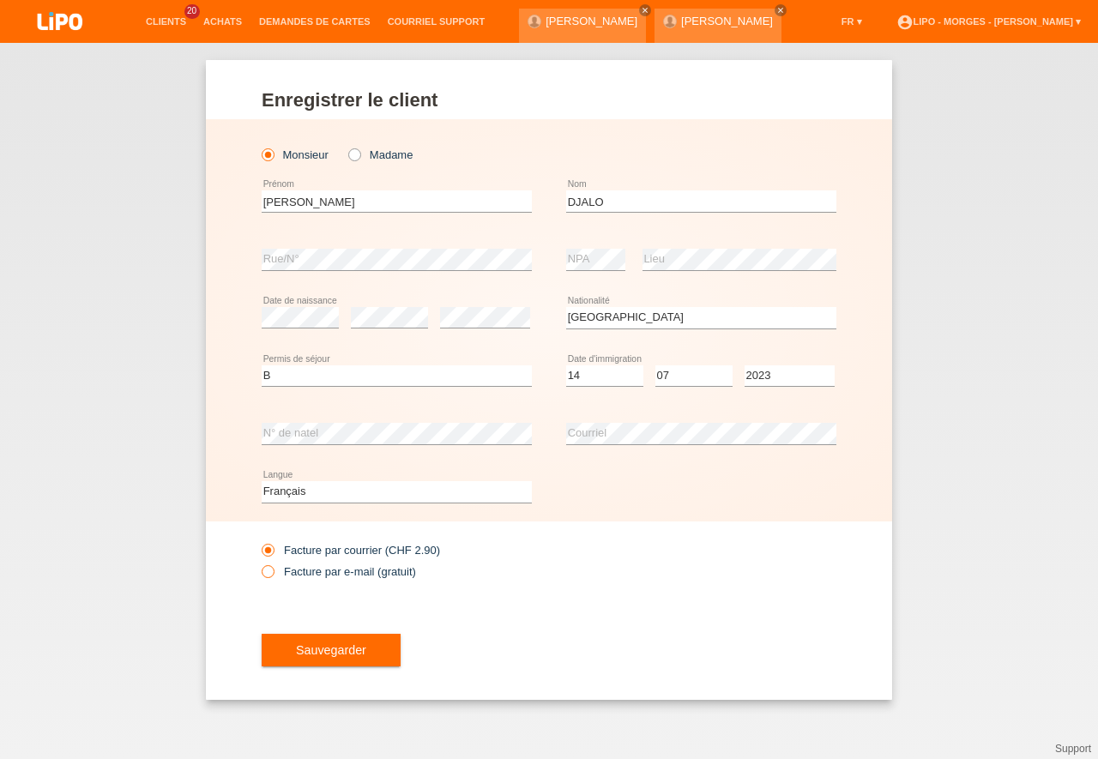
click at [268, 569] on input "Facture par e-mail (gratuit)" at bounding box center [267, 575] width 11 height 21
radio input "true"
click at [342, 665] on button "Sauvegarder" at bounding box center [331, 650] width 139 height 33
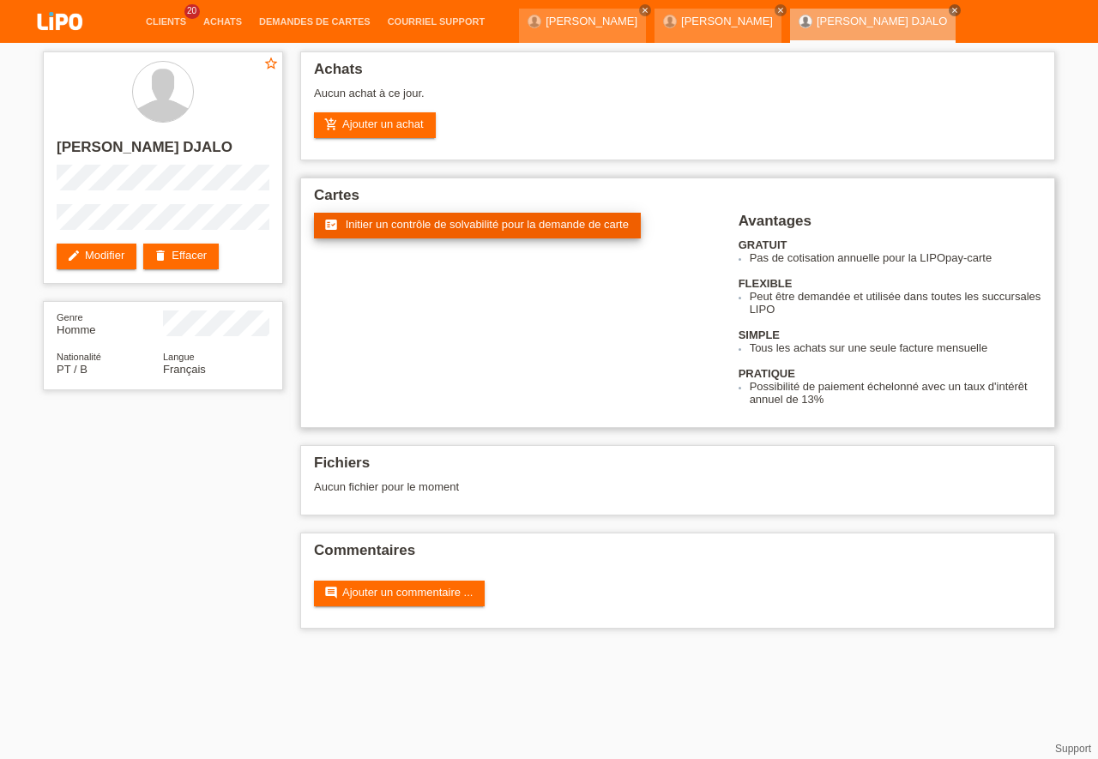
click at [450, 230] on span "Initier un contrôle de solvabilité pour la demande de carte" at bounding box center [487, 224] width 283 height 13
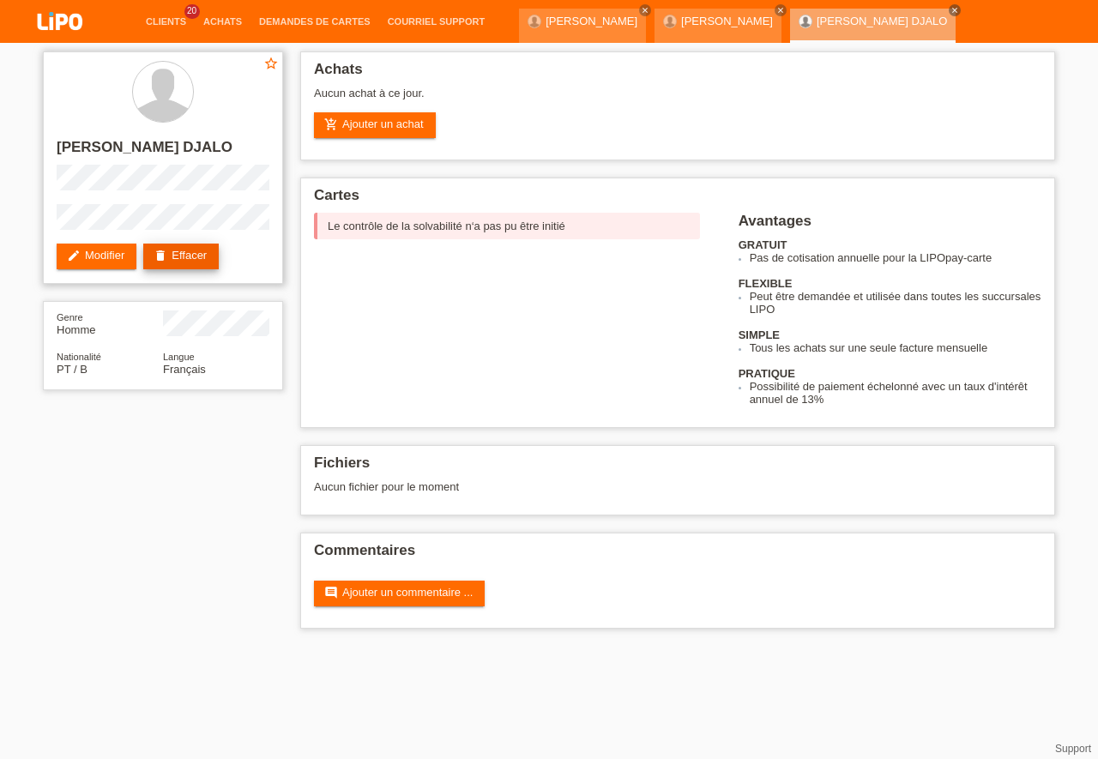
click at [206, 259] on link "delete Effacer" at bounding box center [180, 257] width 75 height 26
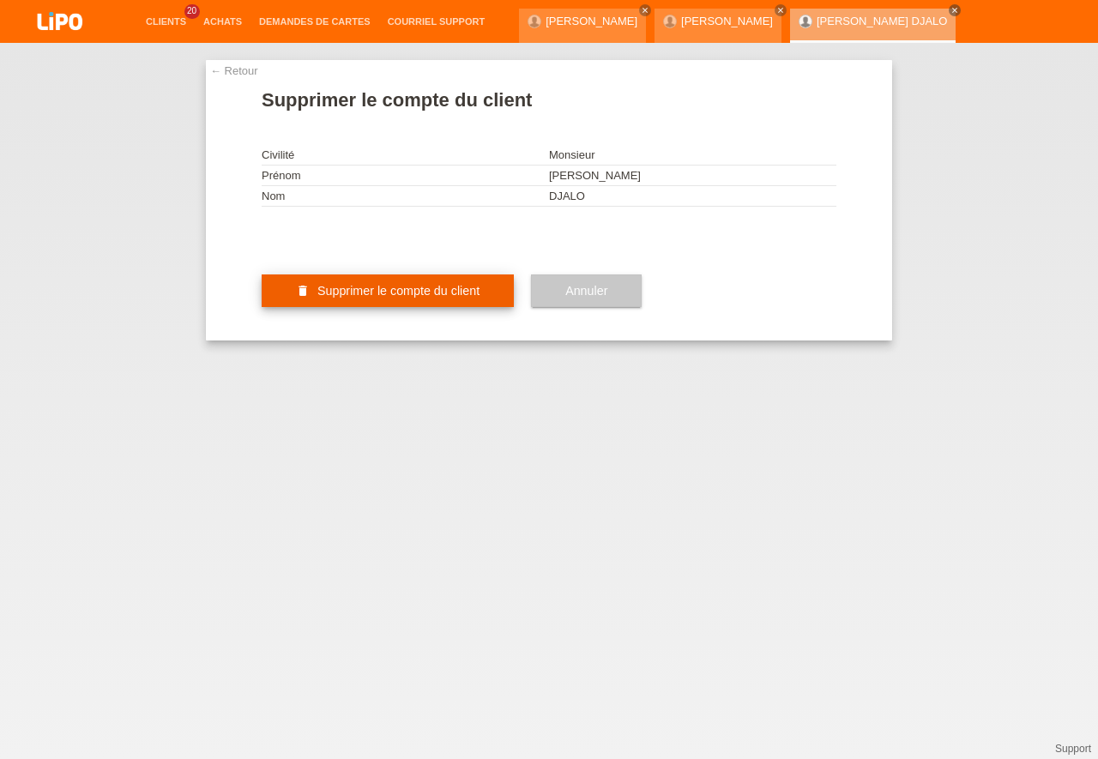
click at [376, 298] on span "Supprimer le compte du client" at bounding box center [398, 291] width 162 height 14
